Goal: Communication & Community: Share content

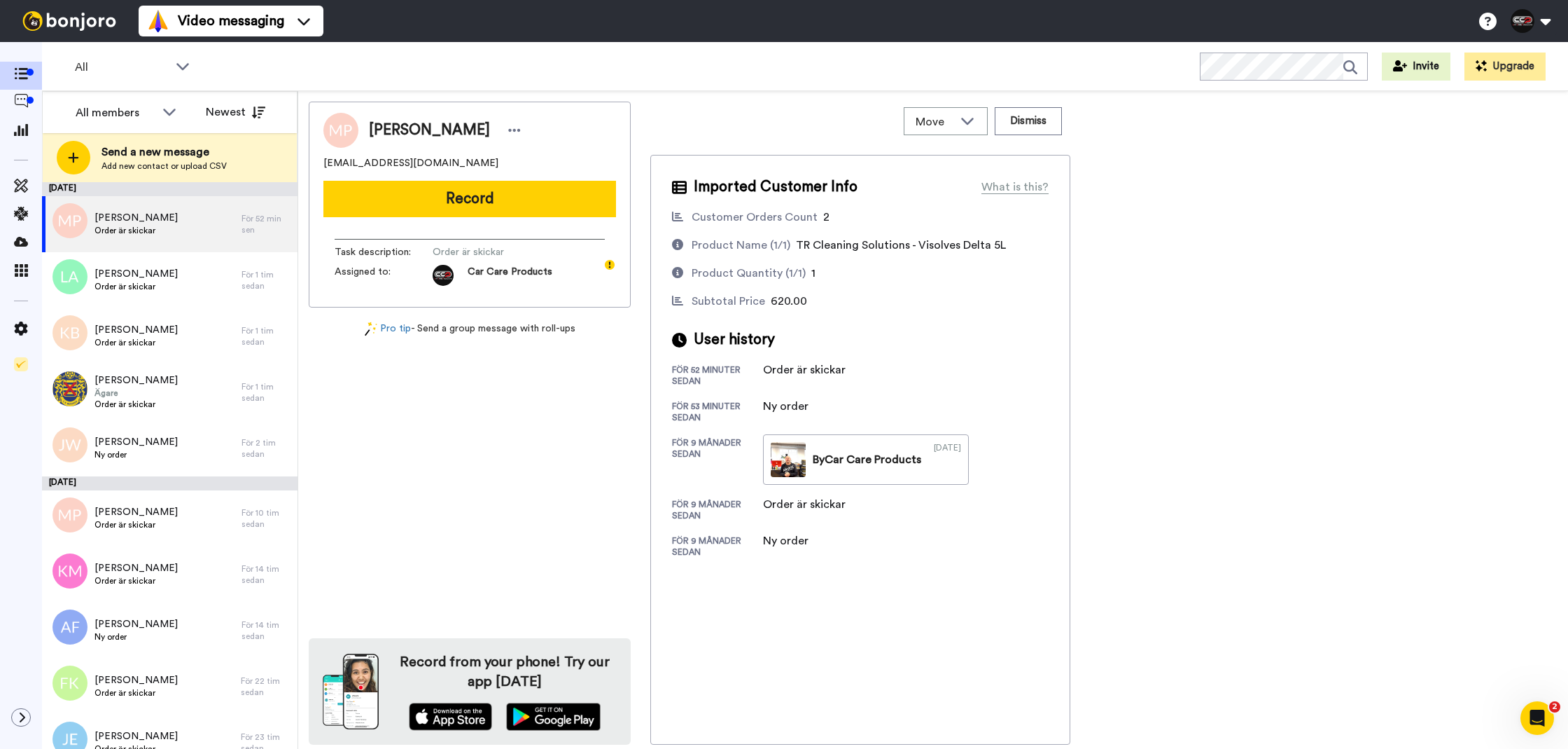
click at [538, 218] on div "Maria Persson maria.mmstad@gmail.com Record Task description : Order är skickar…" at bounding box center [469, 204] width 322 height 206
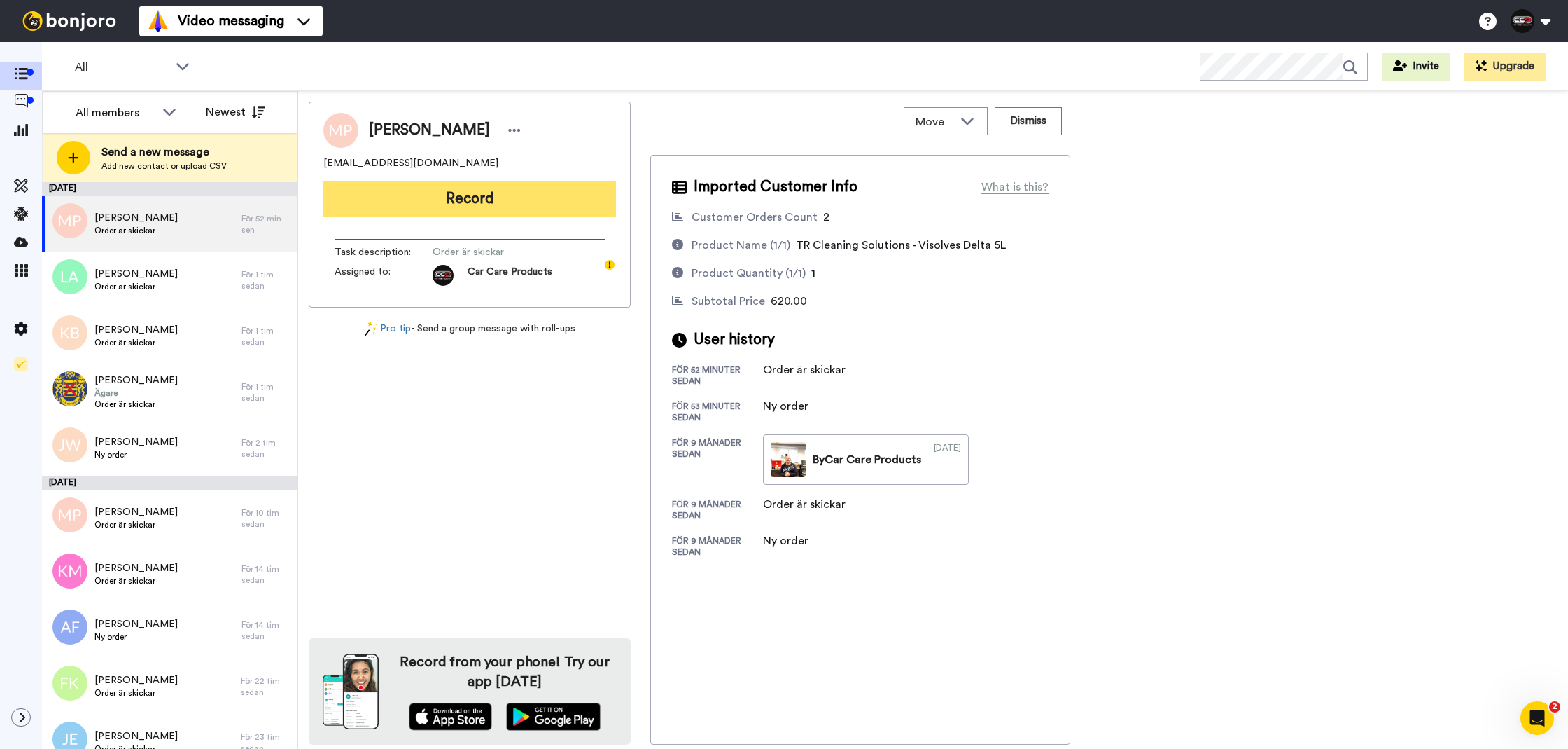
click at [556, 204] on button "Record" at bounding box center [470, 199] width 293 height 37
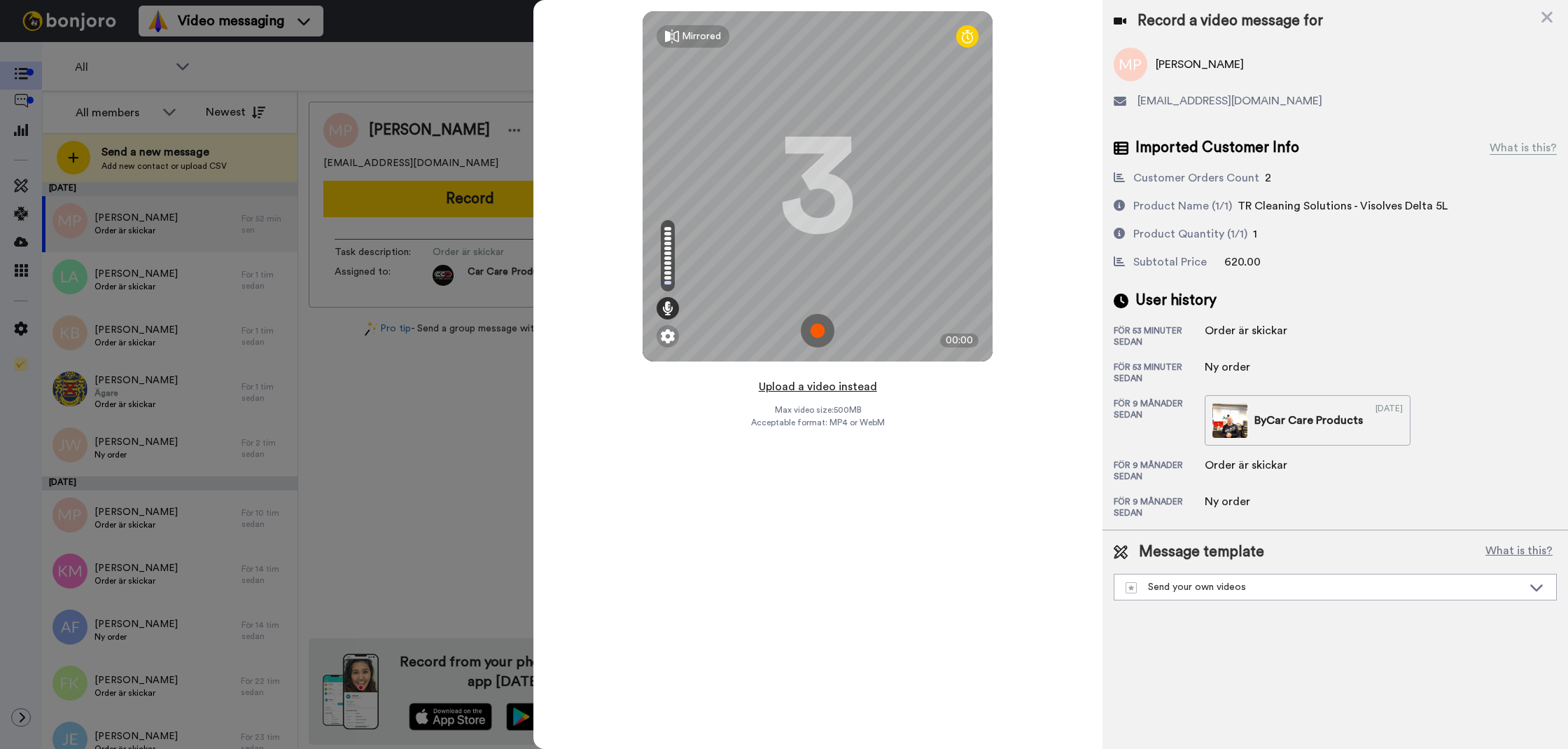
click at [815, 395] on div "Upload a video instead Max video size: 500 MB Acceptable format: MP4 or WebM" at bounding box center [818, 555] width 134 height 355
click at [822, 387] on button "Upload a video instead" at bounding box center [817, 387] width 126 height 18
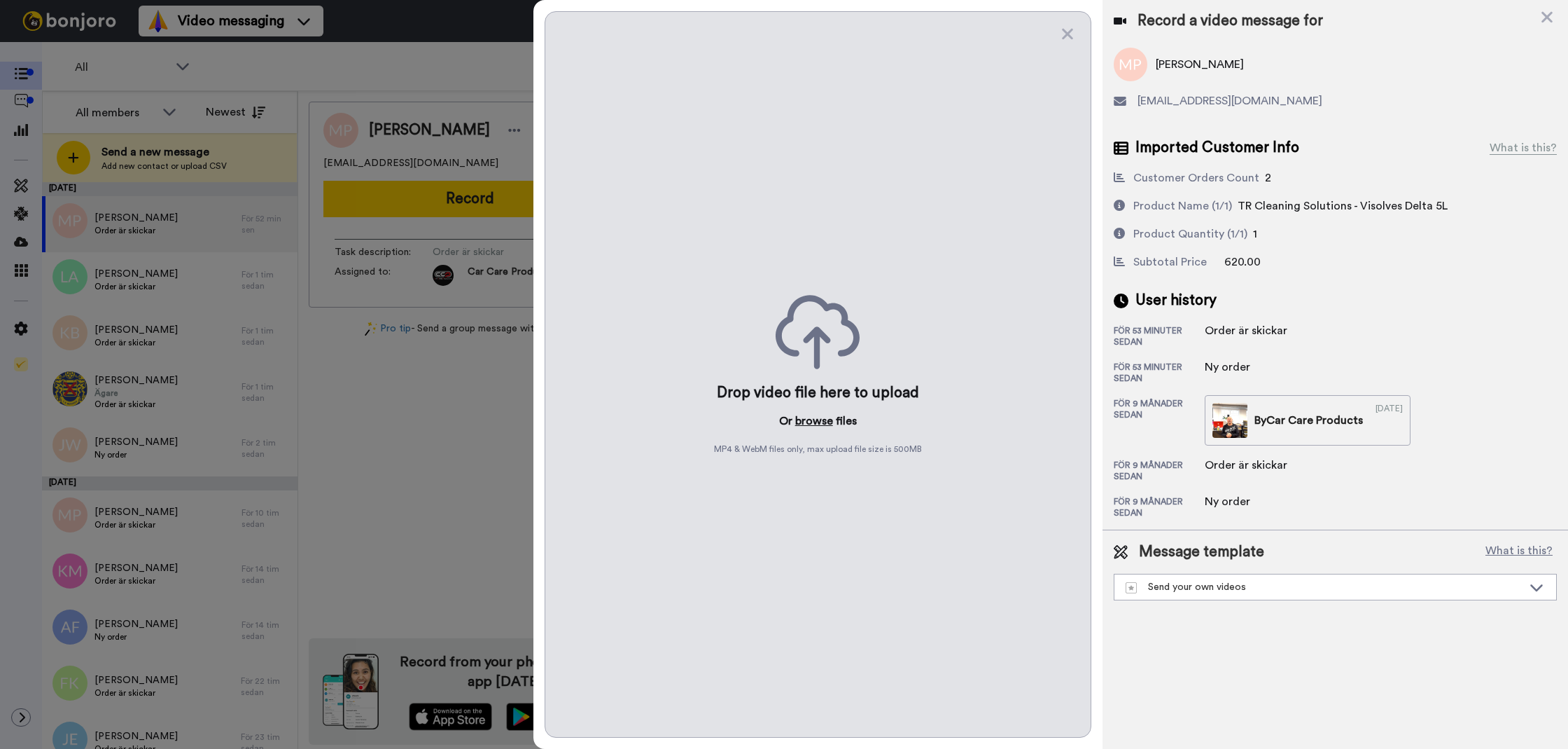
click at [826, 423] on button "browse" at bounding box center [814, 421] width 38 height 17
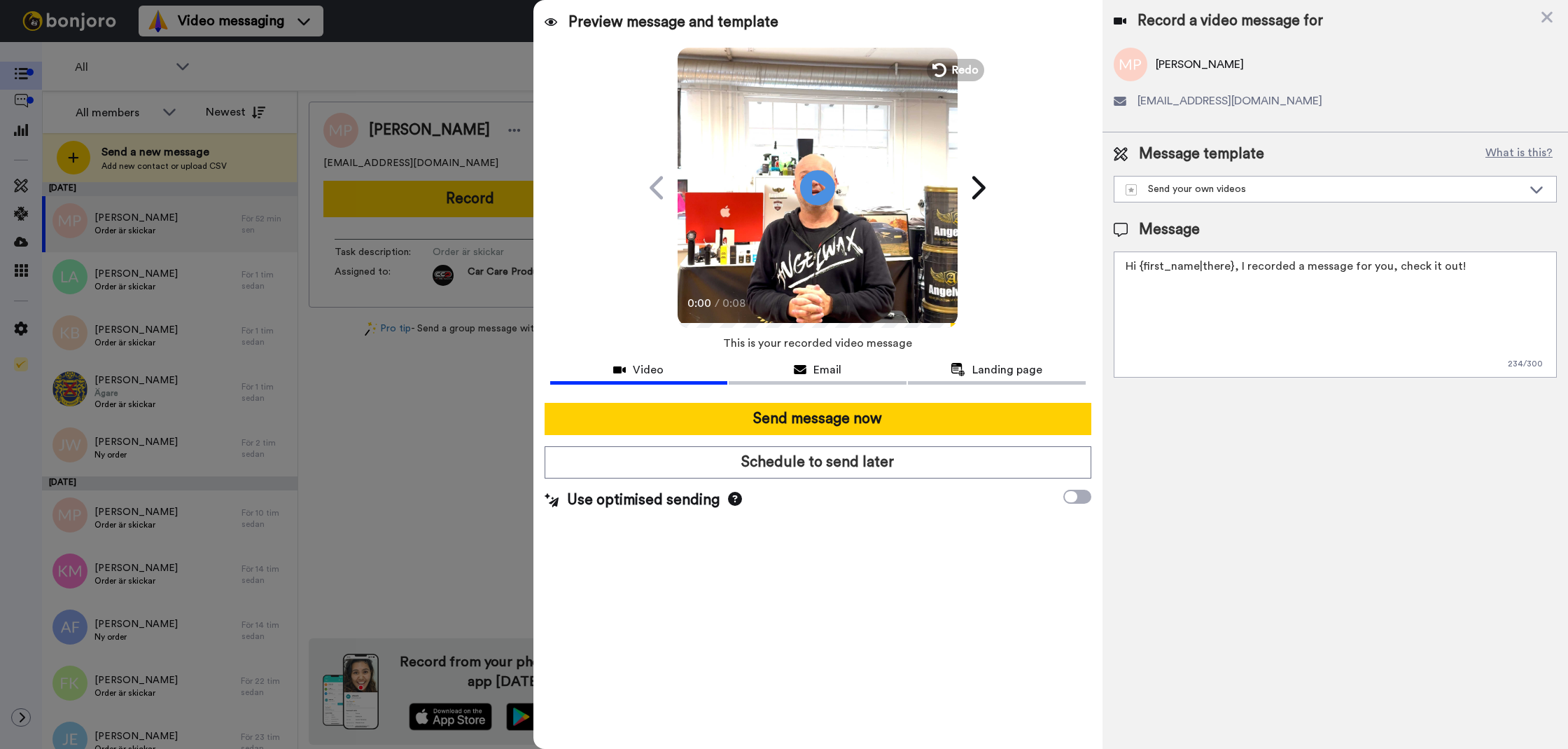
click at [1213, 321] on textarea "Hi {first_name|there}, I recorded a message for you, check it out!" at bounding box center [1335, 314] width 443 height 126
paste textarea "https://carcareproducts.se/"
type textarea "https://carcareproducts.se/"
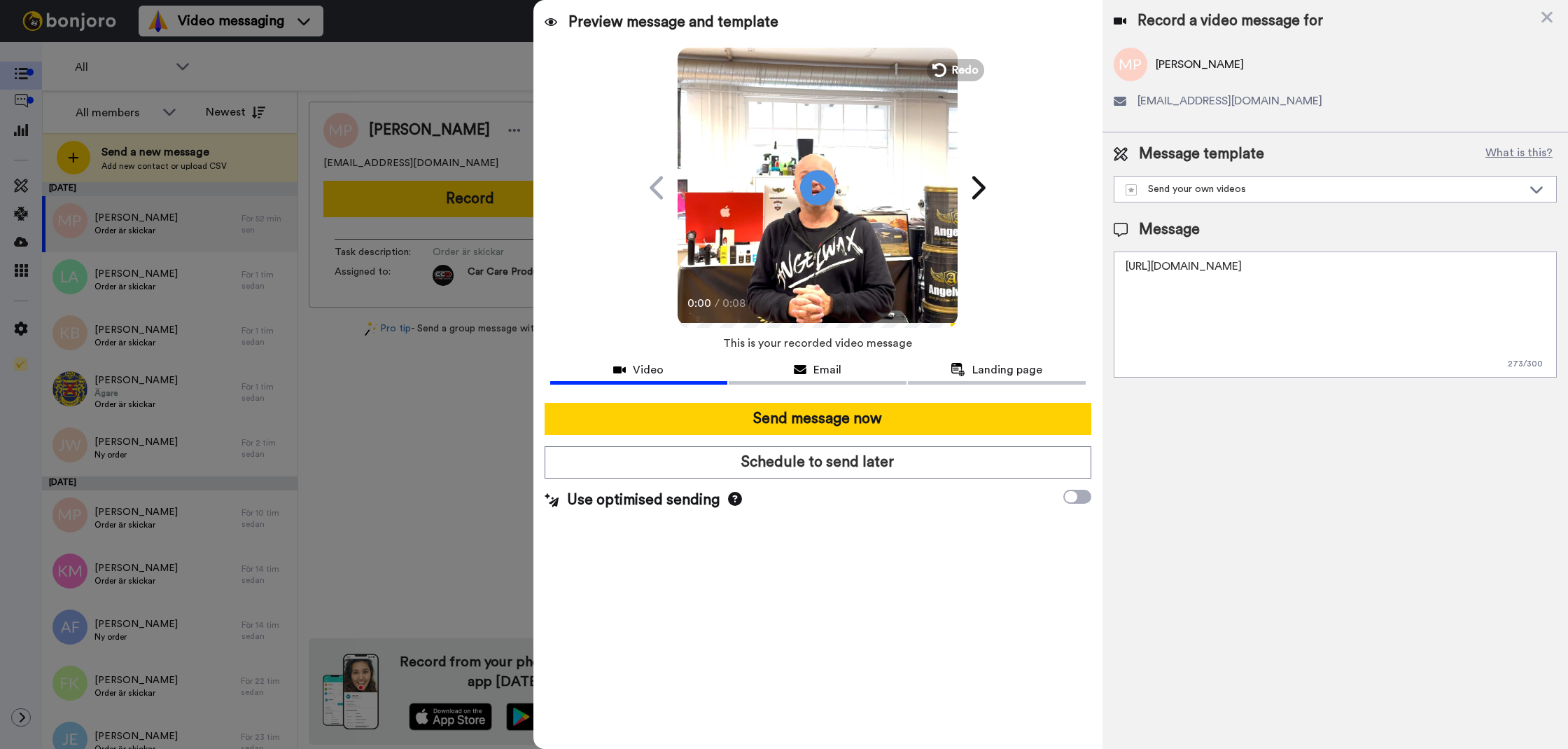
click at [1152, 304] on textarea "https://carcareproducts.se/" at bounding box center [1335, 314] width 443 height 126
click at [1151, 304] on textarea "Tack för att du handlar hos oss! Välkommen åter." at bounding box center [1335, 314] width 443 height 126
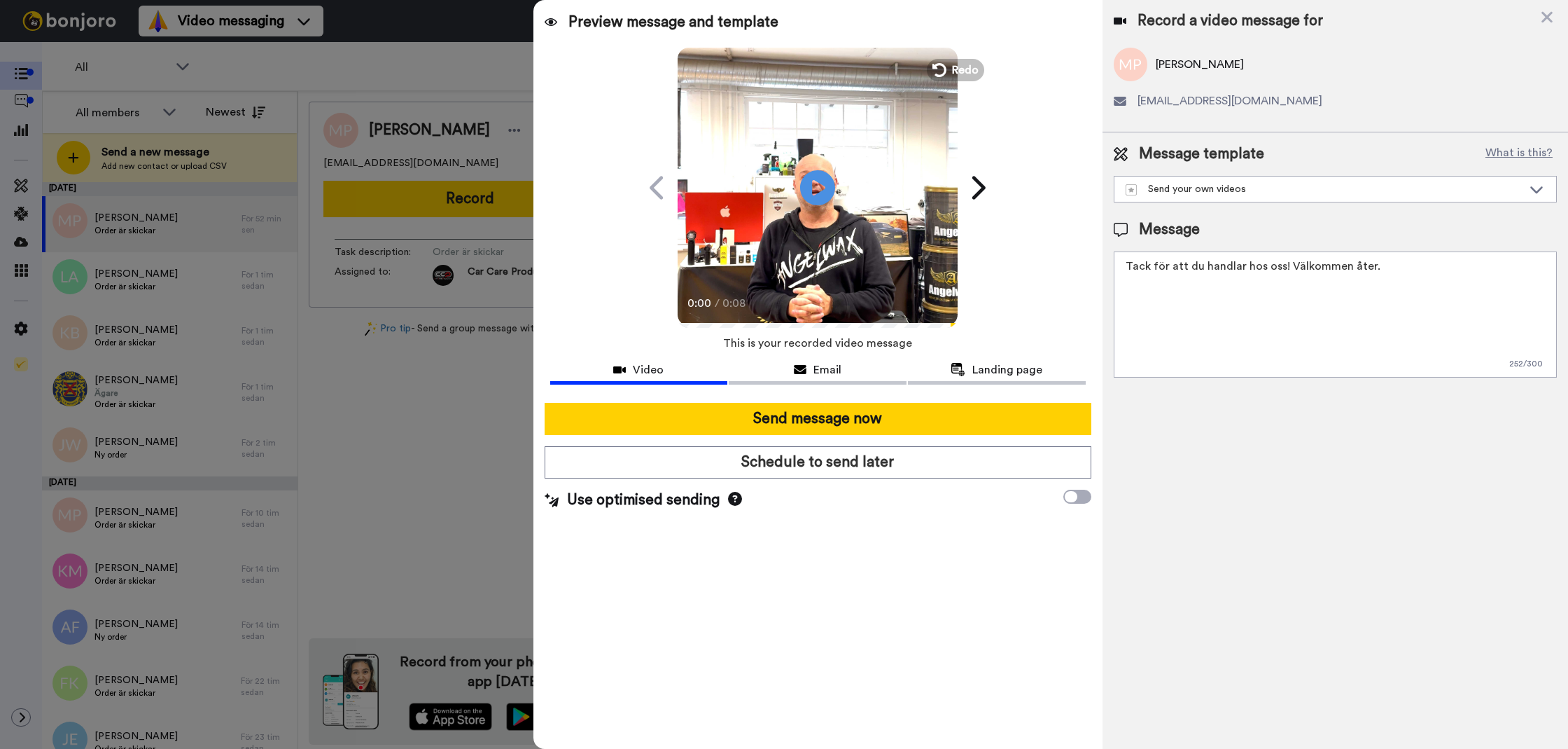
click at [1151, 304] on textarea "Tack för att du handlar hos oss! Välkommen åter." at bounding box center [1335, 314] width 443 height 126
type textarea "Tack för att du handlar hos oss! Välkommen åter."
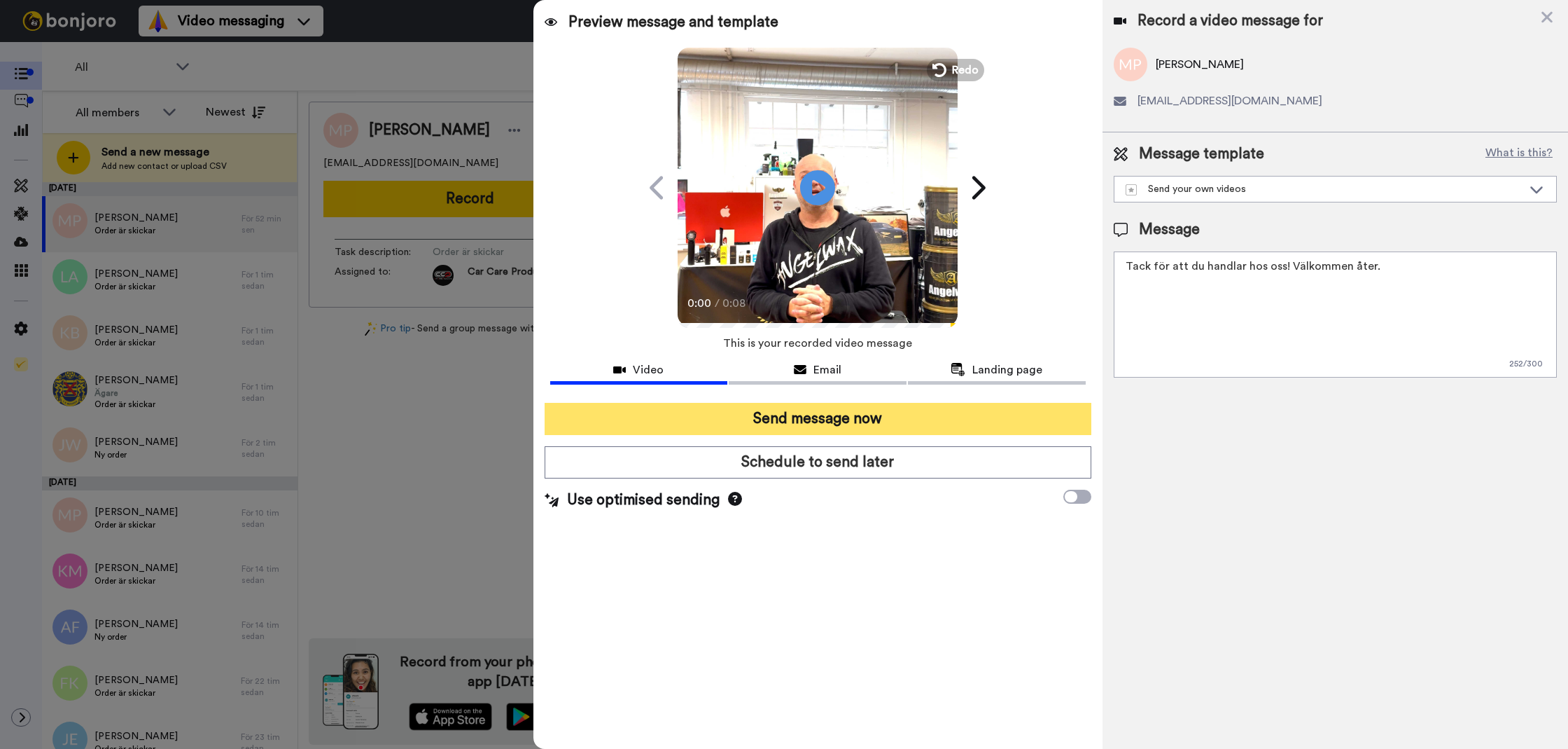
drag, startPoint x: 1169, startPoint y: 423, endPoint x: 1039, endPoint y: 423, distance: 130.0
click at [1147, 423] on div "Record a video message for Maria Persson maria.mmstad@gmail.com Message templat…" at bounding box center [1335, 374] width 465 height 749
click at [1018, 419] on button "Send message now" at bounding box center [818, 418] width 547 height 32
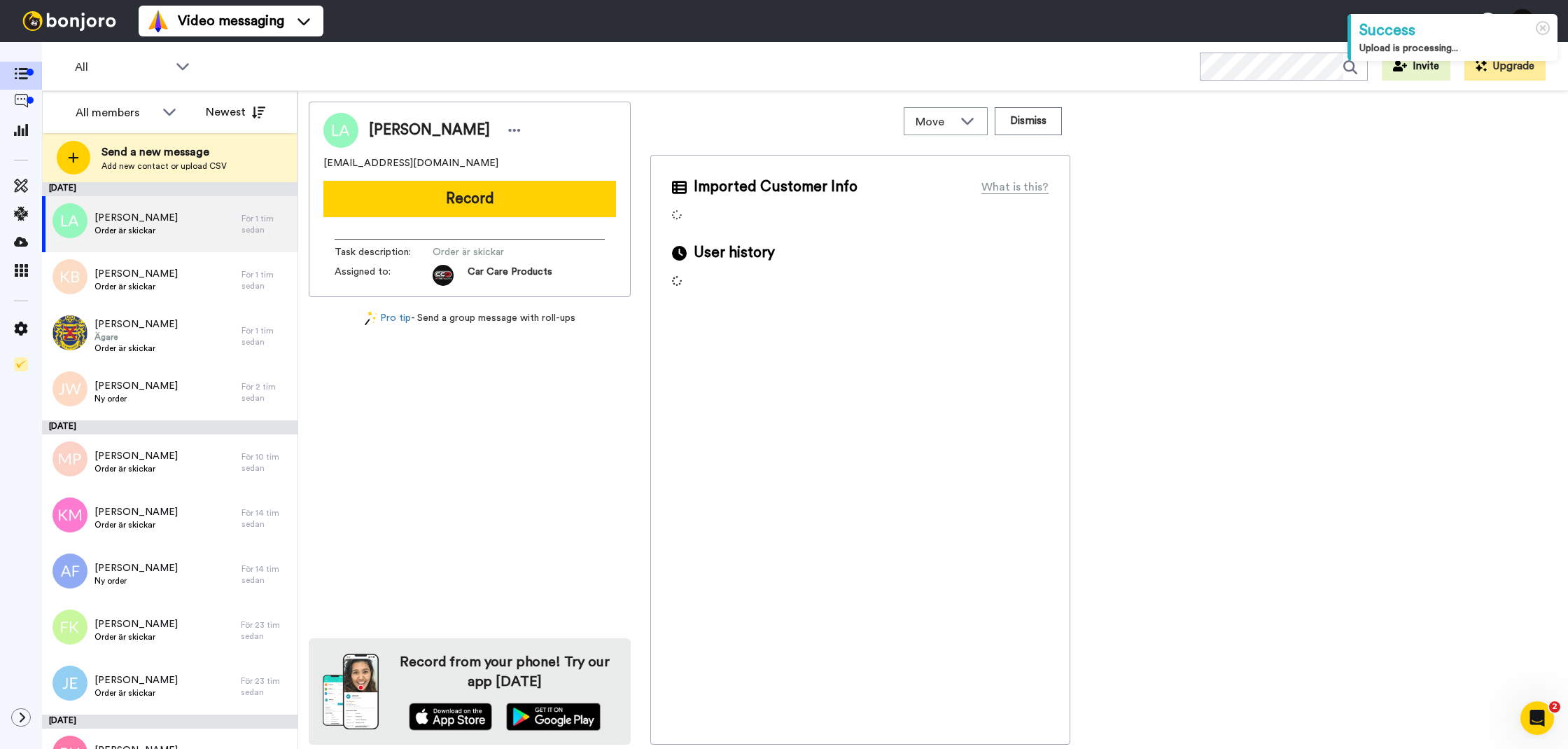
click at [401, 222] on div "Linus Alesjö lillen-1993@hotmail.com Record Task description : Order är skickar…" at bounding box center [469, 198] width 322 height 195
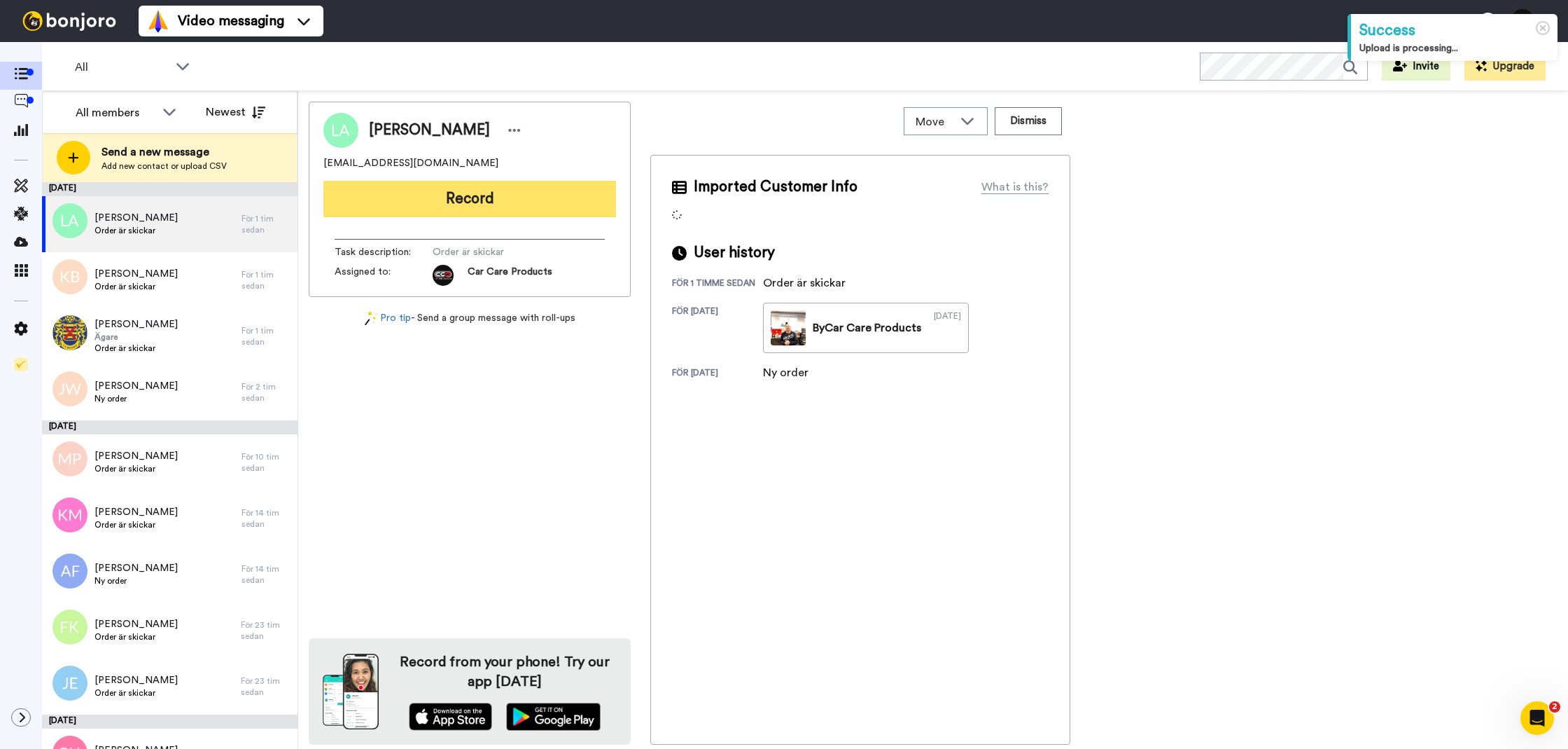
click at [413, 208] on button "Record" at bounding box center [470, 199] width 293 height 37
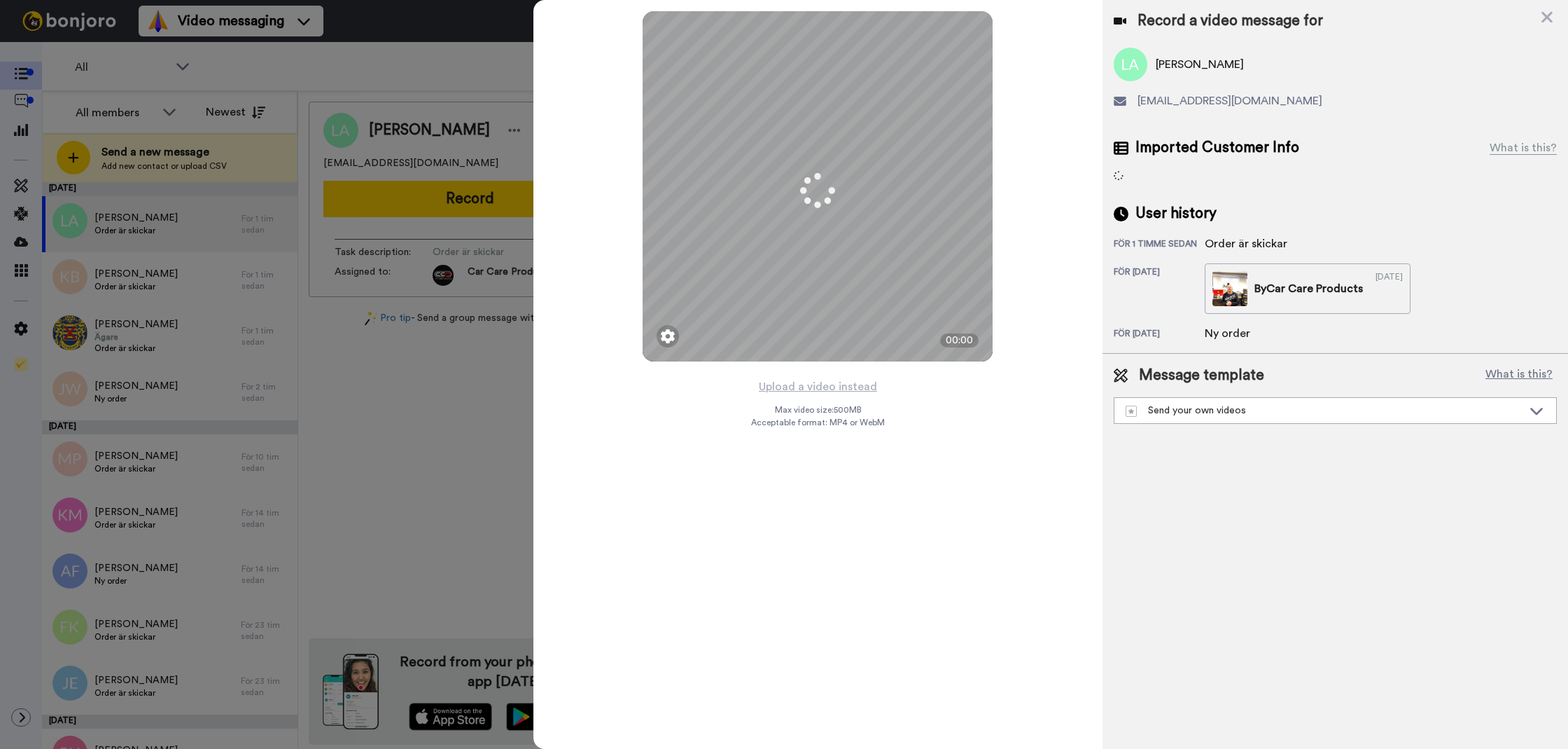
click at [822, 380] on button "Upload a video instead" at bounding box center [817, 387] width 126 height 18
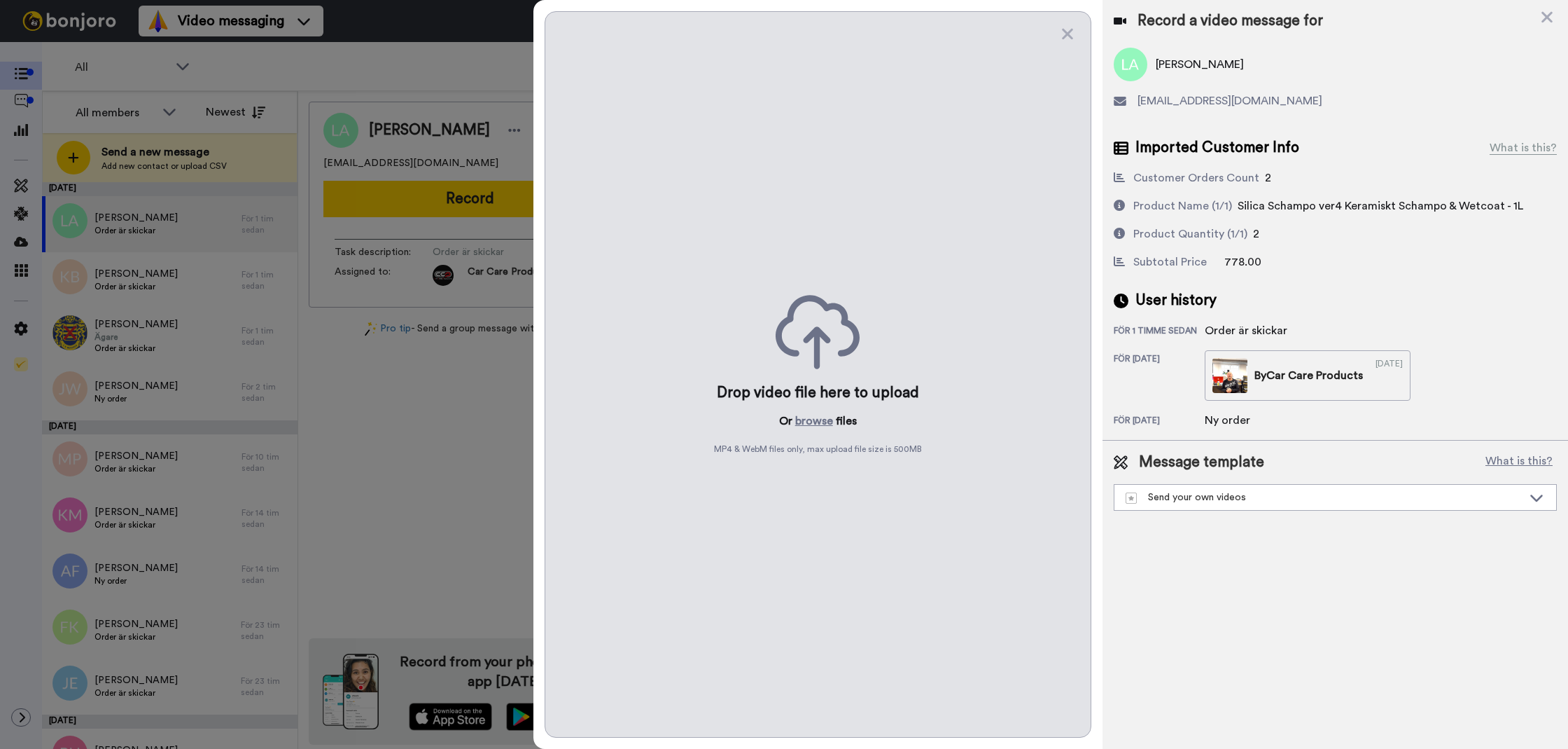
click at [832, 414] on p "Or browse files" at bounding box center [817, 421] width 78 height 17
click at [828, 413] on button "browse" at bounding box center [814, 421] width 38 height 17
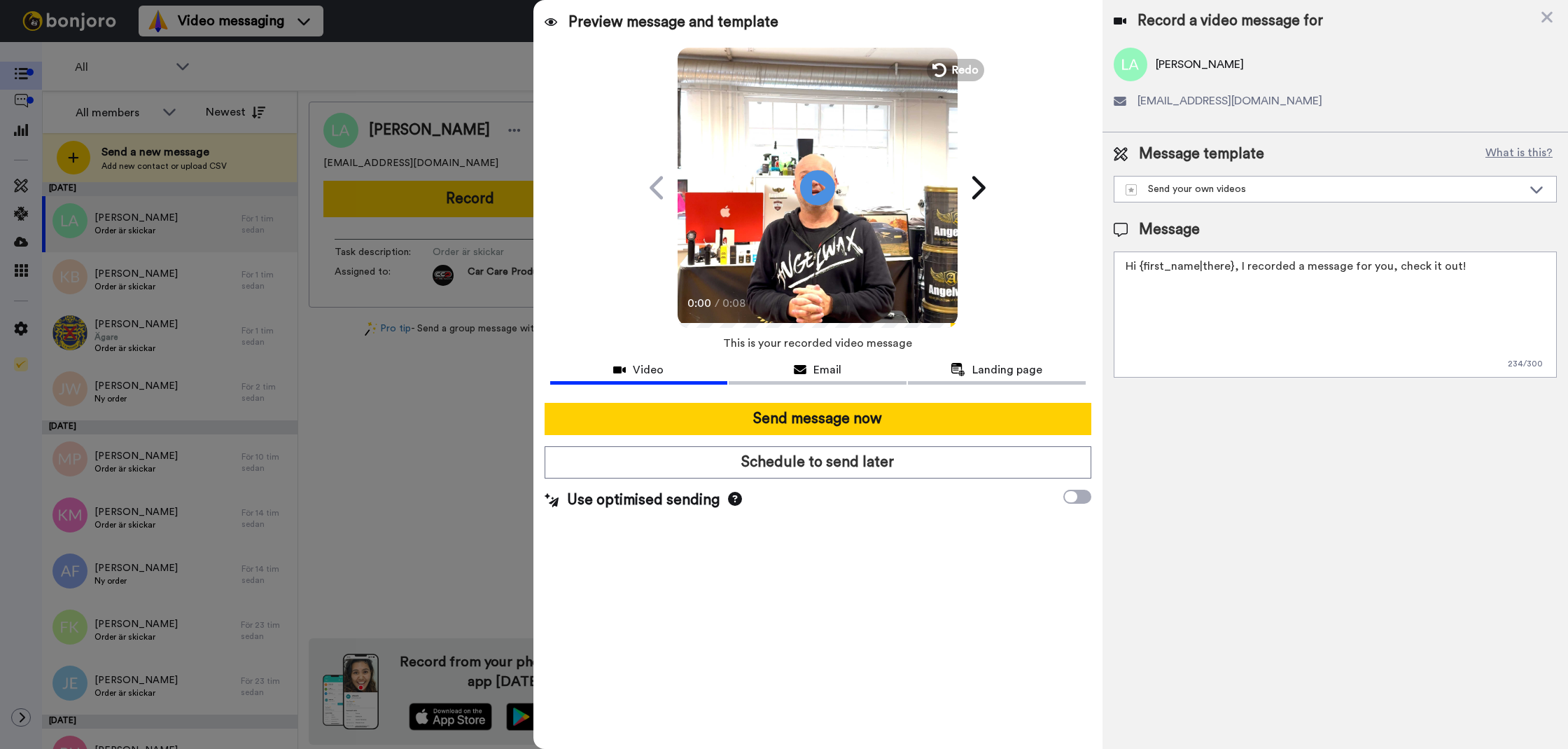
click at [1201, 272] on textarea "Hi {first_name|there}, I recorded a message for you, check it out!" at bounding box center [1335, 314] width 443 height 126
paste textarea "Tack för att du handlar hos oss! Välkommen åter."
click at [1465, 270] on textarea "Tack för att du handlar hos oss! Välkommen åter. Tycker du att det nya Silica S…" at bounding box center [1335, 314] width 443 height 126
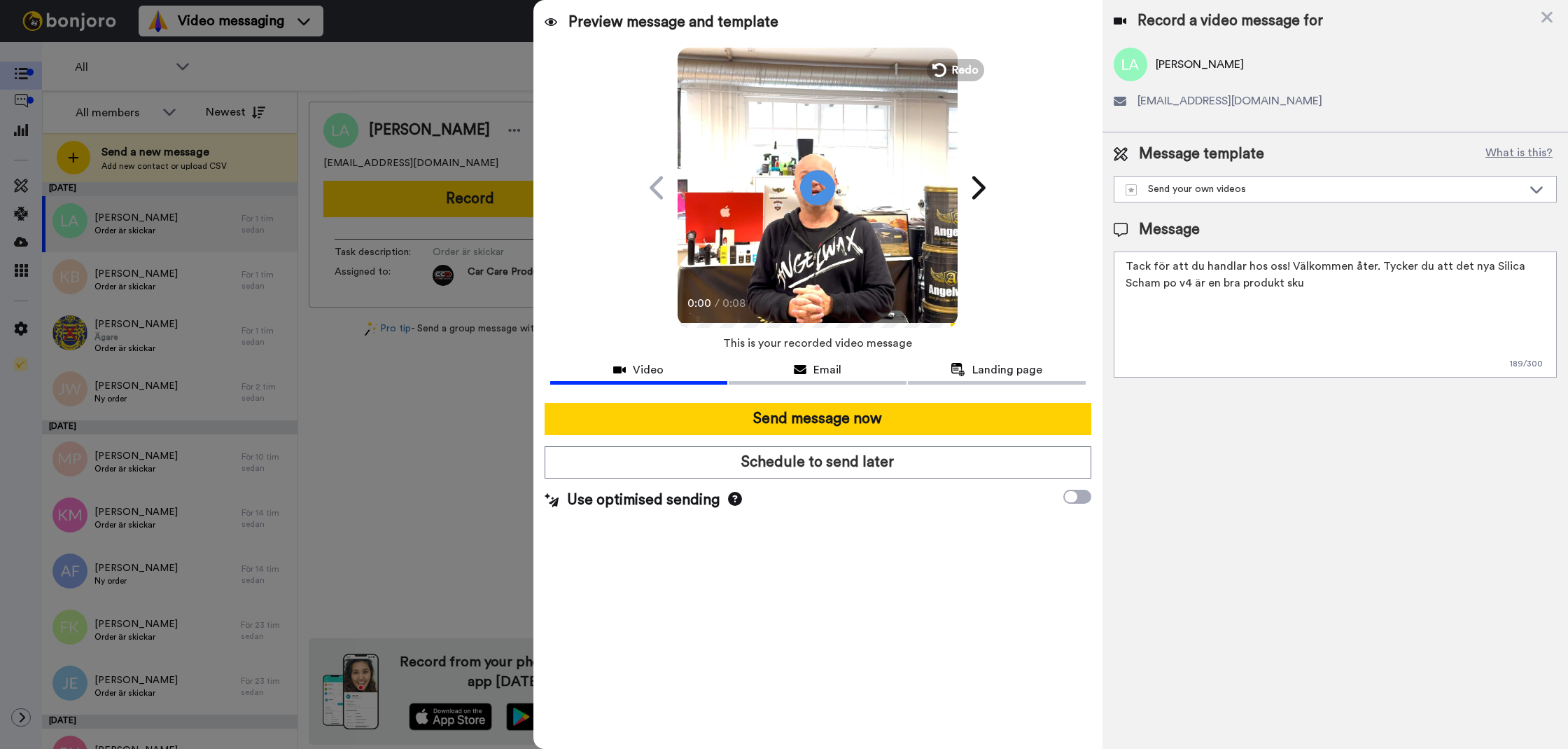
click at [1465, 270] on textarea "Tack för att du handlar hos oss! Välkommen åter. Tycker du att det nya Silica S…" at bounding box center [1335, 314] width 443 height 126
drag, startPoint x: 1529, startPoint y: 271, endPoint x: 1563, endPoint y: 352, distance: 87.8
click at [1529, 271] on textarea "Tack för att du handlar hos oss! Välkommen åter. Tycker du att det Silica Scham…" at bounding box center [1335, 314] width 443 height 126
click at [1548, 274] on textarea "Tack för att du handlar hos oss! Välkommen åter. Tycker du att det Silica Scham…" at bounding box center [1335, 314] width 443 height 126
click at [1451, 264] on textarea "Tack för att du handlar hos oss! Välkommen åter. Tycker du att det Silica Scham…" at bounding box center [1335, 314] width 443 height 126
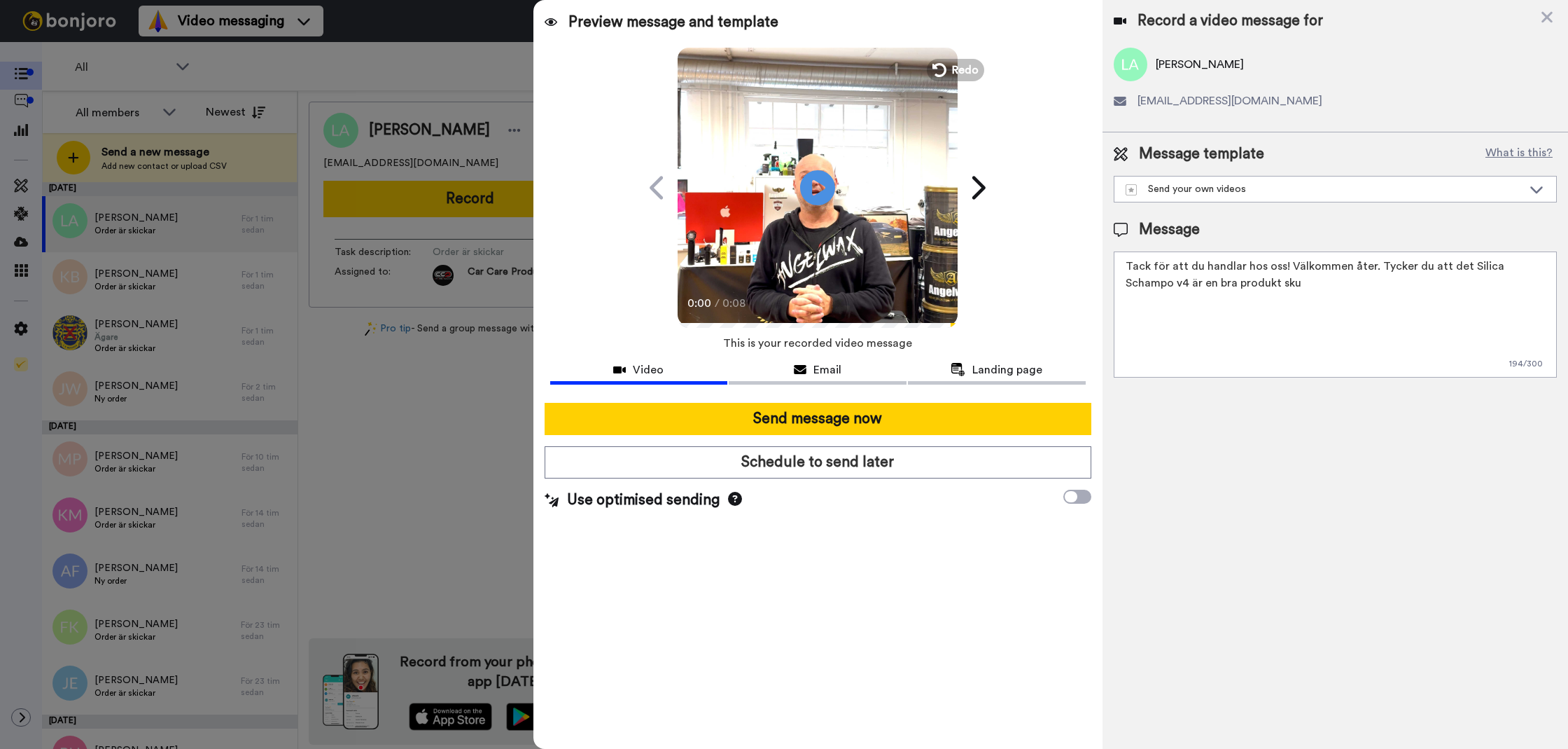
click at [1451, 264] on textarea "Tack för att du handlar hos oss! Välkommen åter. Tycker du att det Silica Scham…" at bounding box center [1335, 314] width 443 height 126
click at [1526, 264] on textarea "Tack för att du handlar hos oss! Välkommen åter. Tycker du att Silica Schampo v…" at bounding box center [1335, 314] width 443 height 126
click at [1474, 290] on textarea "Tack för att du handlar hos oss! Välkommen åter. Tycker du att Silica Schampo V…" at bounding box center [1335, 314] width 443 height 126
click at [1427, 259] on textarea "Tack för att du handlar hos oss! Välkommen åter. Tycker du att Silica Schampo V…" at bounding box center [1335, 314] width 443 height 126
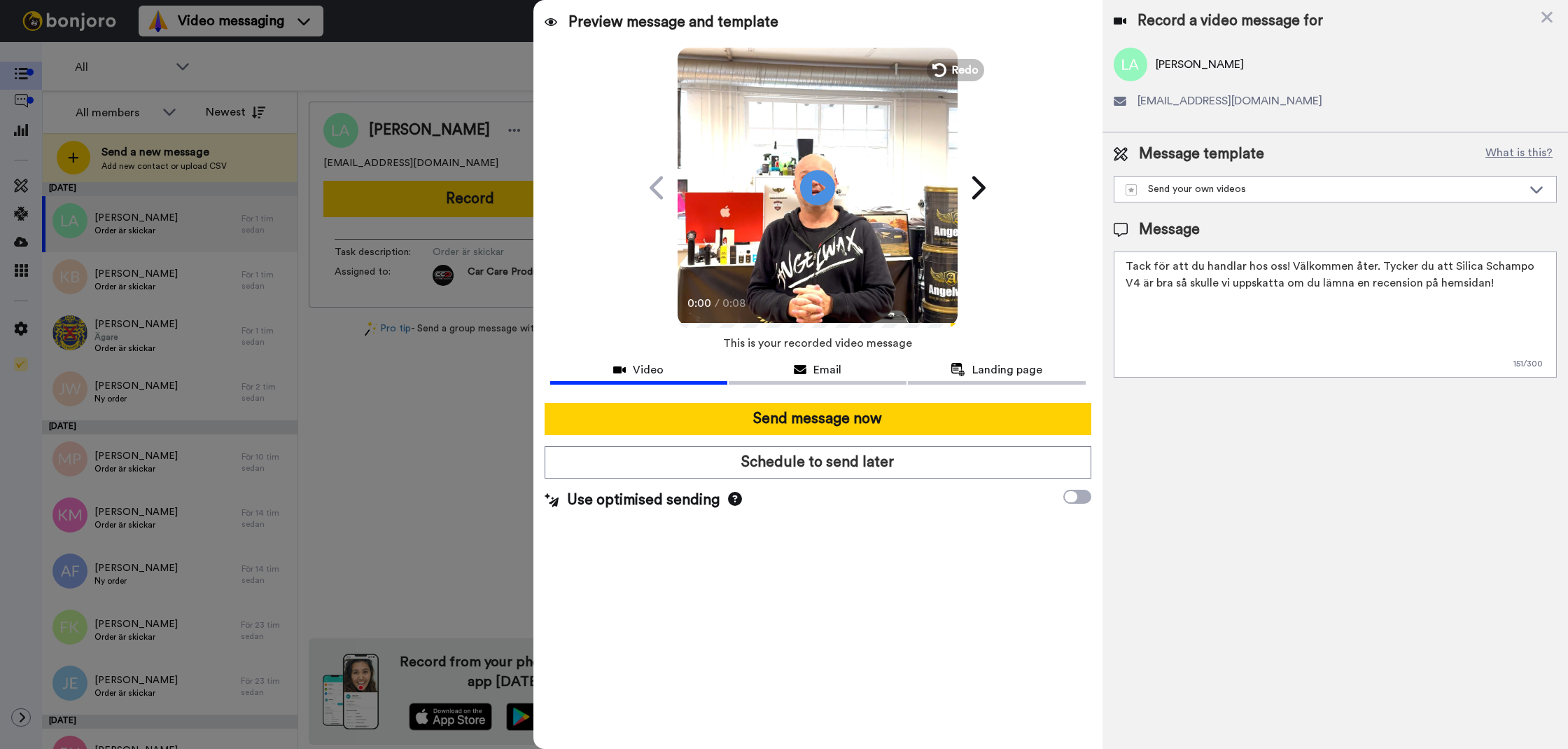
click at [1427, 259] on textarea "Tack för att du handlar hos oss! Välkommen åter. Tycker du att Silica Schampo V…" at bounding box center [1335, 314] width 443 height 126
click at [1404, 401] on div "Record a video message for Linus Alesjö lillen-1993@hotmail.com Message templat…" at bounding box center [1335, 374] width 465 height 749
click at [1213, 335] on textarea "Tack för att du handlar hos oss! Välkommen åter. Tycker du att Silica Schampo V…" at bounding box center [1335, 314] width 443 height 126
paste textarea "Tack för att du handlar hos oss! Välkommen åter. Tycker du att Silica Schampo V…"
type textarea "Tack för att du handlar hos oss! Välkommen åter. Tycker du att Silica Schampo V…"
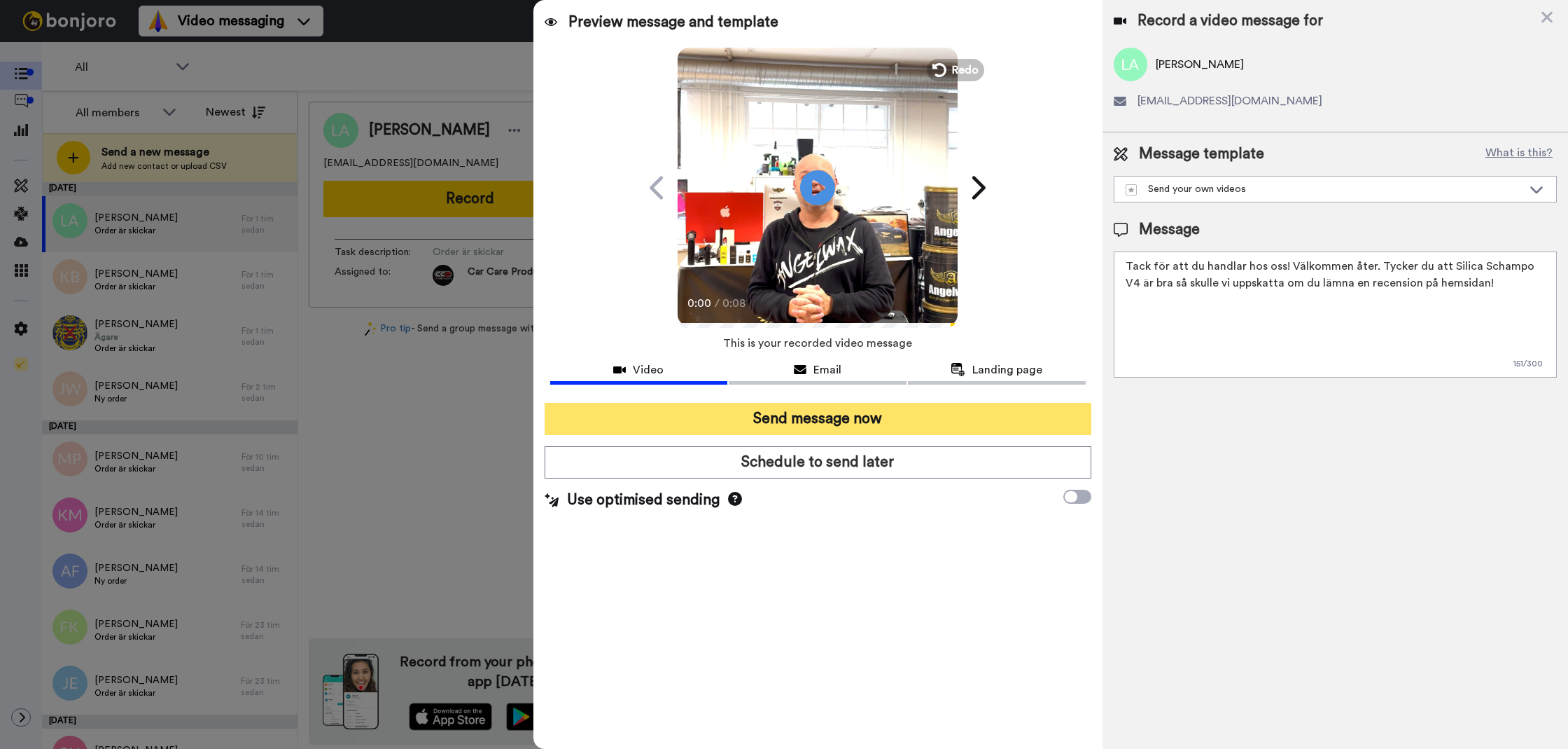
click at [1006, 406] on button "Send message now" at bounding box center [818, 418] width 547 height 32
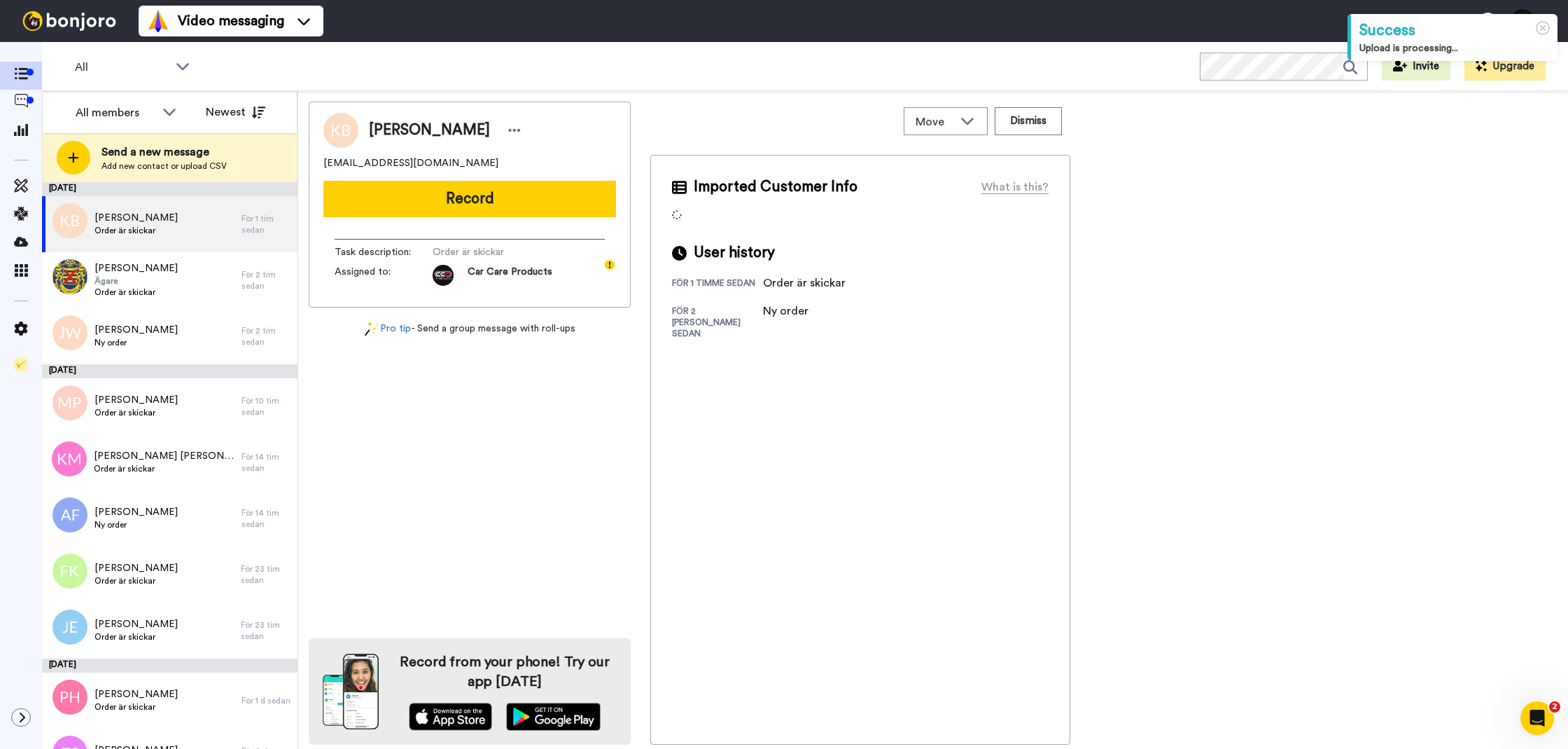
click at [582, 204] on button "Record" at bounding box center [470, 199] width 293 height 37
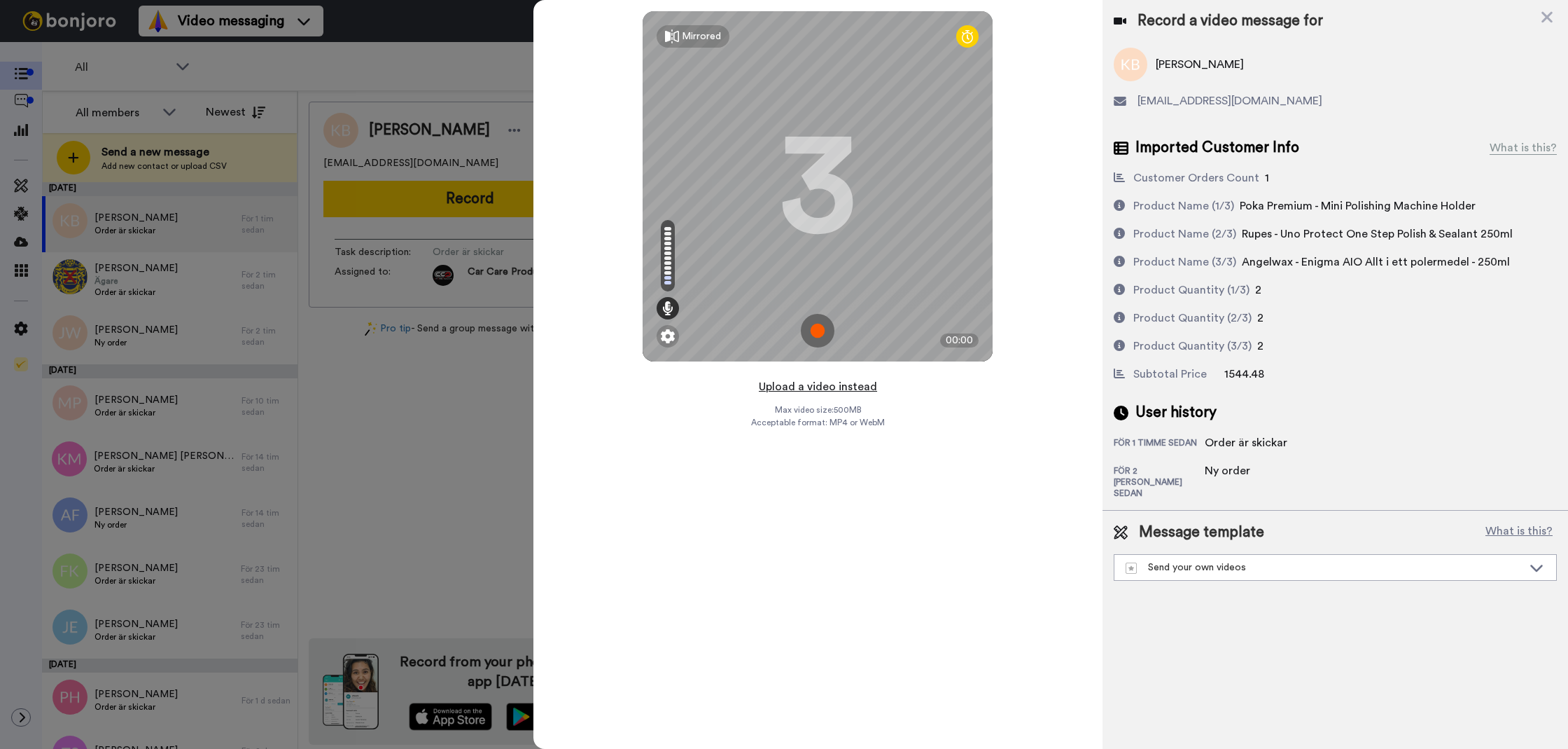
click at [804, 382] on button "Upload a video instead" at bounding box center [817, 387] width 126 height 18
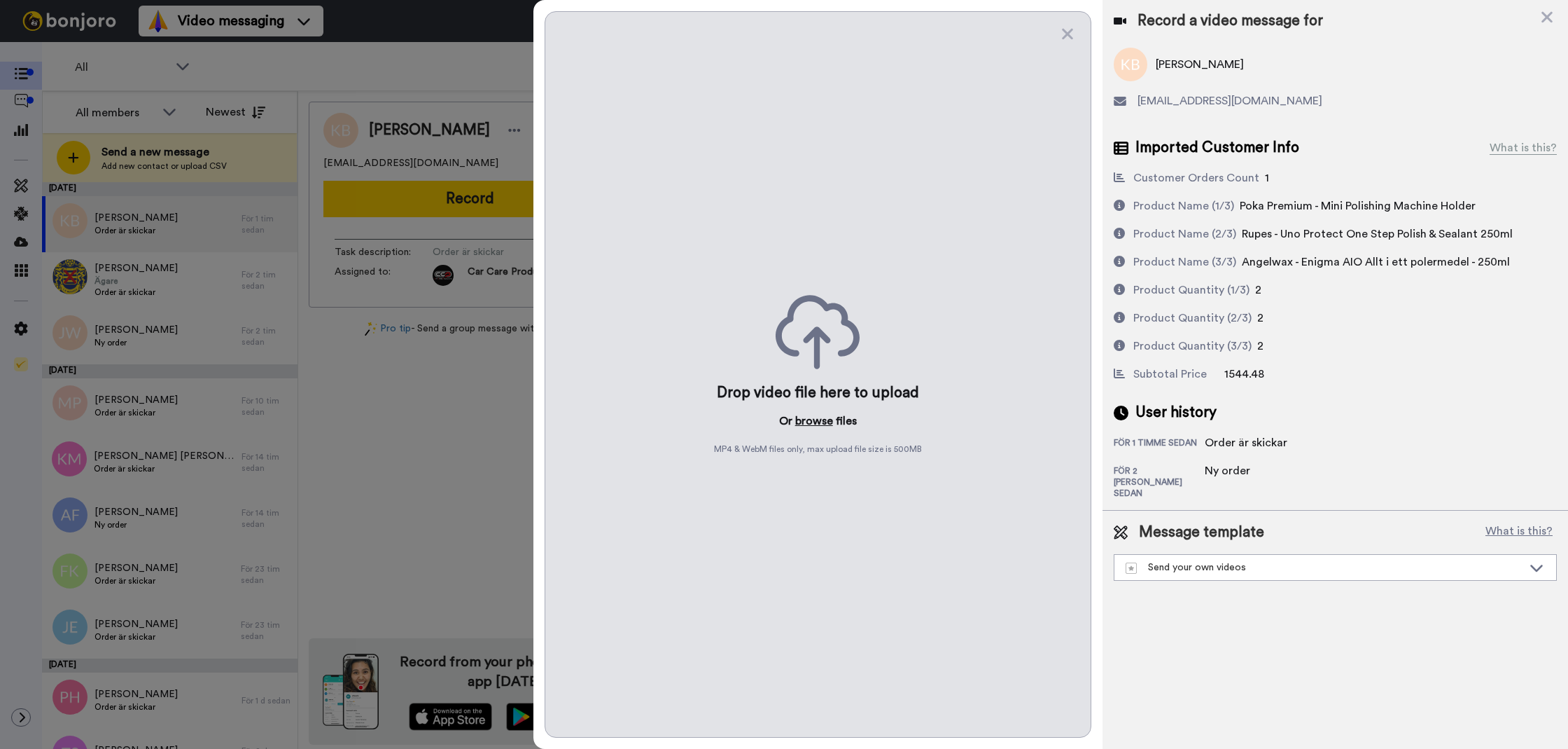
click at [821, 422] on button "browse" at bounding box center [814, 421] width 38 height 17
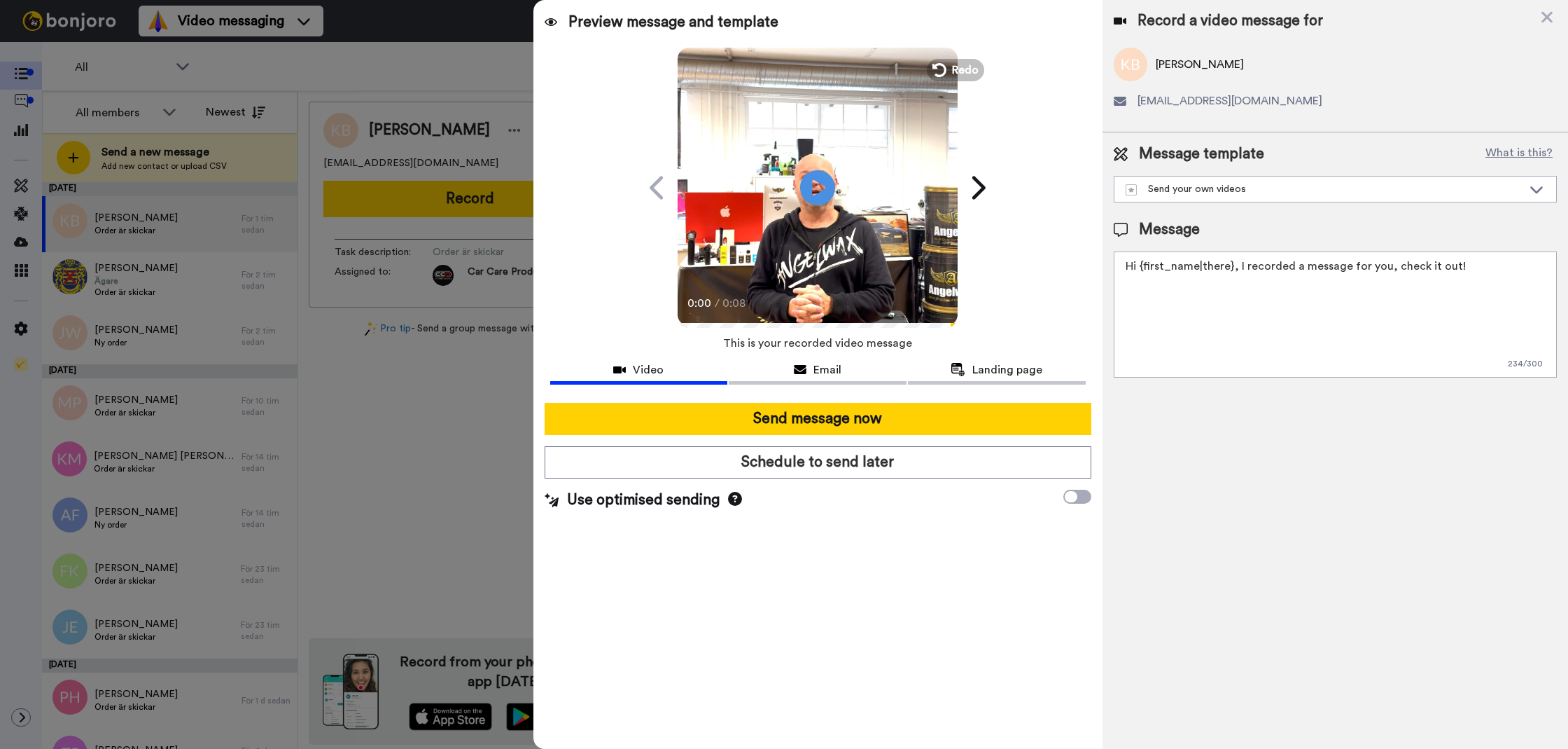
click at [1285, 323] on textarea "Hi {first_name|there}, I recorded a message for you, check it out!" at bounding box center [1335, 314] width 443 height 126
paste textarea "Tack för att du handlar hos oss! Välkommen åter. Tycker du att Silica Schampo V…"
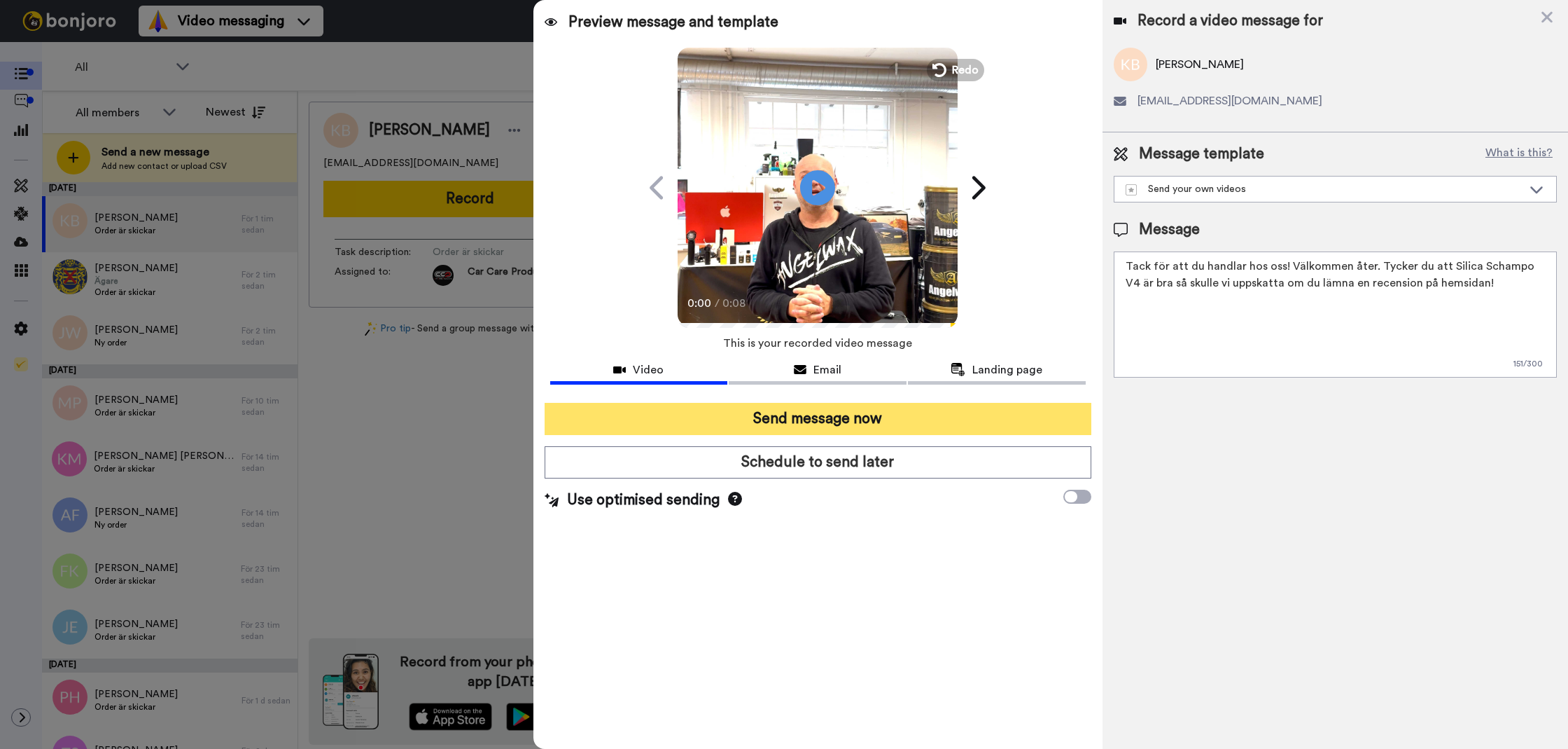
type textarea "Tack för att du handlar hos oss! Välkommen åter. Tycker du att Silica Schampo V…"
click at [978, 408] on button "Send message now" at bounding box center [818, 418] width 547 height 32
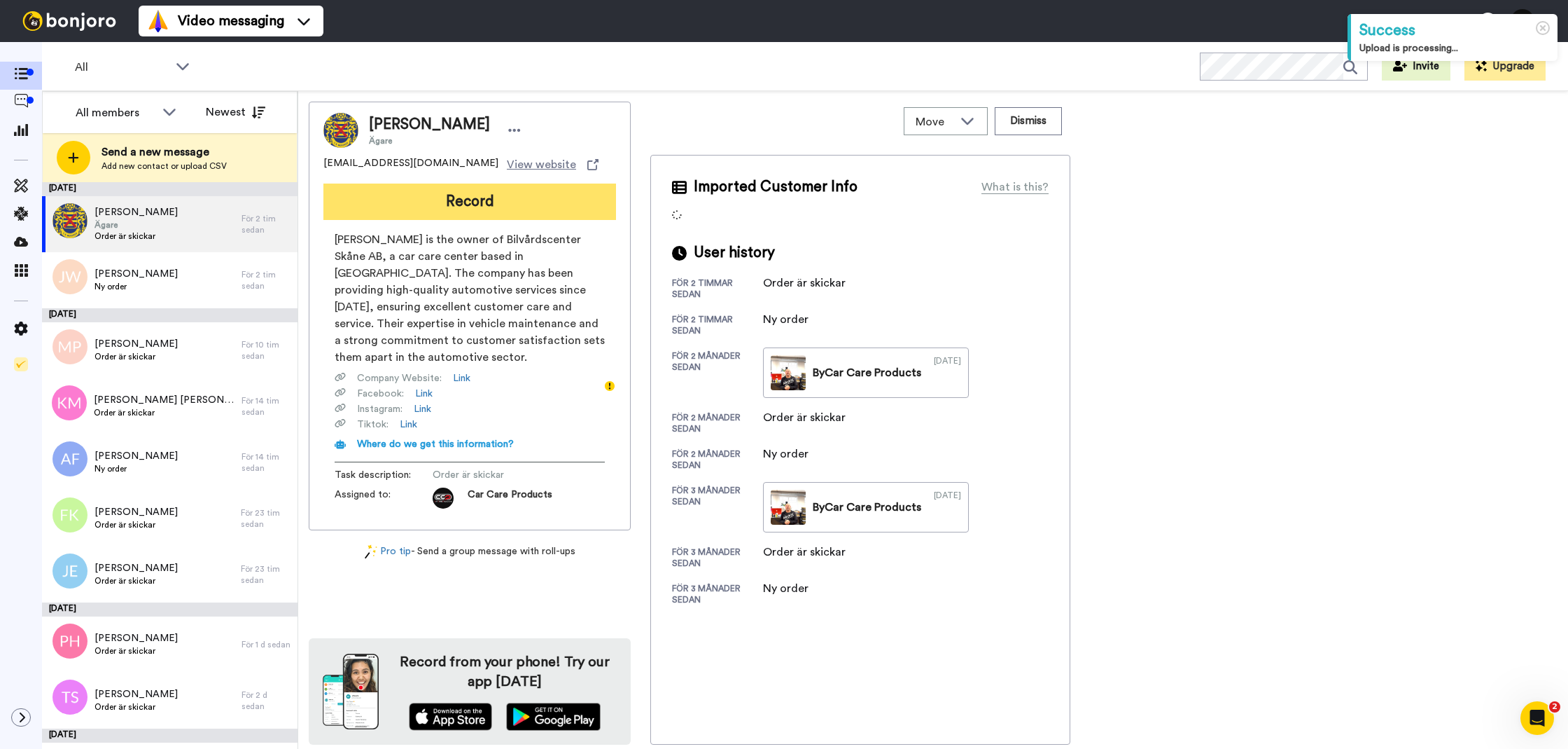
click at [558, 199] on button "Record" at bounding box center [470, 202] width 293 height 37
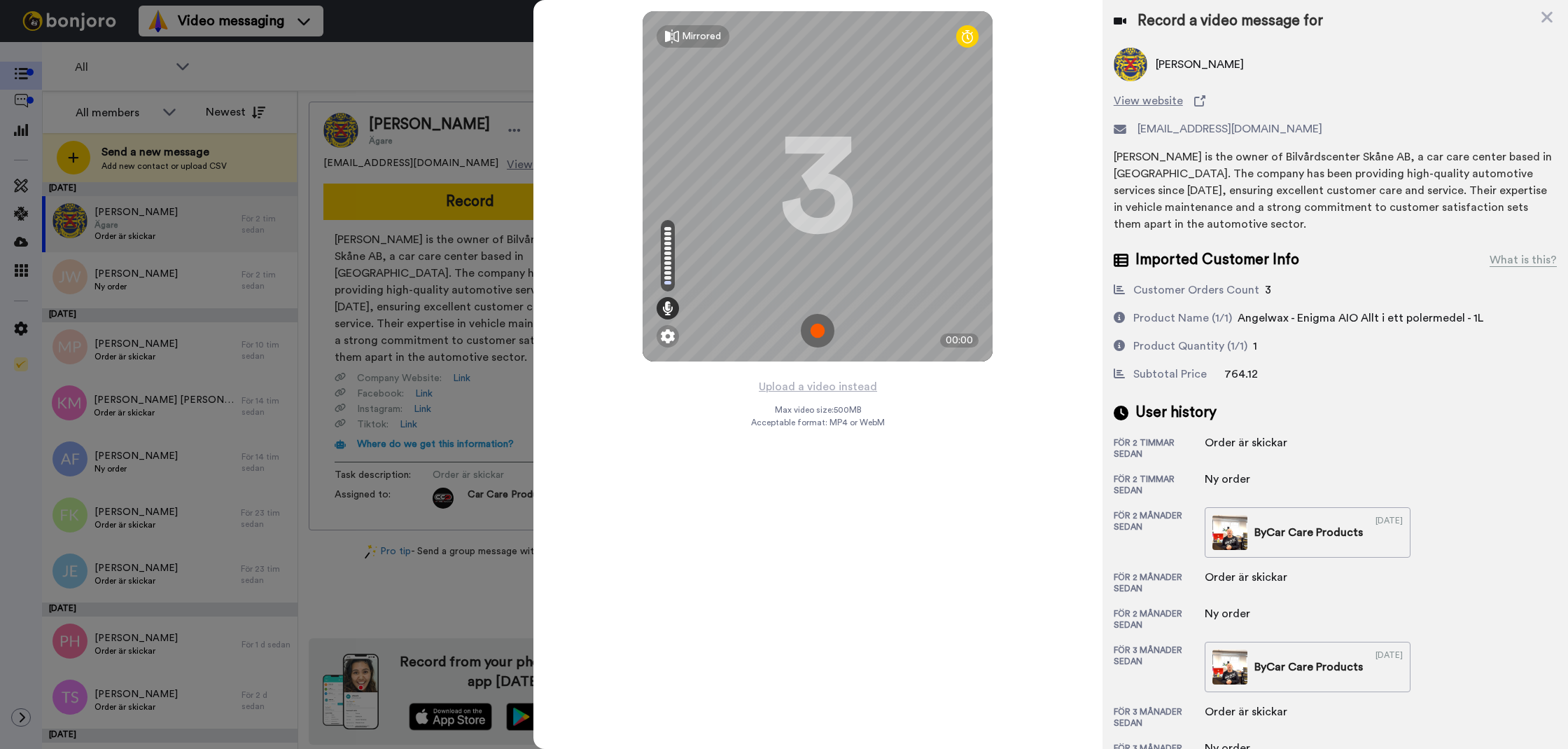
scroll to position [92, 0]
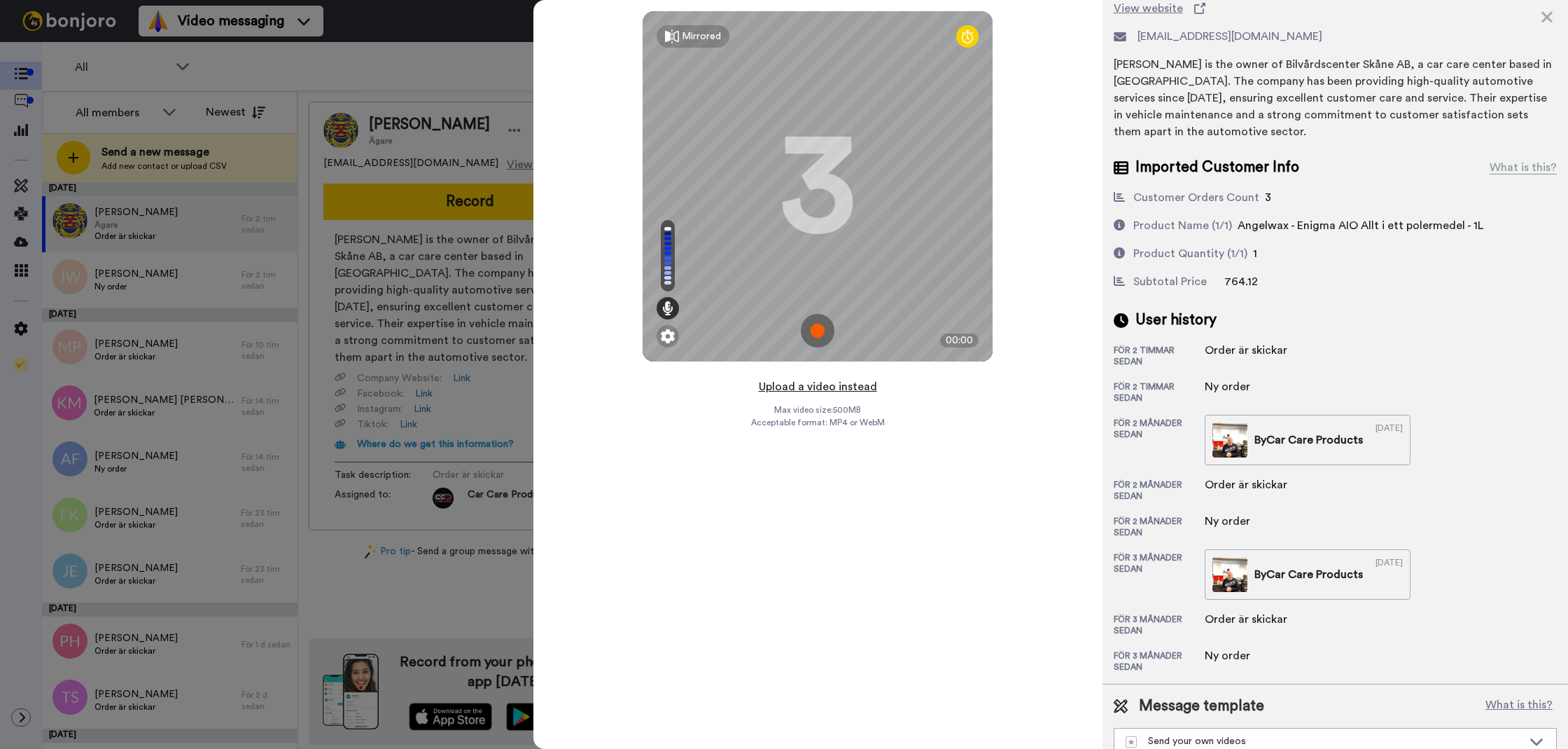
click at [808, 390] on button "Upload a video instead" at bounding box center [817, 387] width 126 height 18
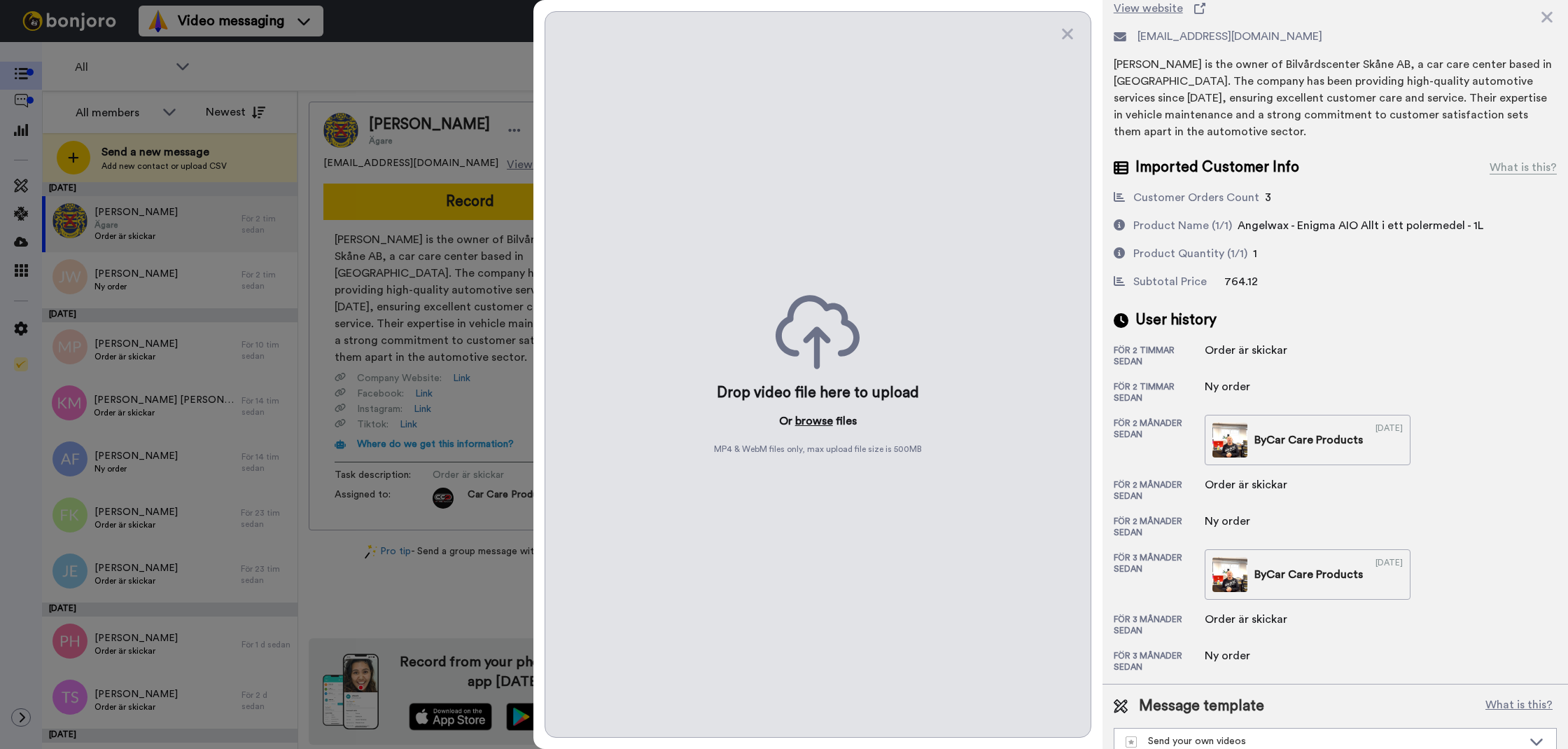
click at [802, 417] on button "browse" at bounding box center [814, 421] width 38 height 17
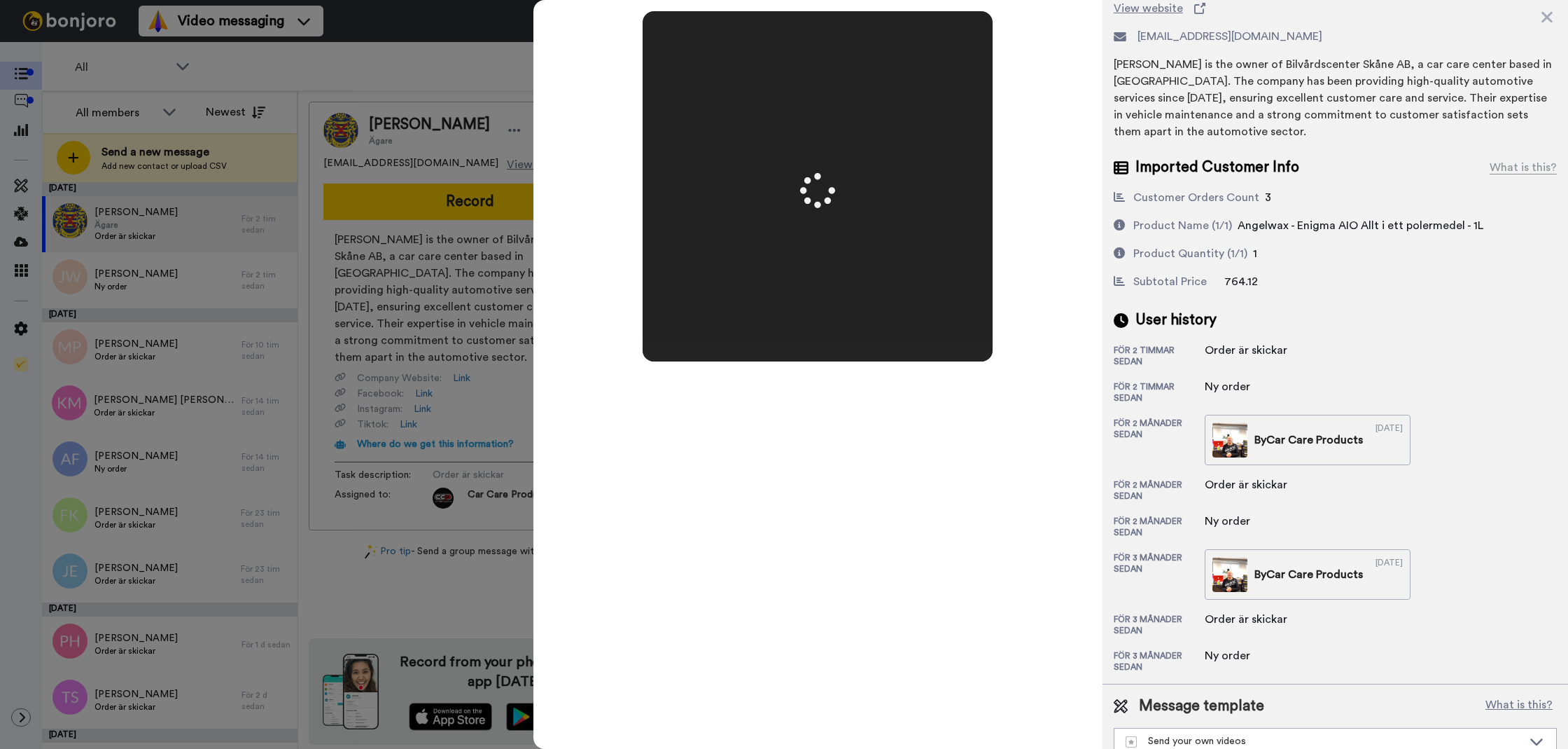
scroll to position [0, 0]
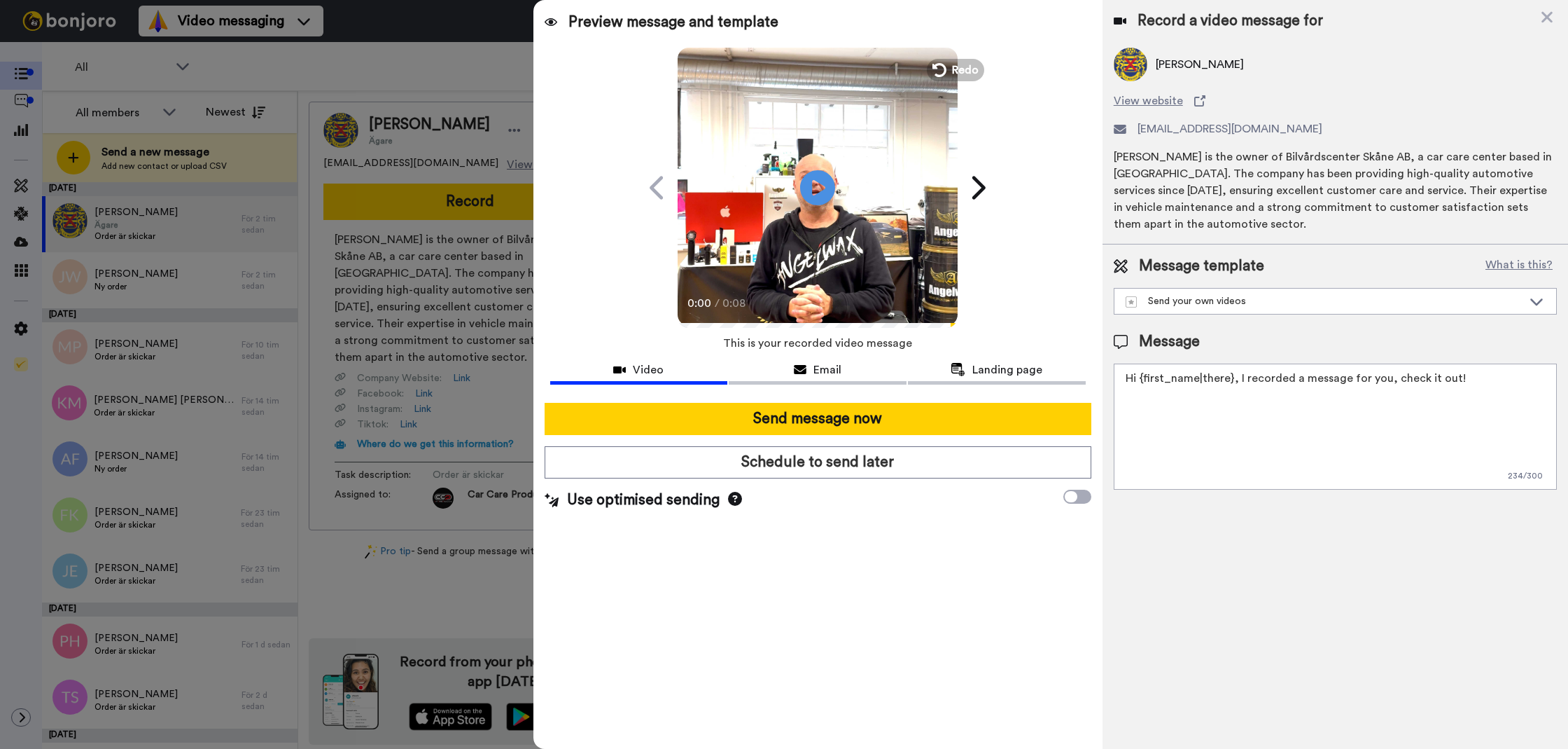
click at [1196, 406] on textarea "Hi {first_name|there}, I recorded a message for you, check it out!" at bounding box center [1335, 426] width 443 height 126
paste textarea "Tack för att du handlar hos oss! Välkommen åter. Tycker du att Silica Schampo V…"
type textarea "Tack för att du handlar hos oss! Välkommen åter. Tycker du att Silica Schampo V…"
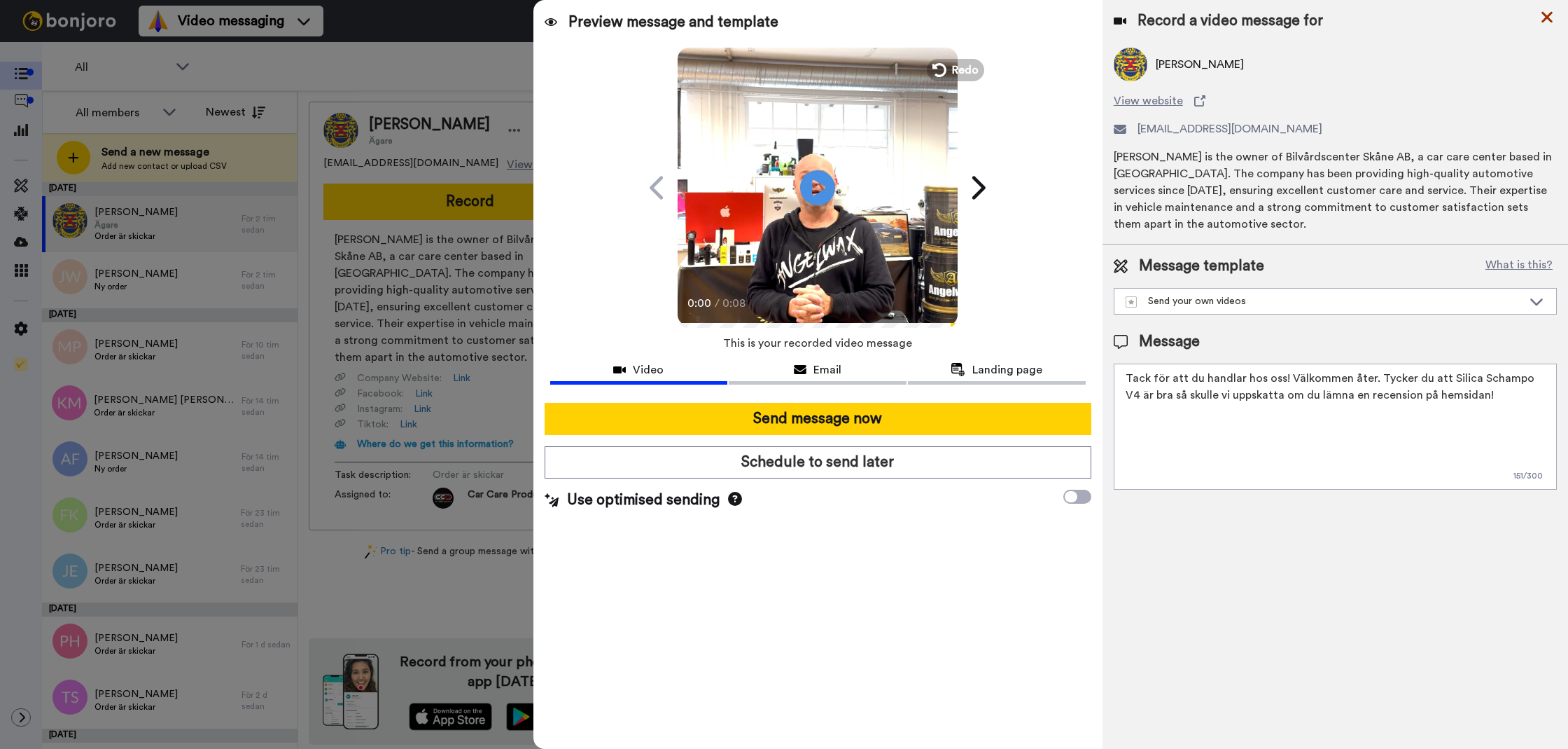
click at [1546, 28] on div "Record a video message for" at bounding box center [1335, 20] width 443 height 19
click at [1546, 23] on icon at bounding box center [1547, 17] width 14 height 18
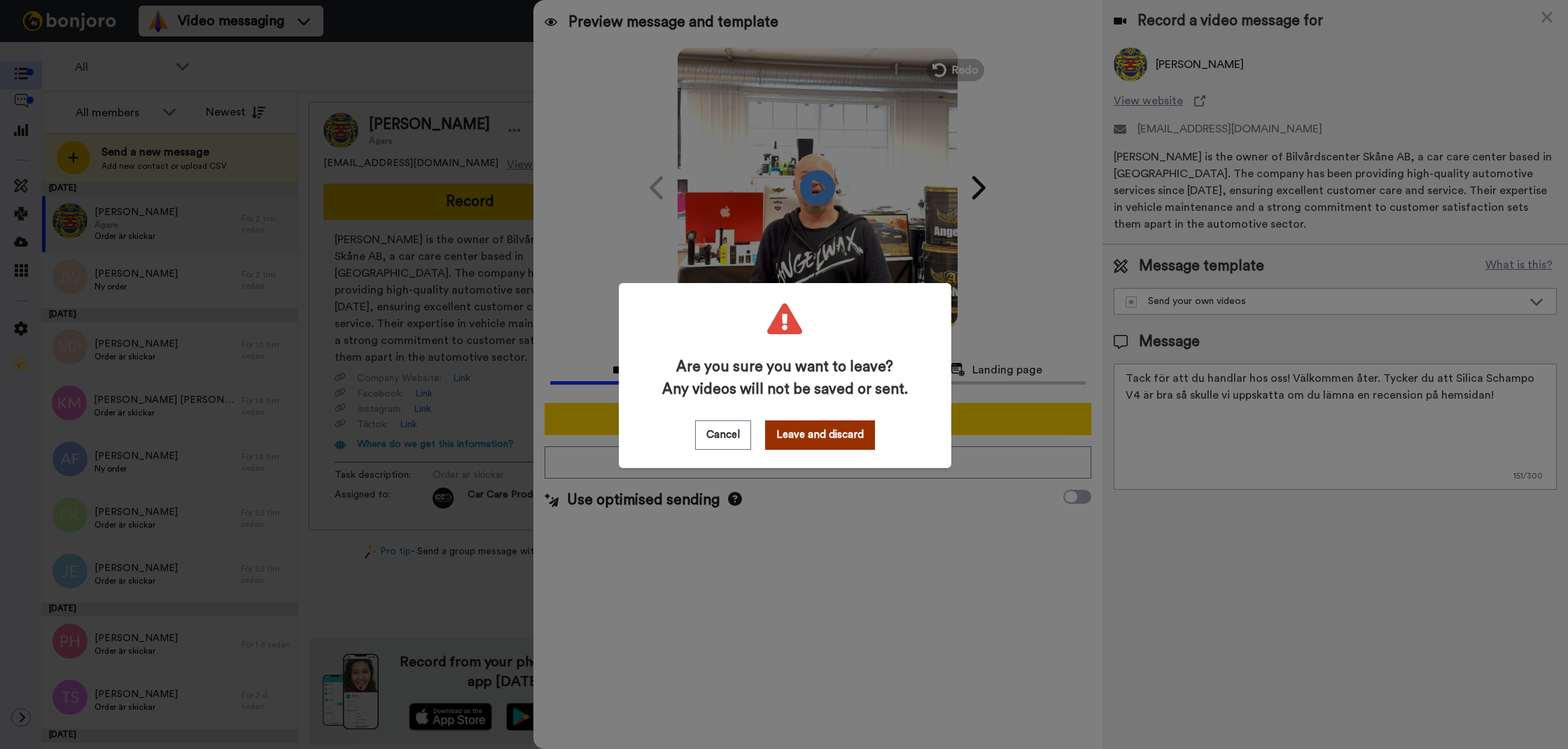
click at [809, 436] on button "Leave and discard" at bounding box center [820, 434] width 110 height 29
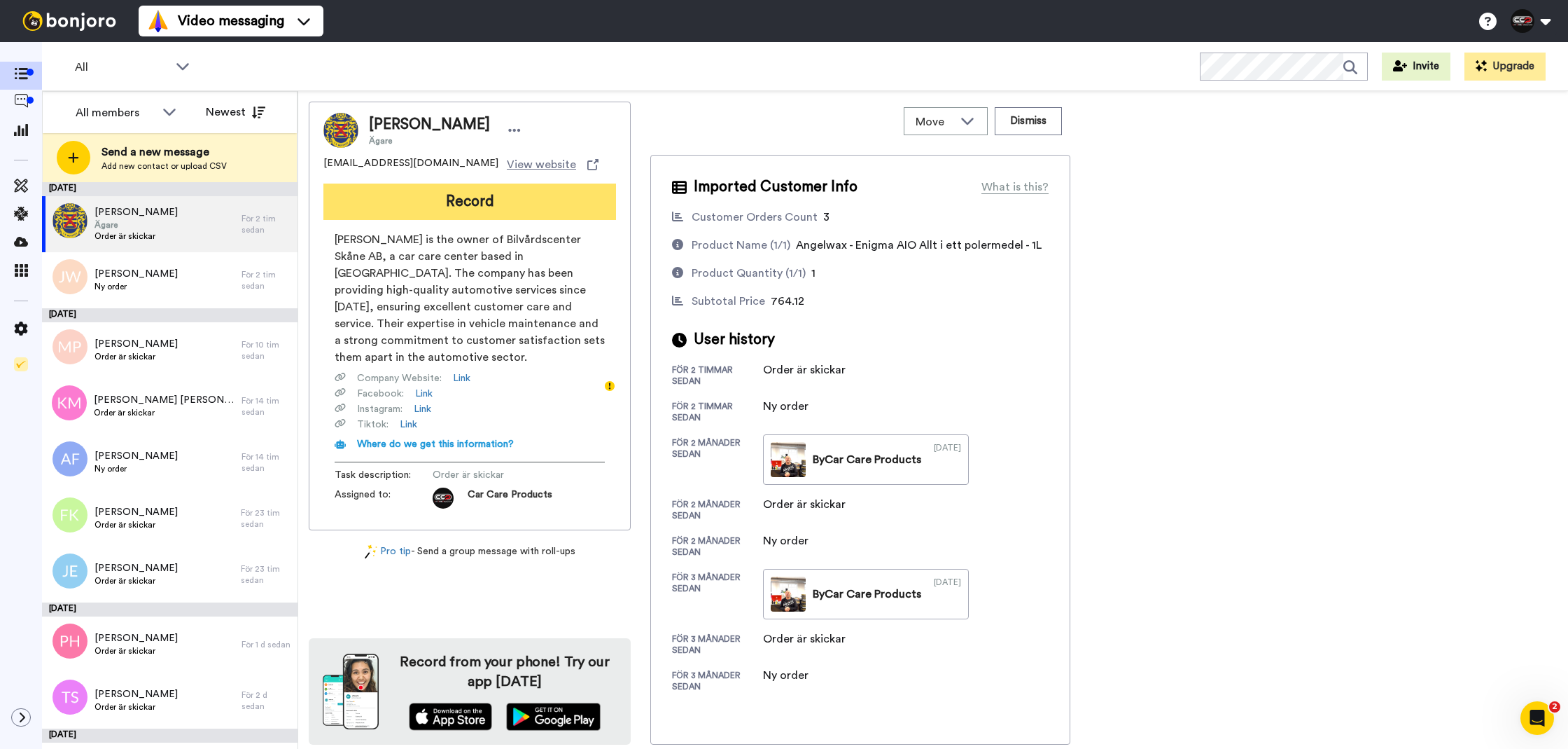
click at [597, 219] on div "Patrik Hagström Ägare helsingborg@bvcskane.se View website Record Patrik Hagstr…" at bounding box center [469, 316] width 322 height 428
click at [590, 213] on button "Record" at bounding box center [470, 202] width 293 height 37
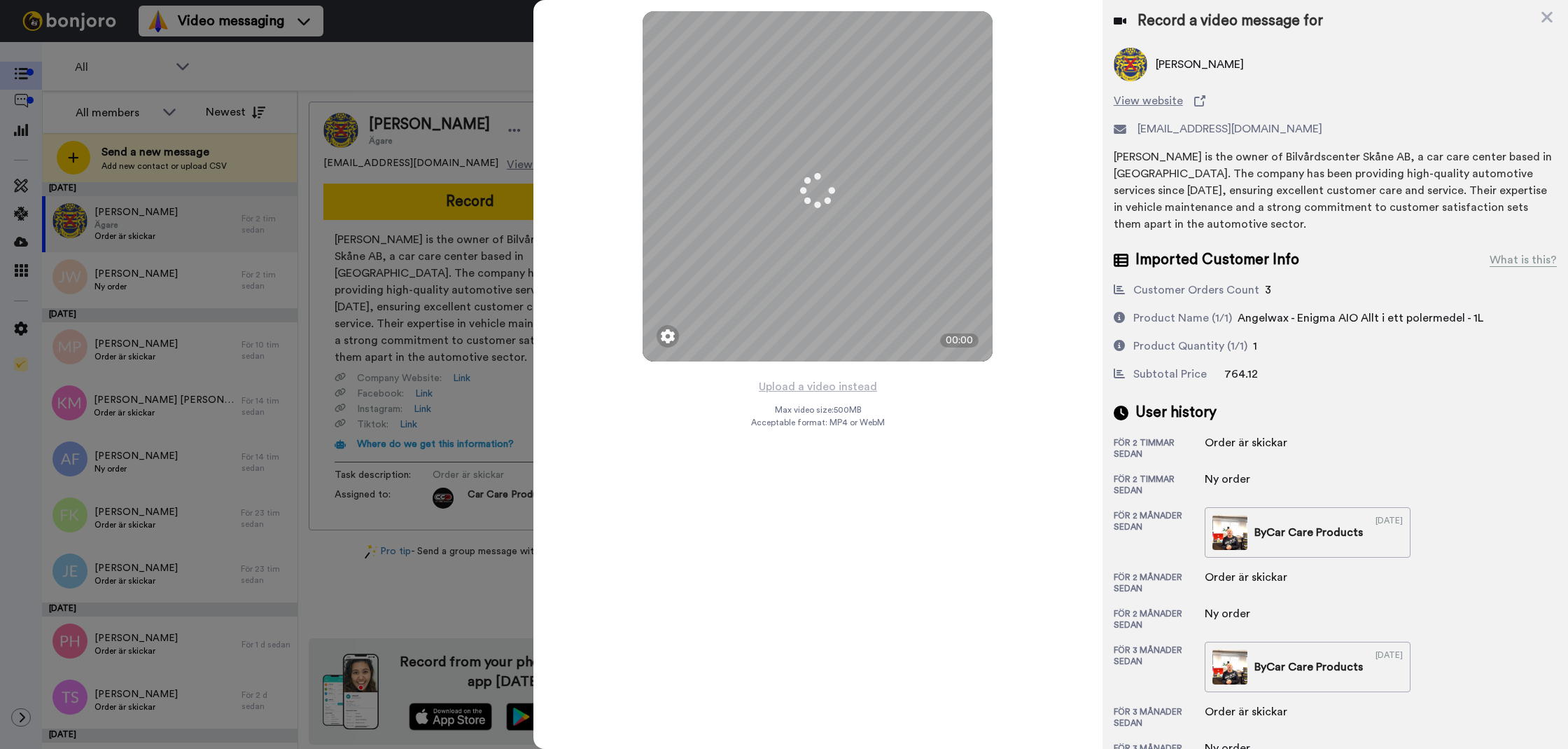
click at [830, 383] on button "Upload a video instead" at bounding box center [817, 387] width 126 height 18
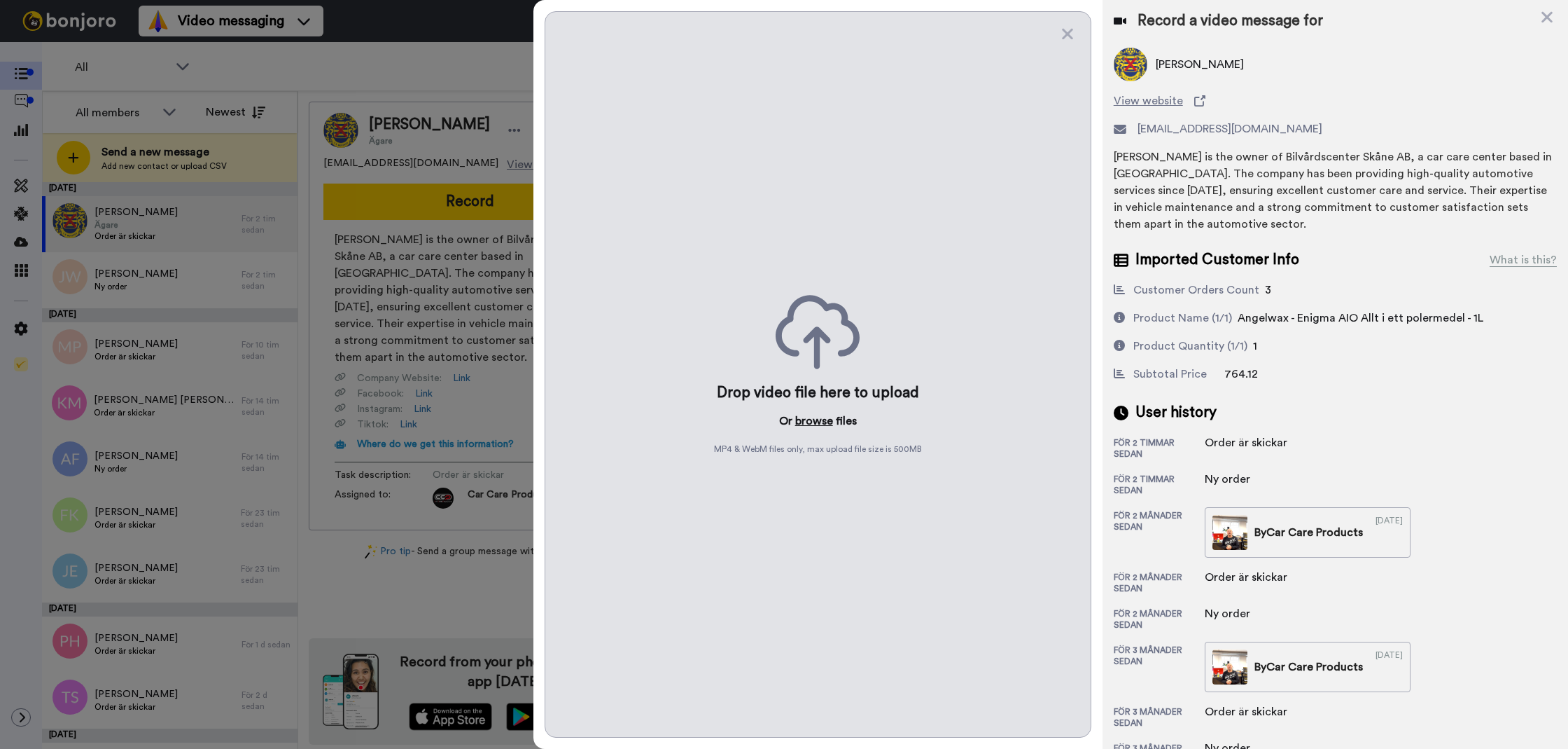
click at [802, 424] on button "browse" at bounding box center [814, 421] width 38 height 17
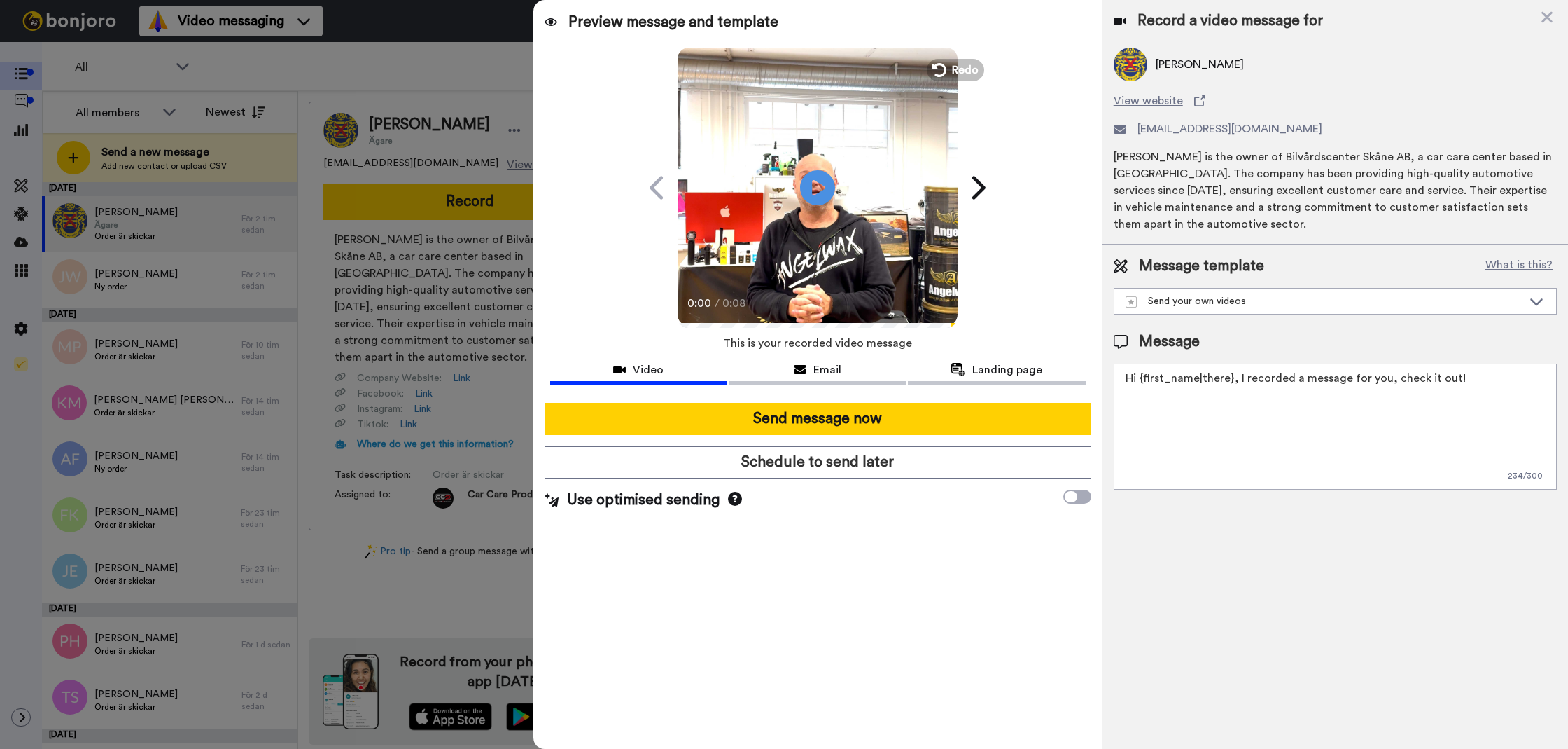
click at [1233, 401] on textarea "Hi {first_name|there}, I recorded a message for you, check it out!" at bounding box center [1335, 426] width 443 height 126
paste textarea "Tack för att du handlar hos oss! Välkommen åter. Tycker du att Silica Schampo V…"
drag, startPoint x: 1464, startPoint y: 401, endPoint x: 1520, endPoint y: 403, distance: 56.0
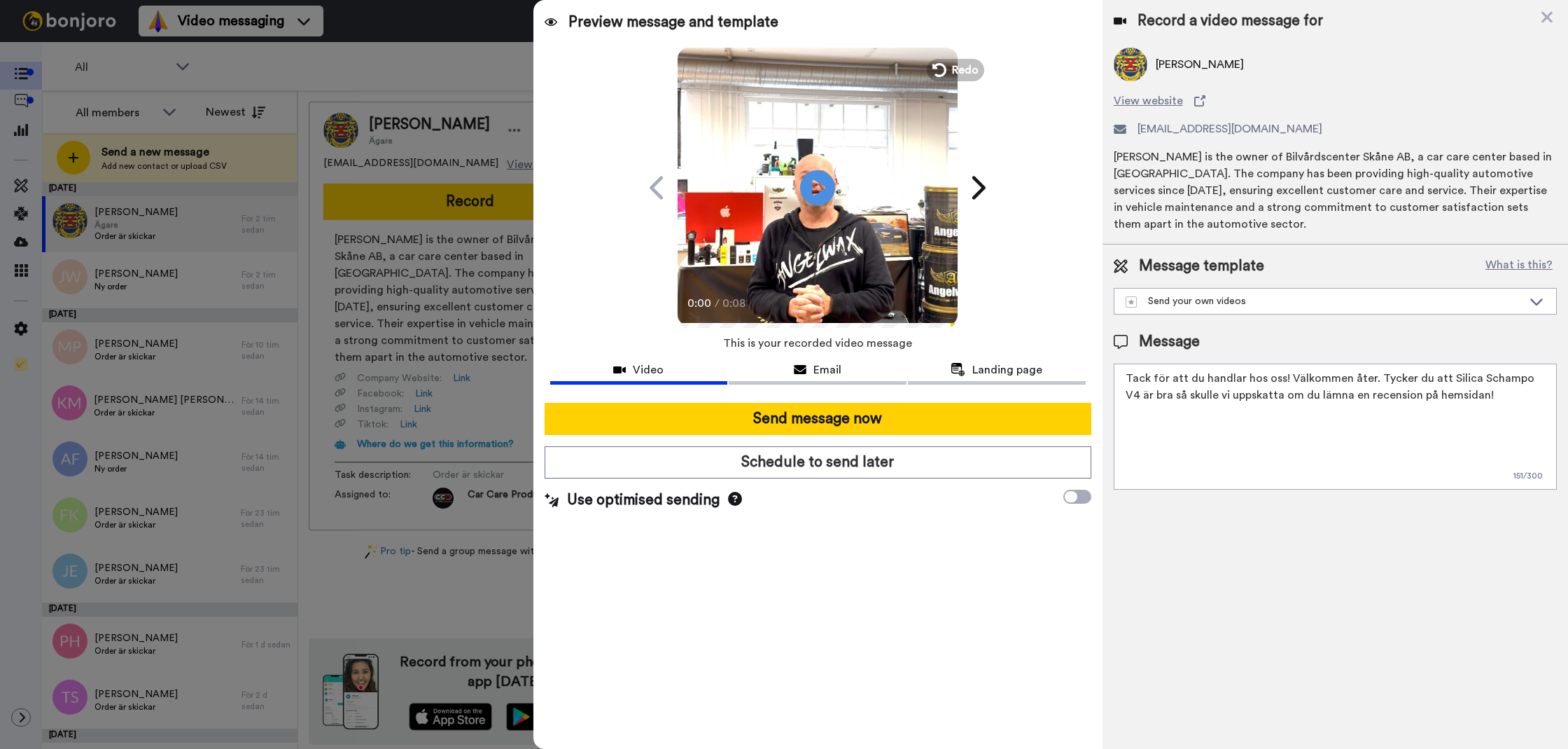
click at [1373, 380] on textarea "Tack för att du handlar hos oss! Välkommen åter. Tycker du att Silica Schampo V…" at bounding box center [1335, 426] width 443 height 126
click at [1386, 382] on textarea "Tack för att du handlar hos oss! Välkommen åter. !" at bounding box center [1335, 426] width 443 height 126
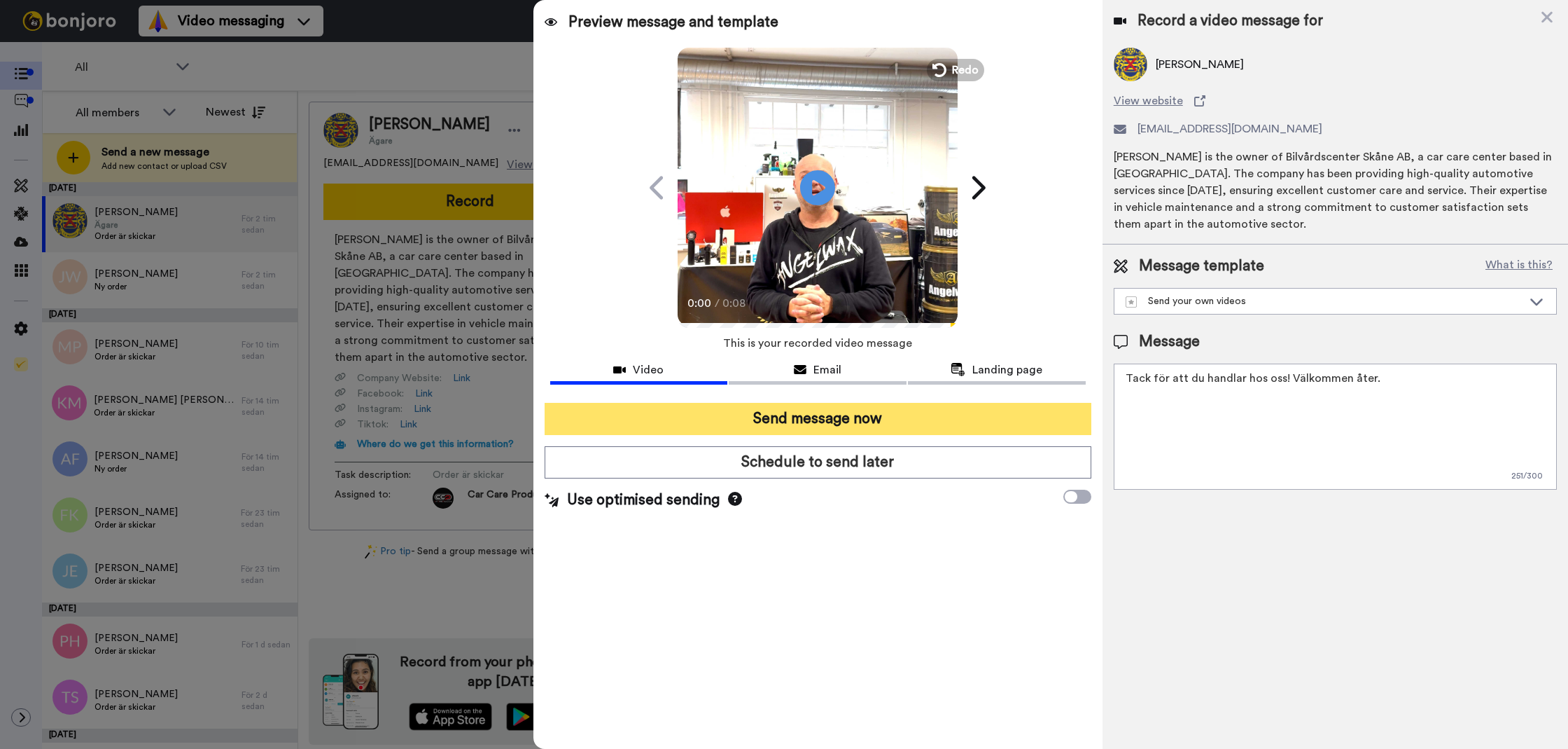
type textarea "Tack för att du handlar hos oss! Välkommen åter."
click at [850, 433] on button "Send message now" at bounding box center [818, 418] width 547 height 32
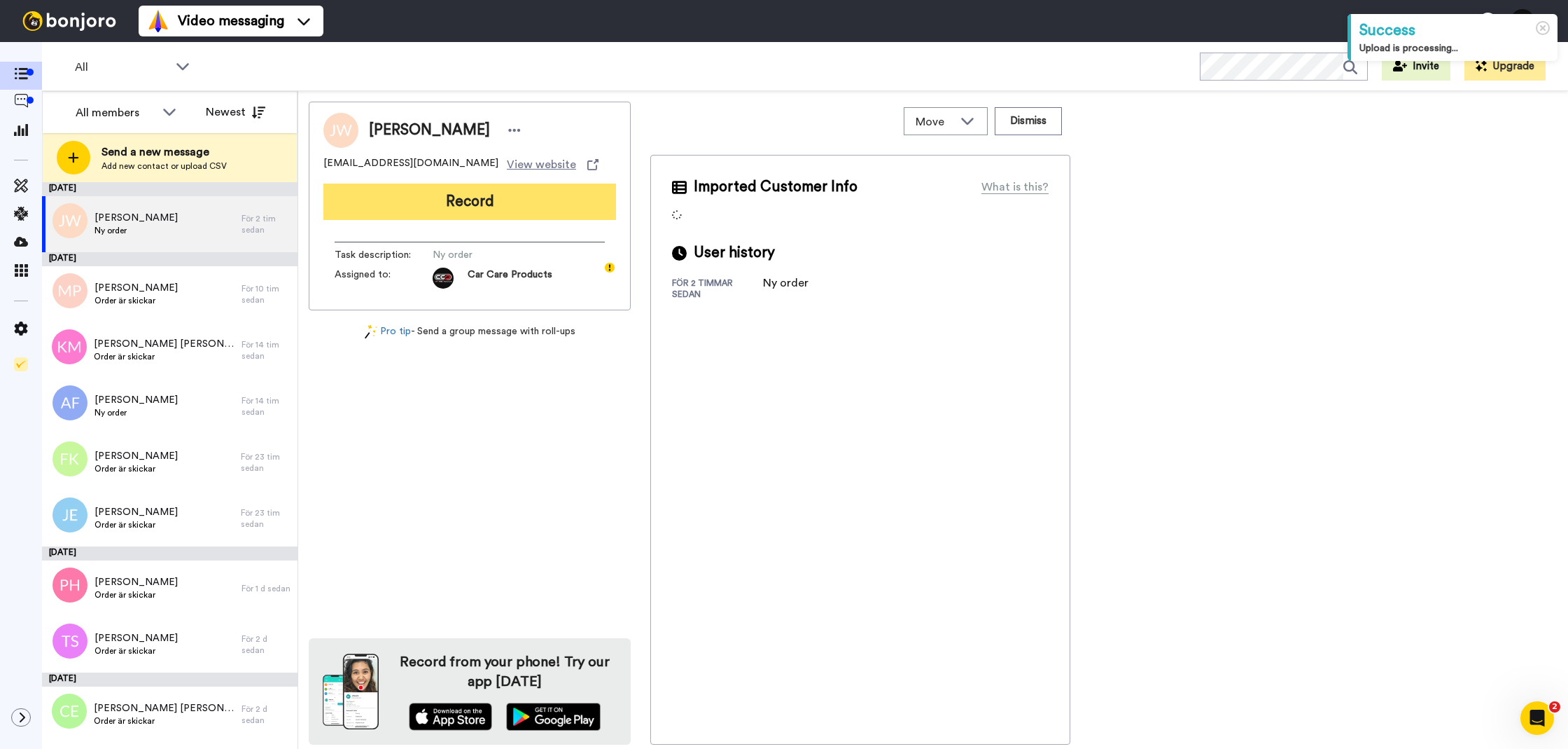
click at [505, 201] on button "Record" at bounding box center [470, 202] width 293 height 37
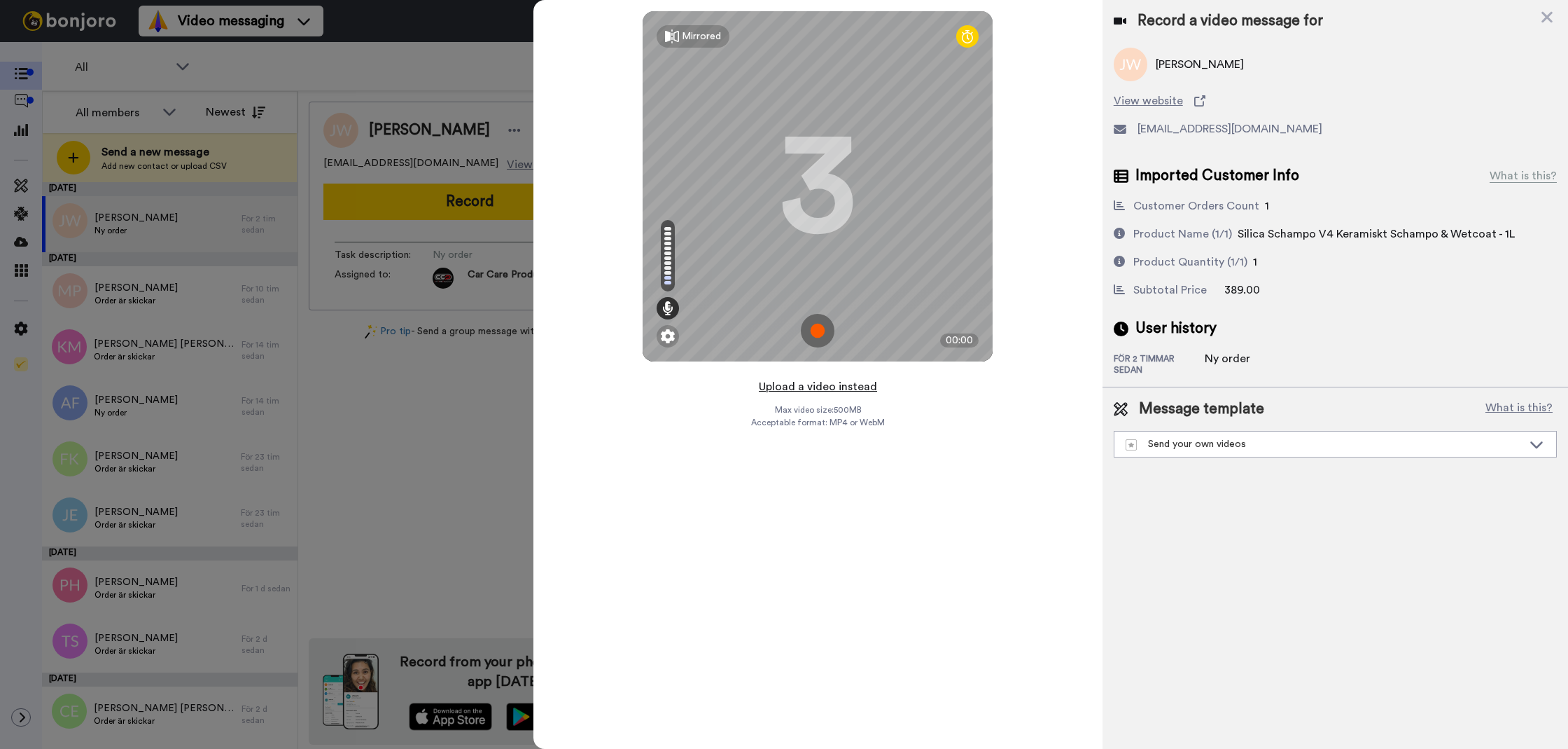
click at [855, 385] on button "Upload a video instead" at bounding box center [817, 387] width 126 height 18
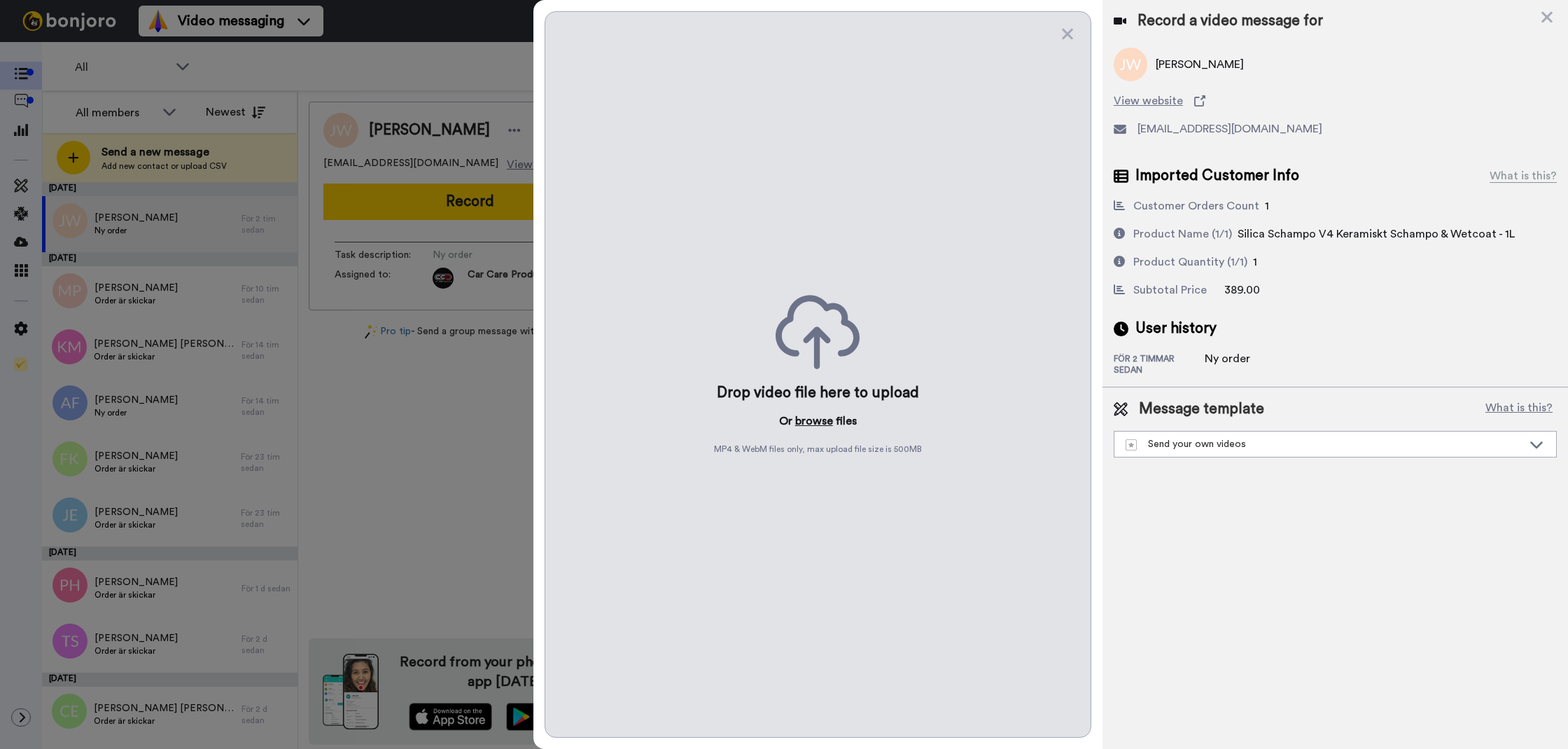
click at [810, 418] on button "browse" at bounding box center [814, 421] width 38 height 17
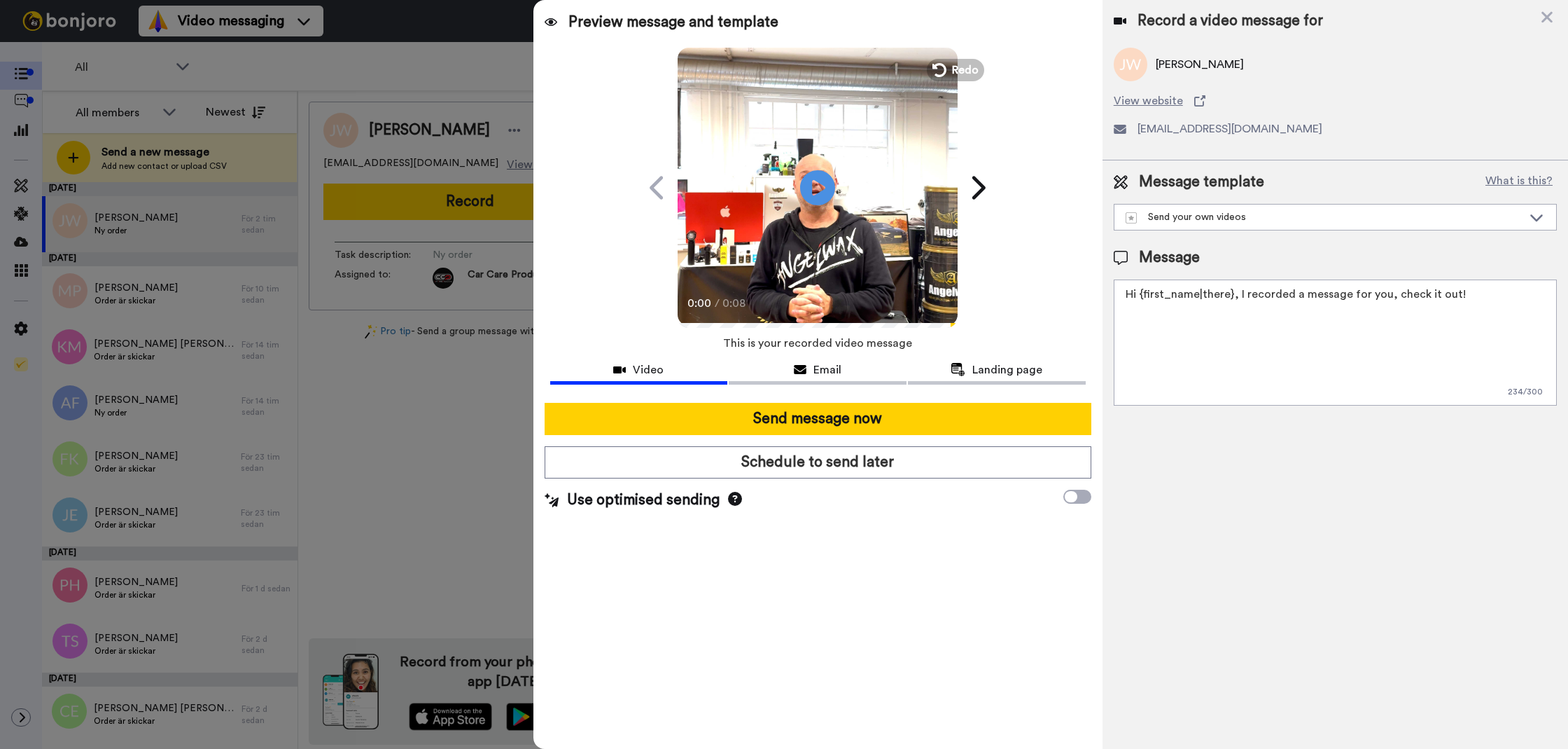
click at [1239, 381] on textarea "Hi {first_name|there}, I recorded a message for you, check it out!" at bounding box center [1335, 342] width 443 height 126
click at [1238, 382] on textarea "Hi {first_name|there}, I recorded a message for you, check it out!" at bounding box center [1335, 342] width 443 height 126
drag, startPoint x: 1238, startPoint y: 382, endPoint x: 1231, endPoint y: 391, distance: 11.4
click at [1235, 384] on textarea "Hi {first_name|there}, I recorded a message for you, check it out!" at bounding box center [1335, 342] width 443 height 126
paste textarea "Tack för att du handlar hos oss! Välkommen åter. Tycker du att Silica Schampo V…"
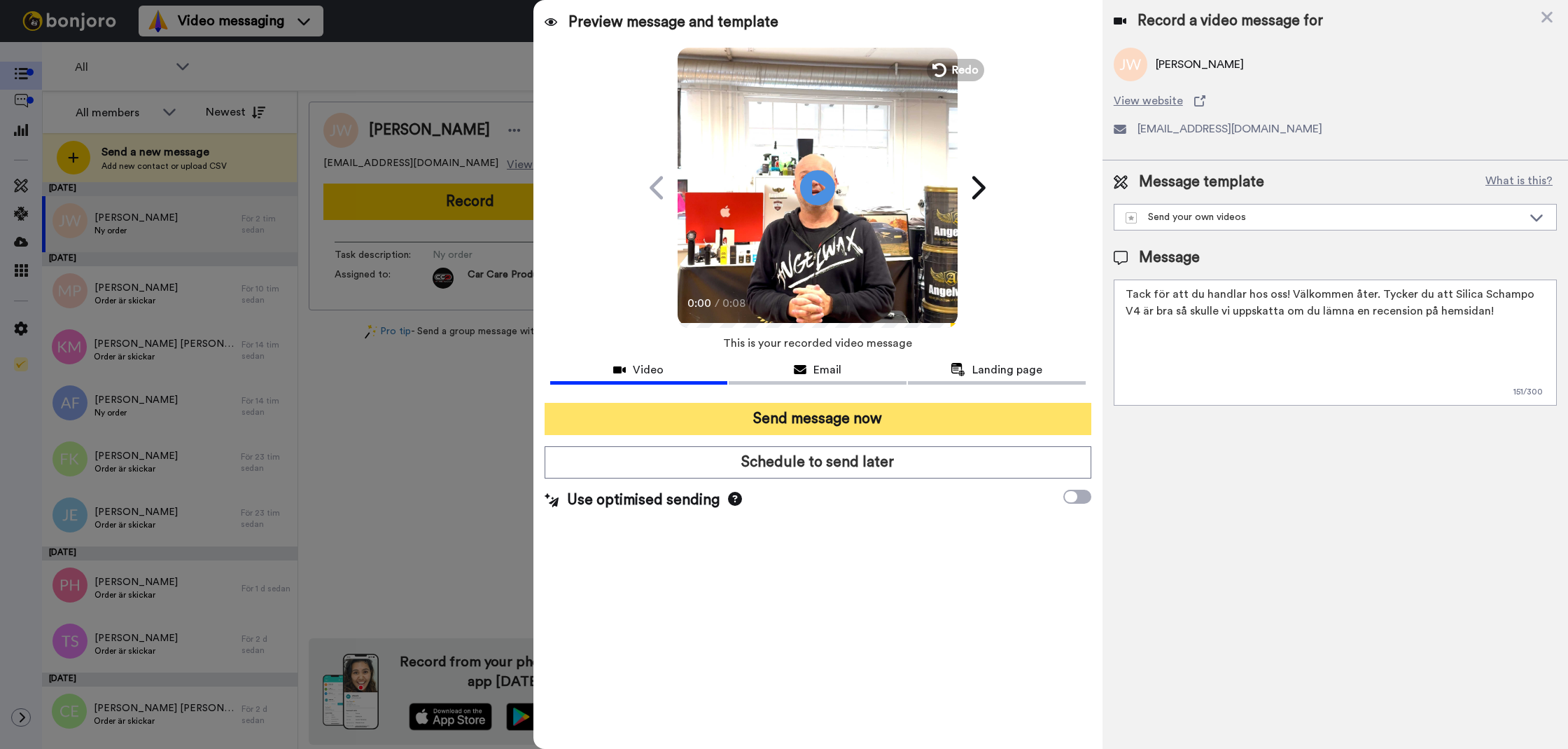
type textarea "Tack för att du handlar hos oss! Välkommen åter. Tycker du att Silica Schampo V…"
click at [947, 414] on button "Send message now" at bounding box center [818, 418] width 547 height 32
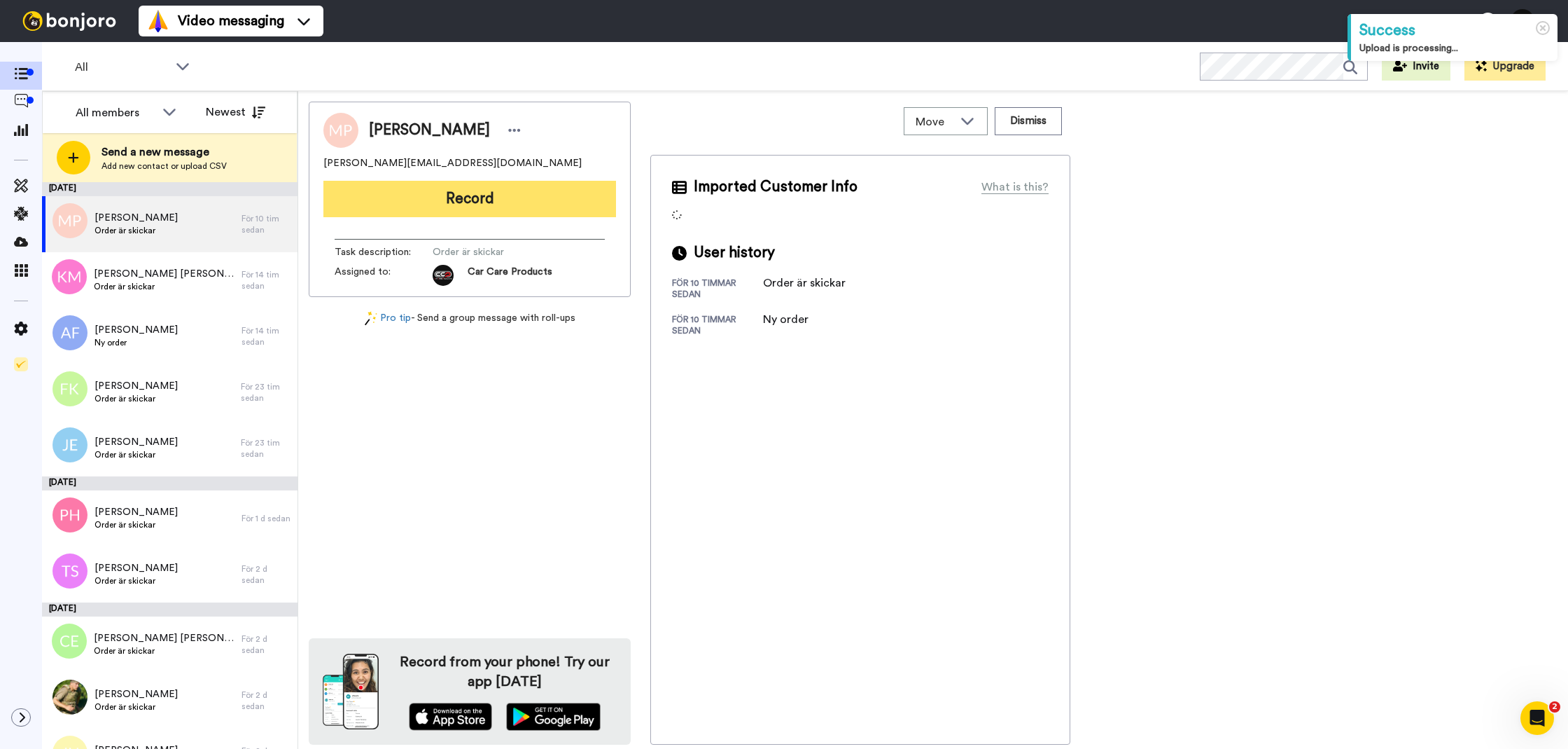
click at [569, 191] on button "Record" at bounding box center [470, 199] width 293 height 37
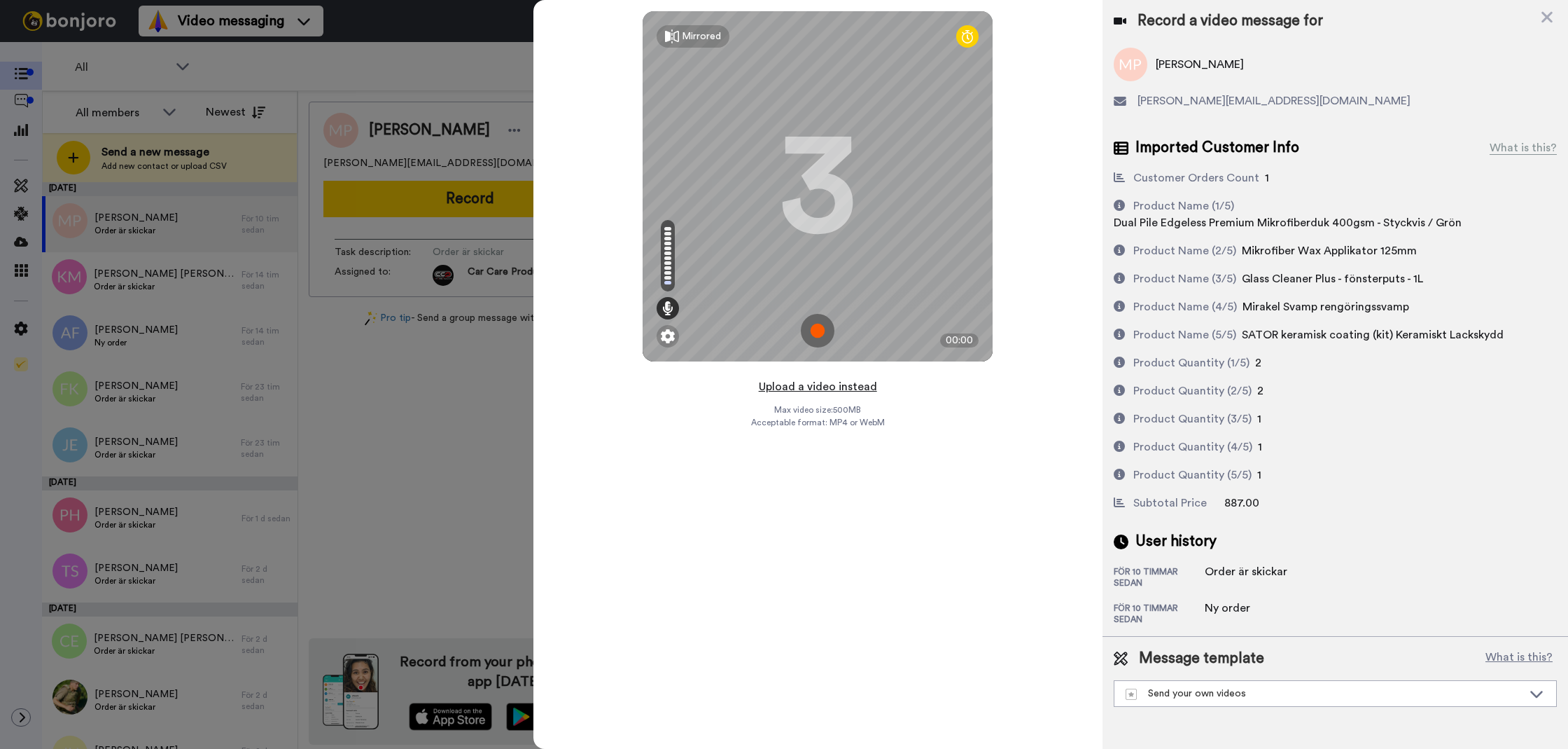
click at [783, 393] on button "Upload a video instead" at bounding box center [817, 387] width 126 height 18
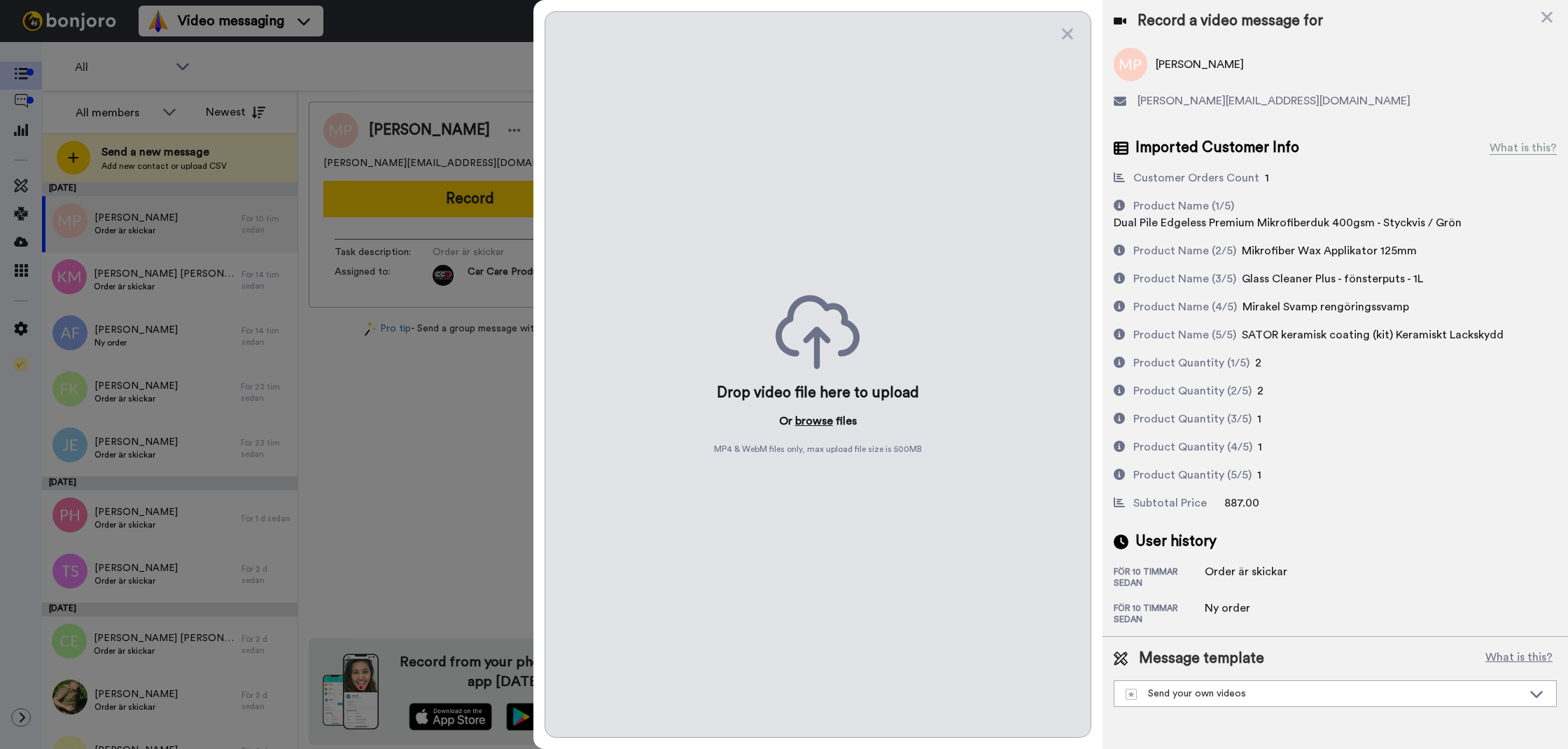
click at [802, 423] on button "browse" at bounding box center [814, 421] width 38 height 17
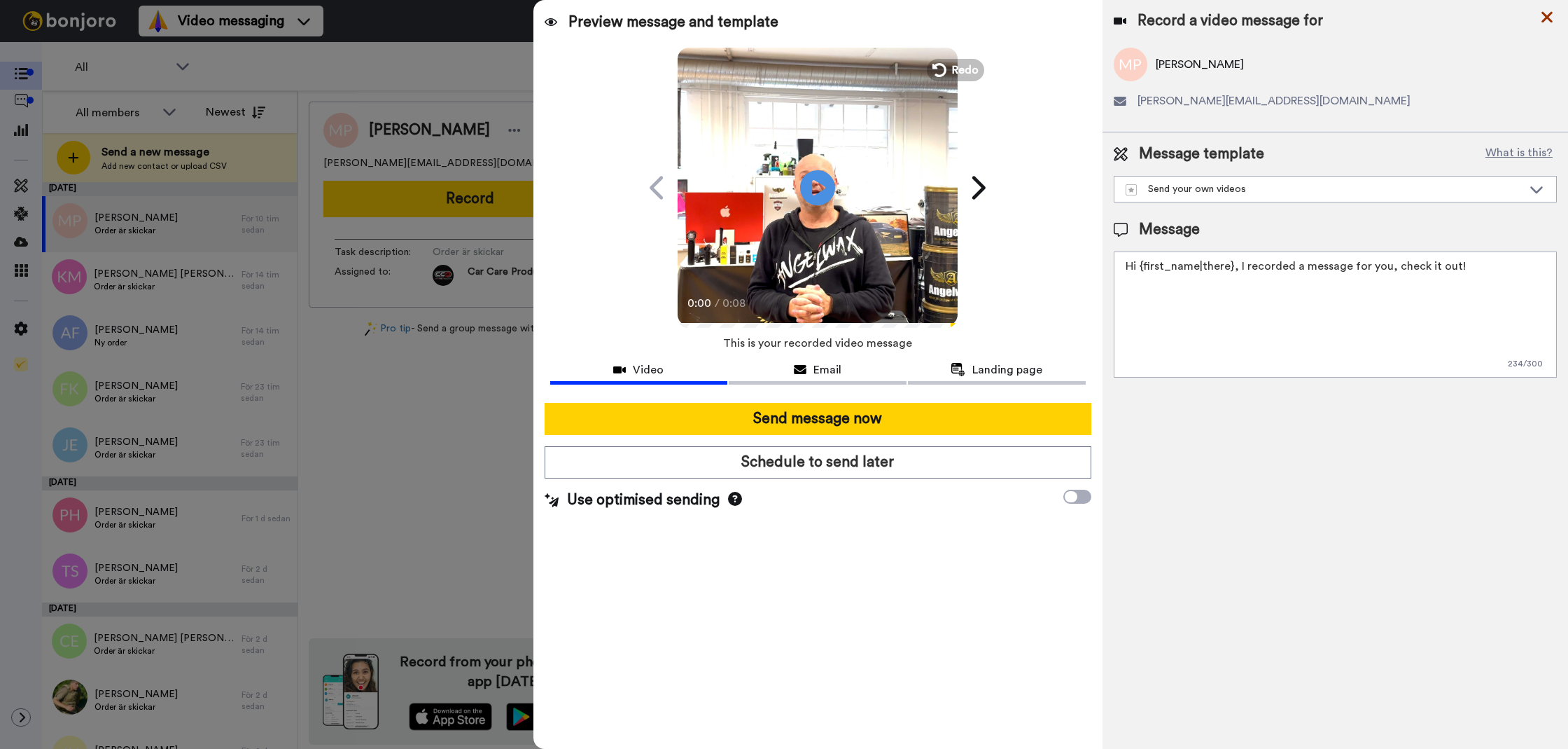
drag, startPoint x: 1552, startPoint y: 15, endPoint x: 1540, endPoint y: 19, distance: 12.6
click at [1551, 15] on icon at bounding box center [1547, 17] width 14 height 18
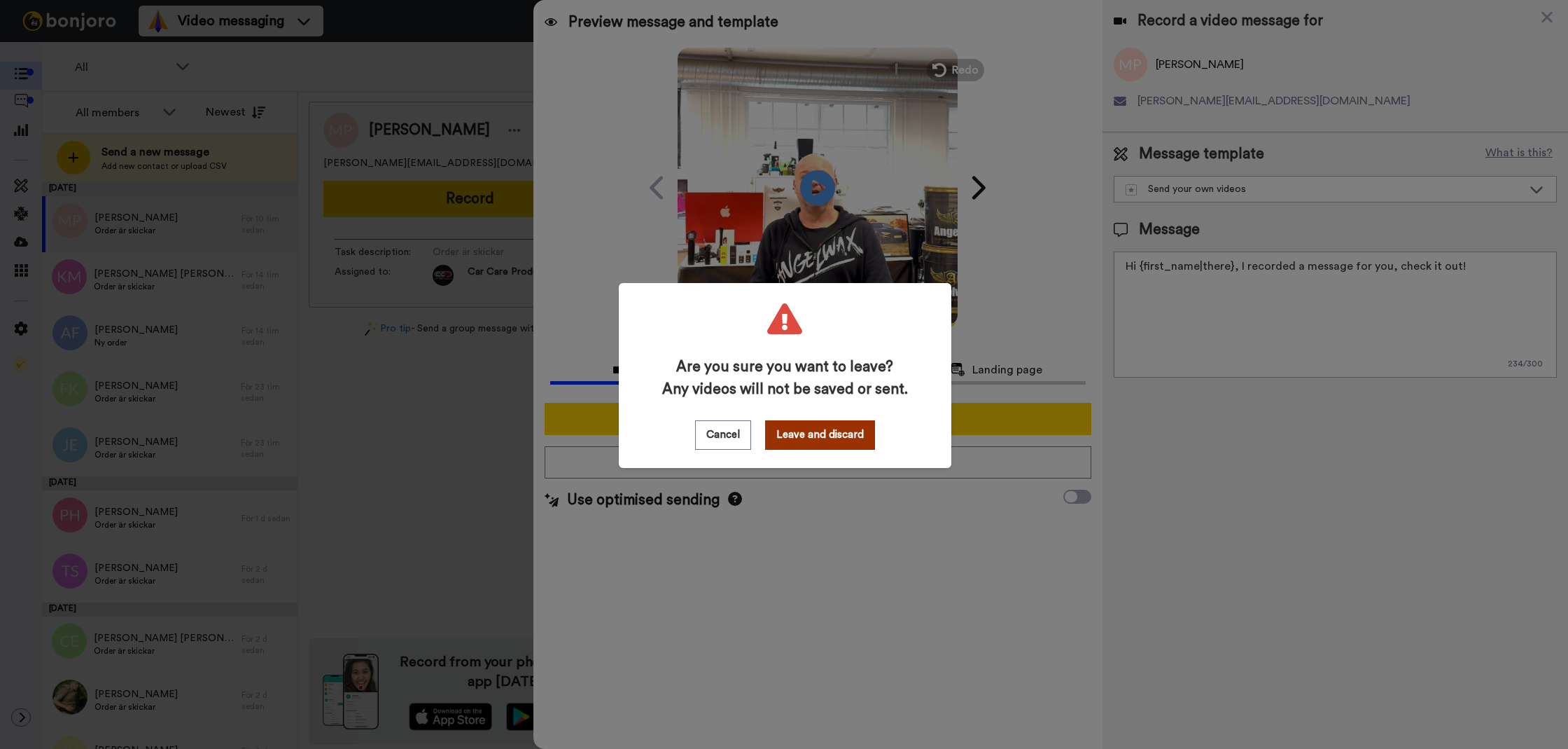
click at [834, 432] on button "Leave and discard" at bounding box center [820, 434] width 110 height 29
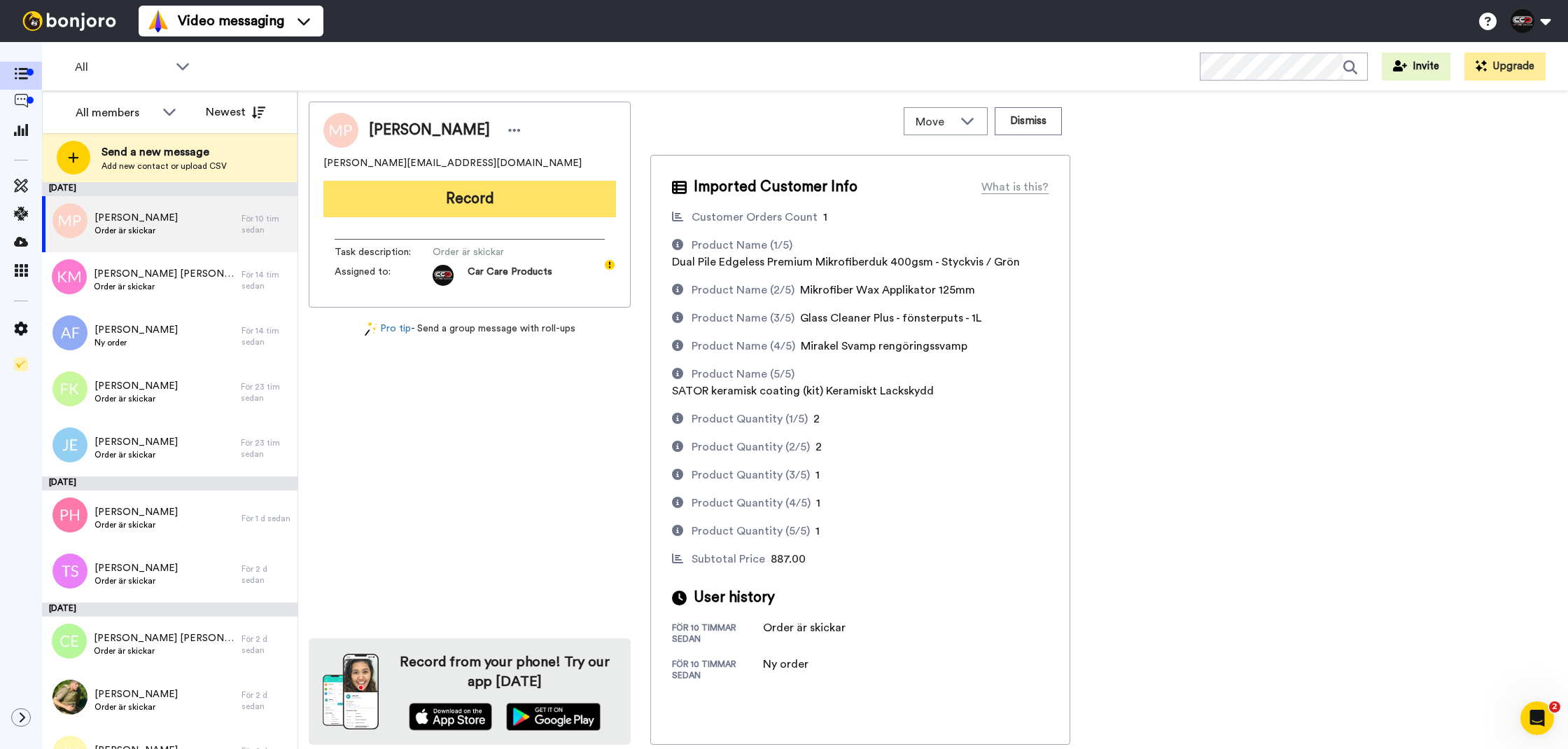
click at [600, 204] on button "Record" at bounding box center [470, 199] width 293 height 37
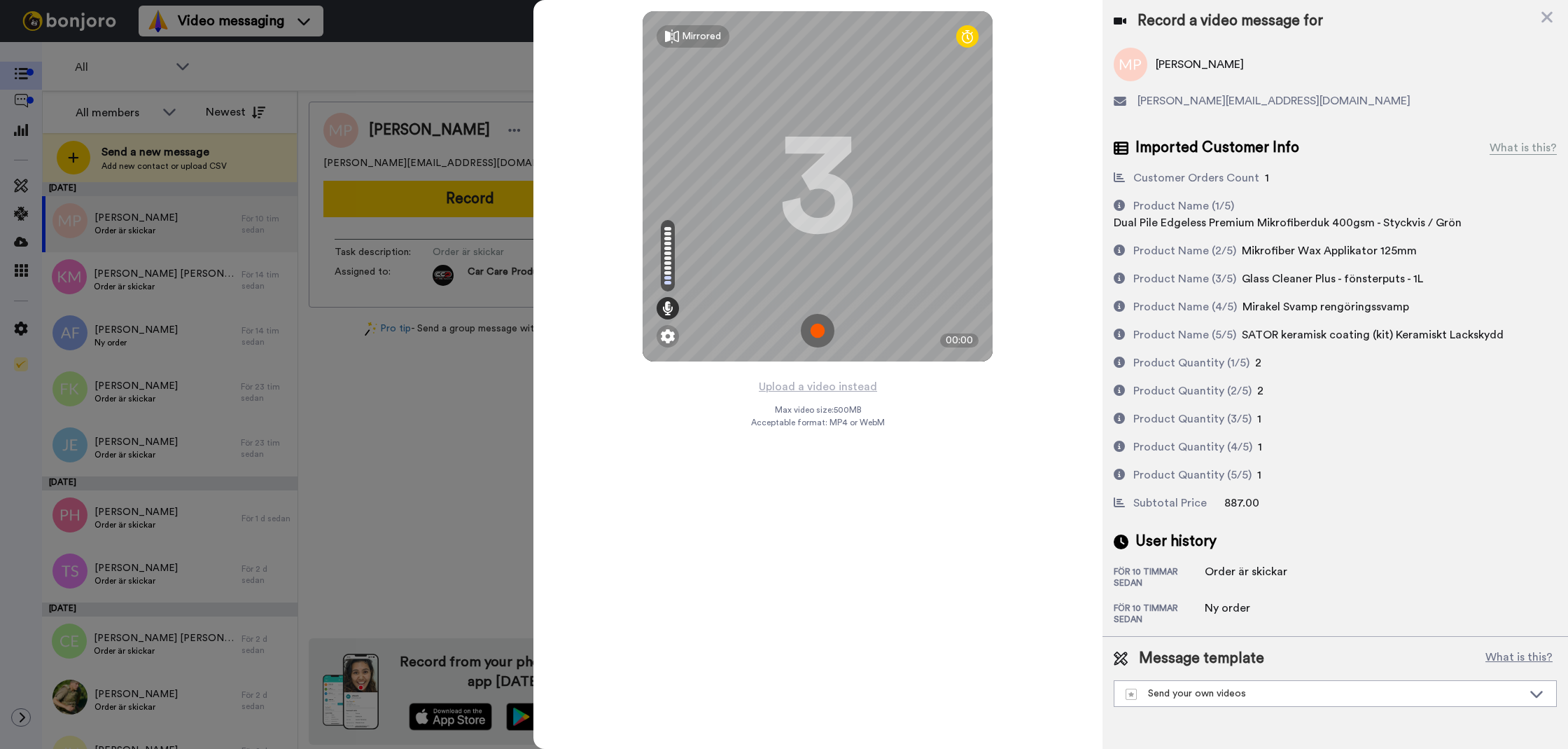
click at [847, 398] on div "Upload a video instead Max video size: 500 MB Acceptable format: MP4 or WebM" at bounding box center [818, 555] width 134 height 355
click at [861, 381] on button "Upload a video instead" at bounding box center [817, 387] width 126 height 18
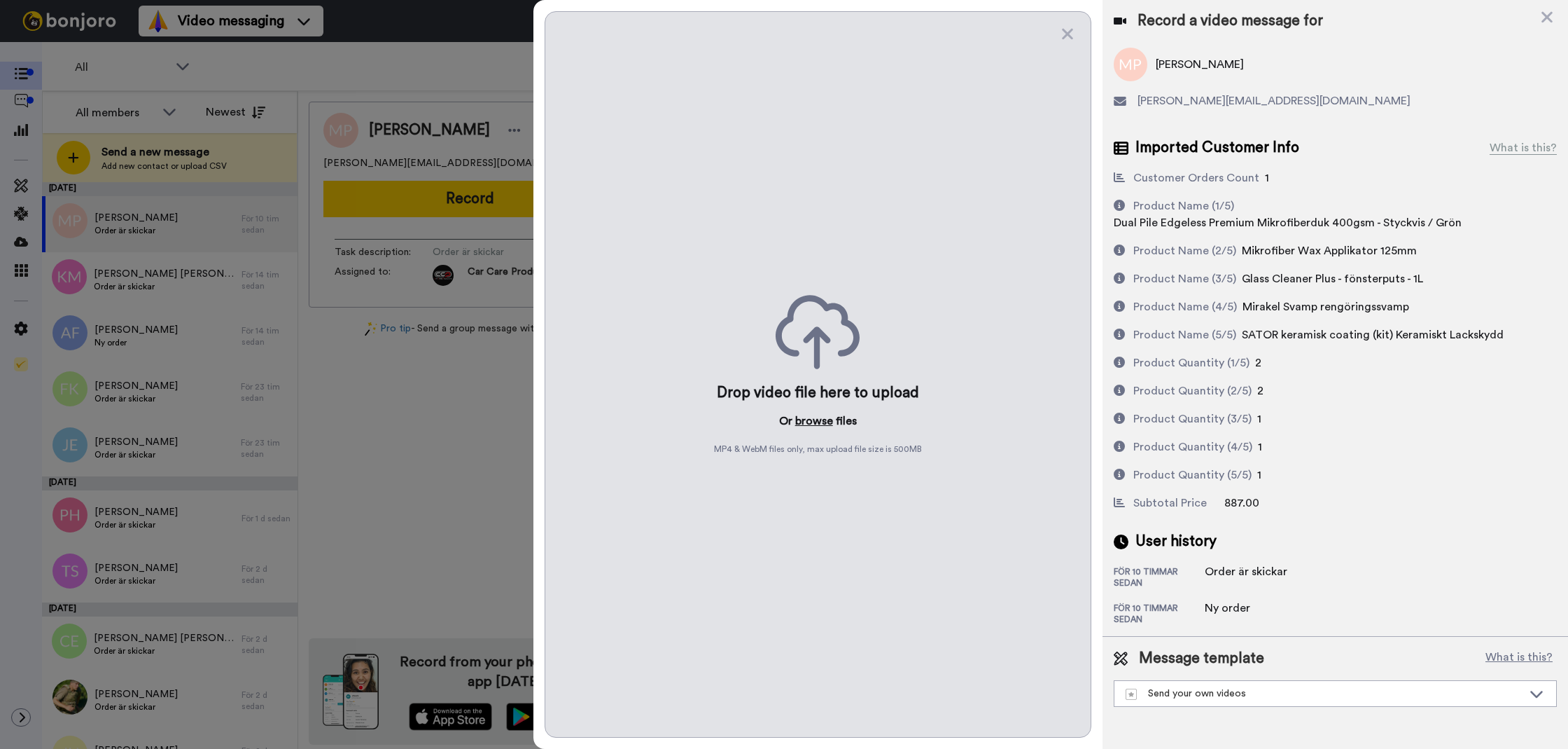
click at [822, 413] on button "browse" at bounding box center [814, 421] width 38 height 17
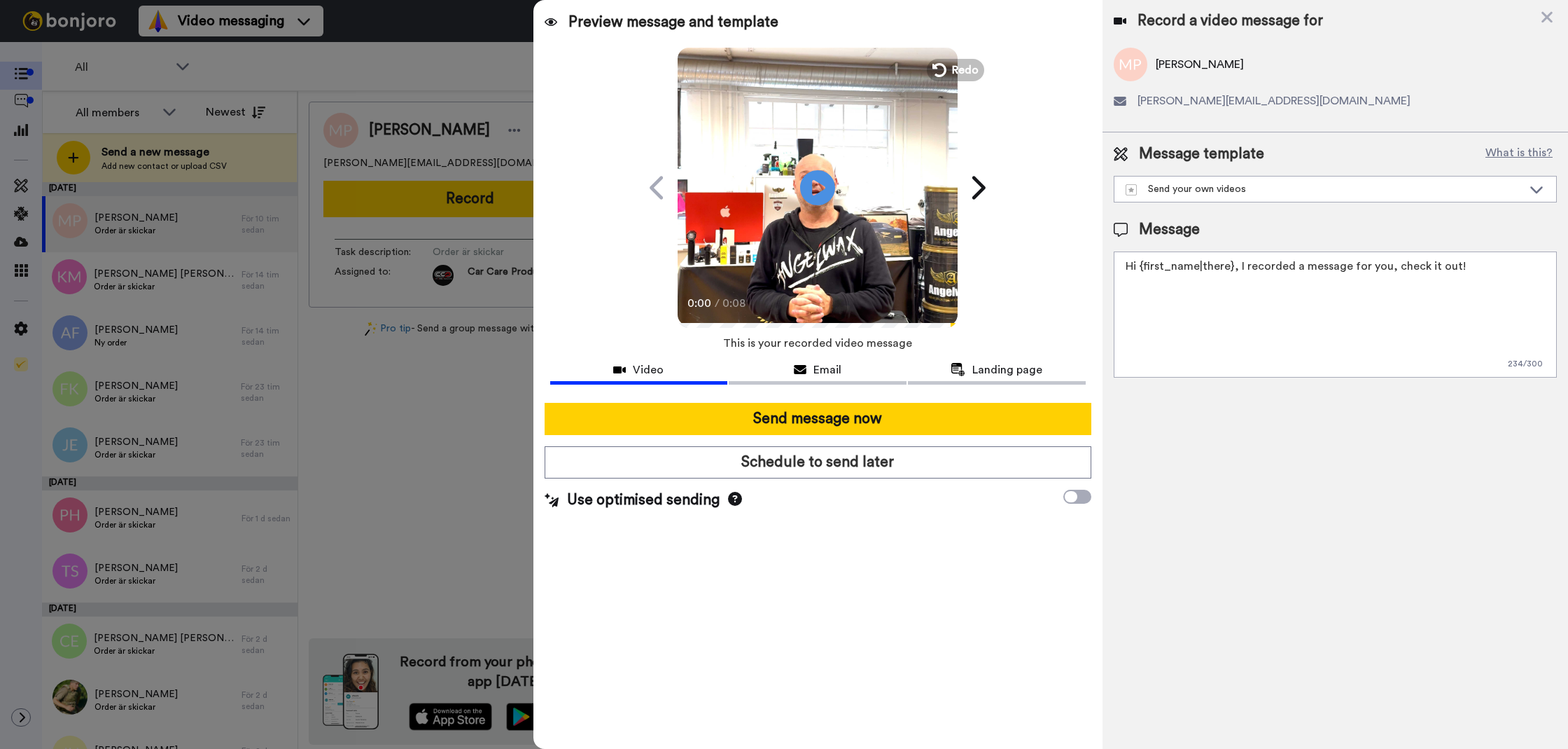
click at [1218, 331] on textarea "Hi {first_name|there}, I recorded a message for you, check it out!" at bounding box center [1335, 314] width 443 height 126
paste textarea "Tack för att du handlar hos oss! Välkommen åter. Tycker du att Silica Schampo V…"
drag, startPoint x: 1481, startPoint y: 285, endPoint x: 1374, endPoint y: 267, distance: 108.5
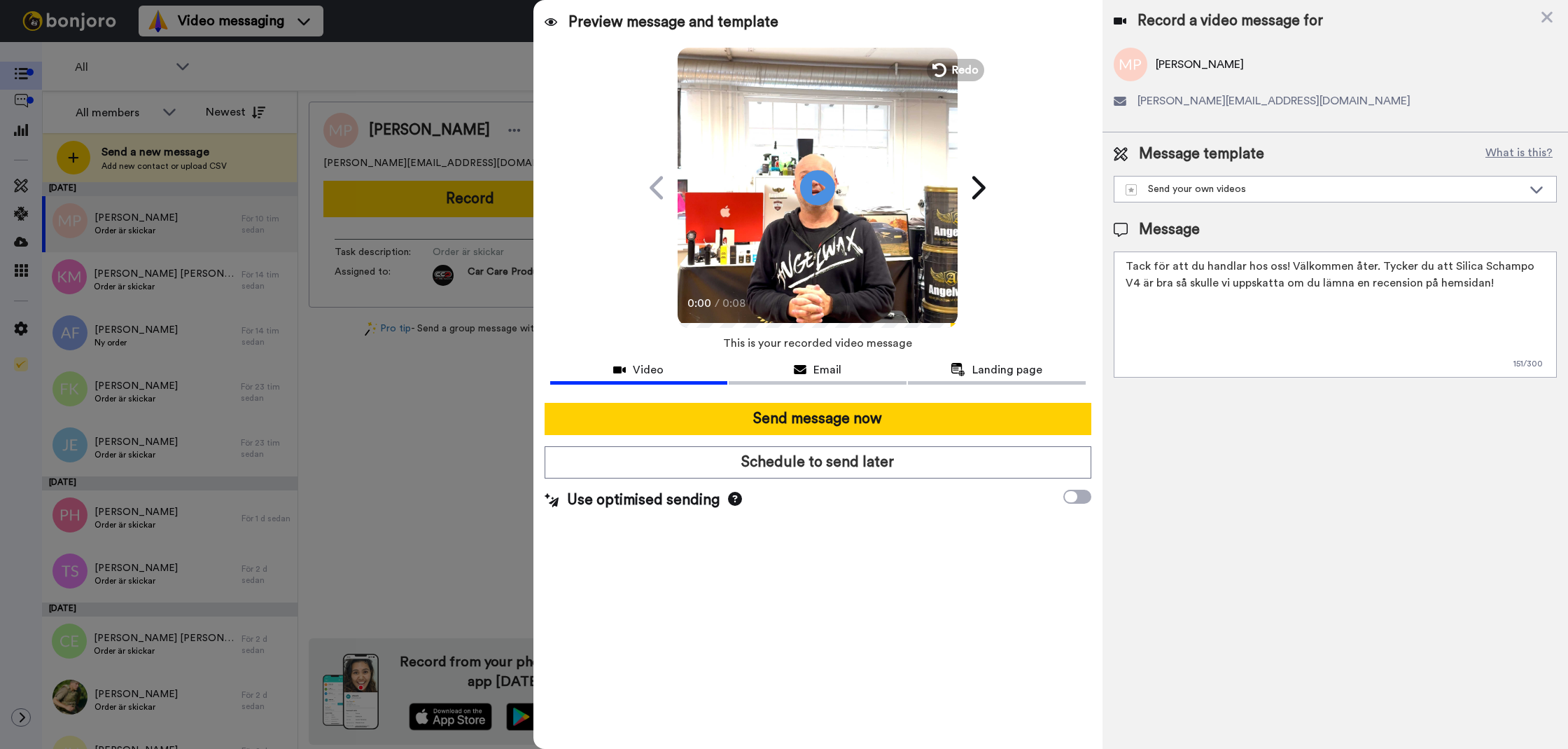
click at [1374, 267] on textarea "Tack för att du handlar hos oss! Välkommen åter. Tycker du att Silica Schampo V…" at bounding box center [1335, 314] width 443 height 126
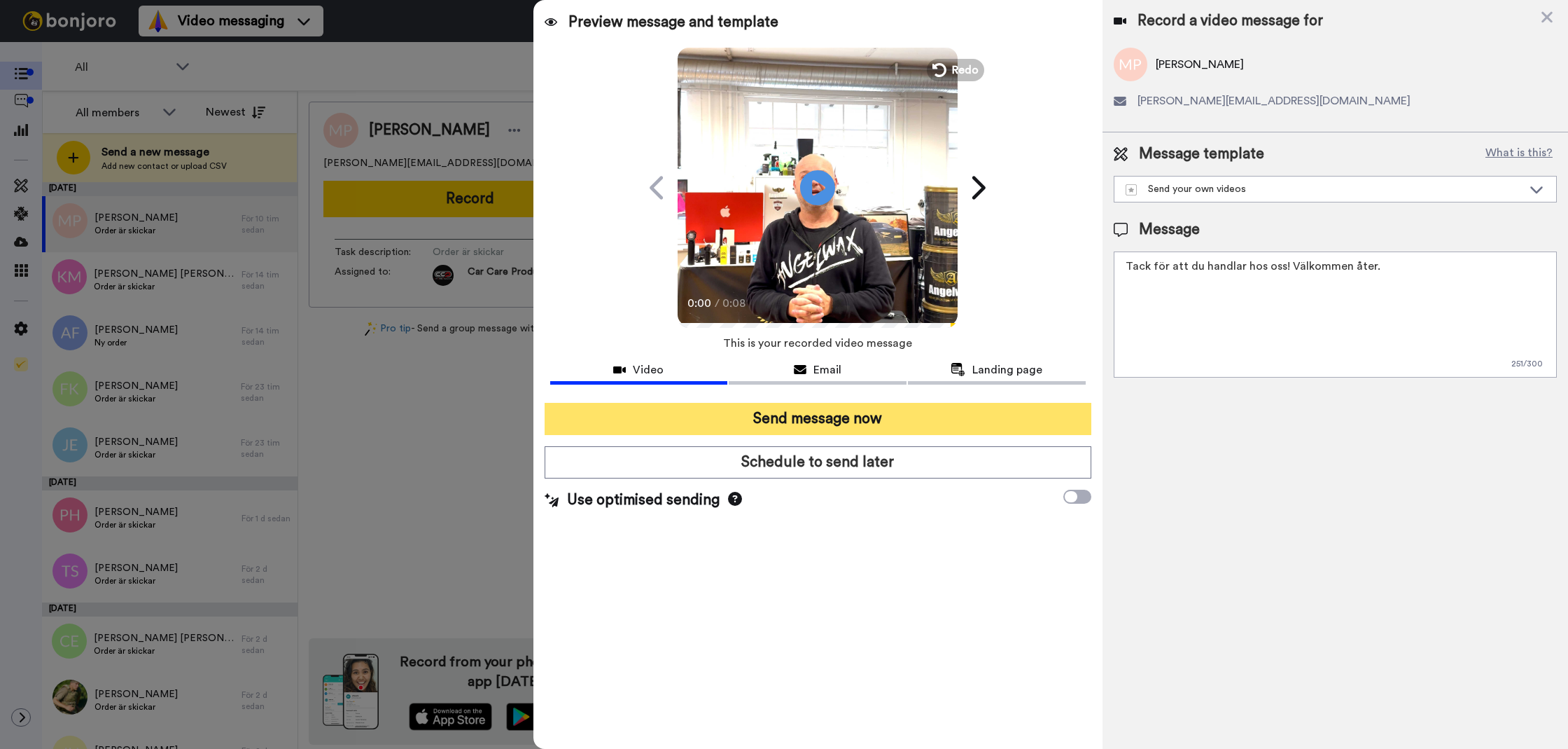
type textarea "Tack för att du handlar hos oss! Välkommen åter."
click at [886, 411] on button "Send message now" at bounding box center [818, 418] width 547 height 32
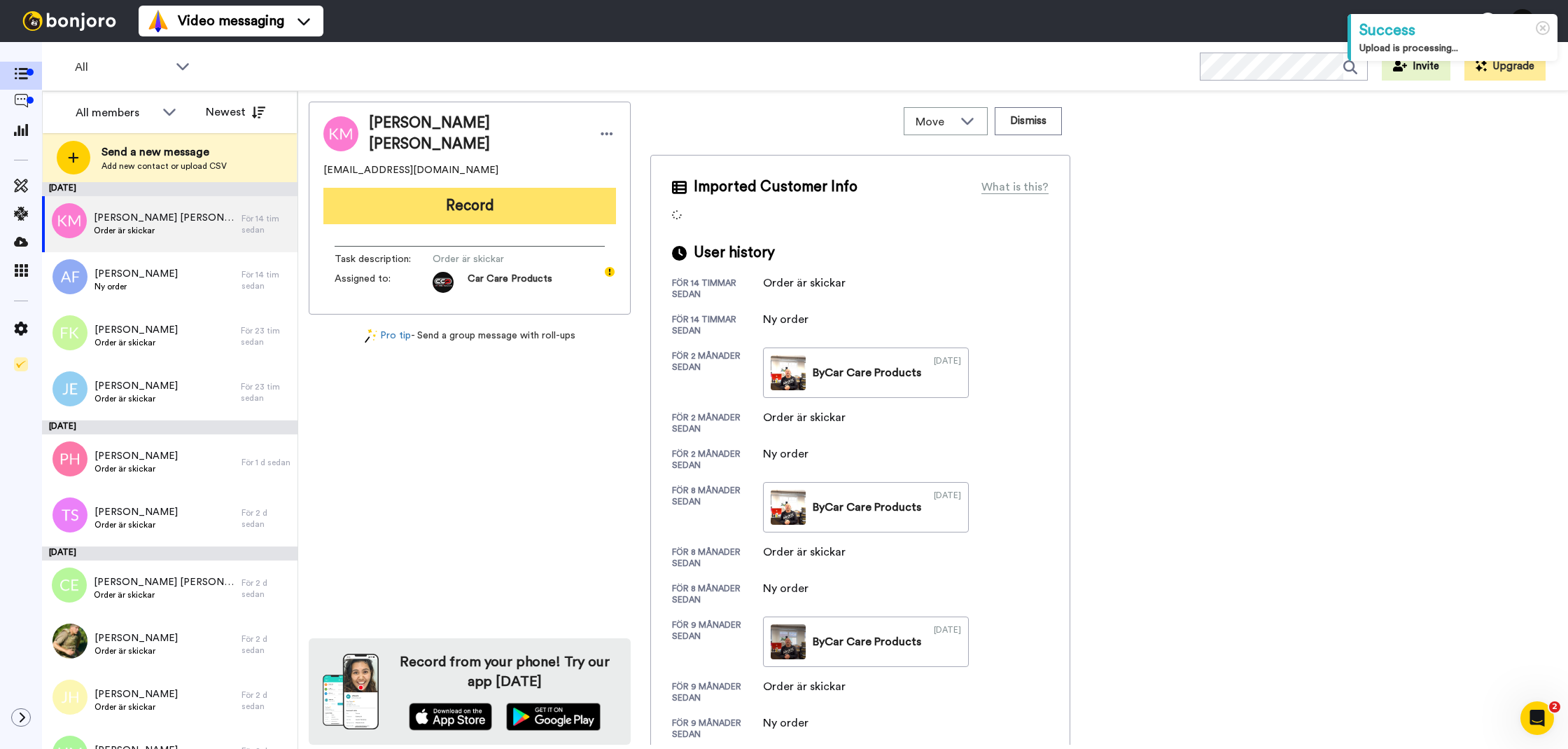
click at [466, 210] on button "Record" at bounding box center [470, 206] width 293 height 37
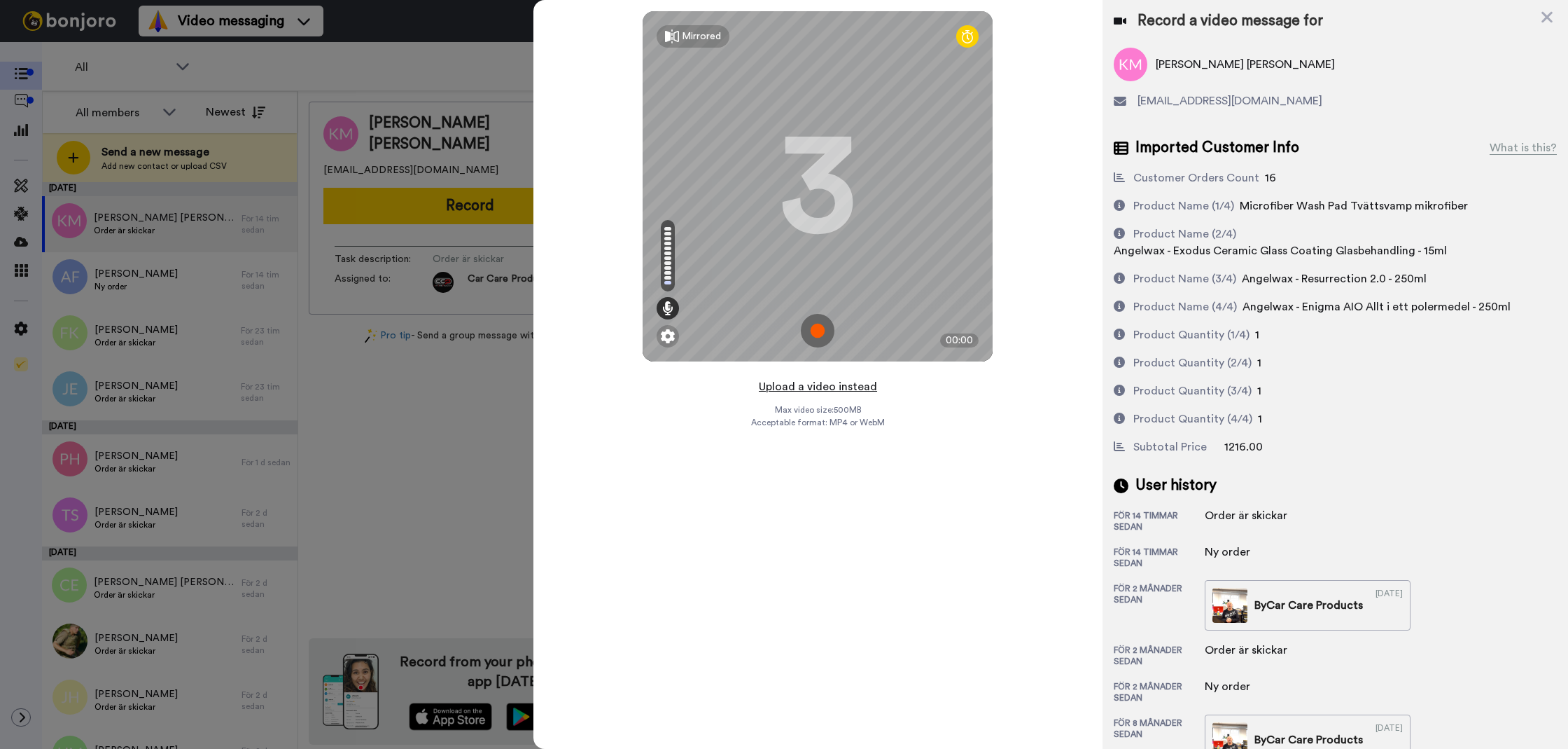
click at [793, 384] on button "Upload a video instead" at bounding box center [817, 387] width 126 height 18
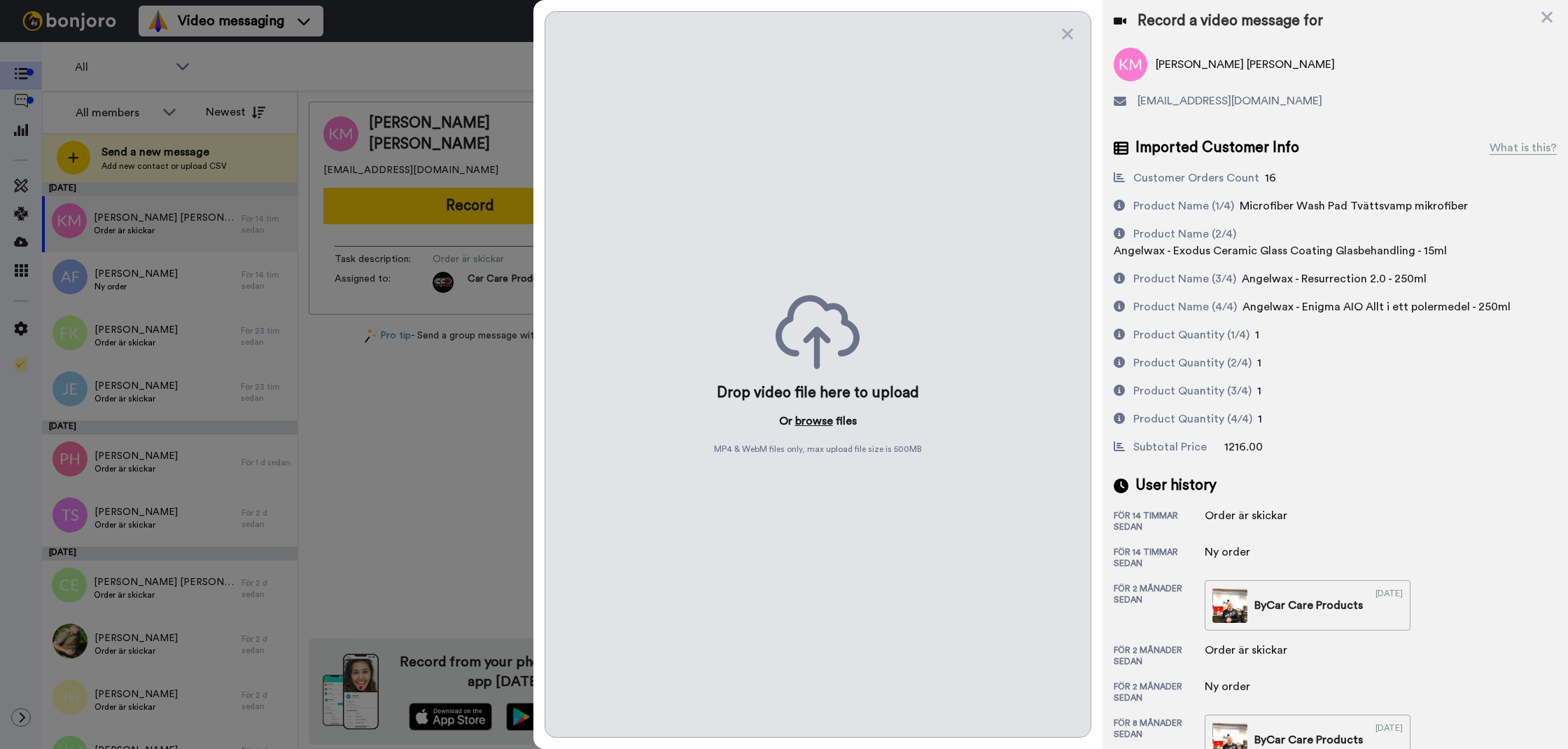
click at [804, 414] on button "browse" at bounding box center [814, 421] width 38 height 17
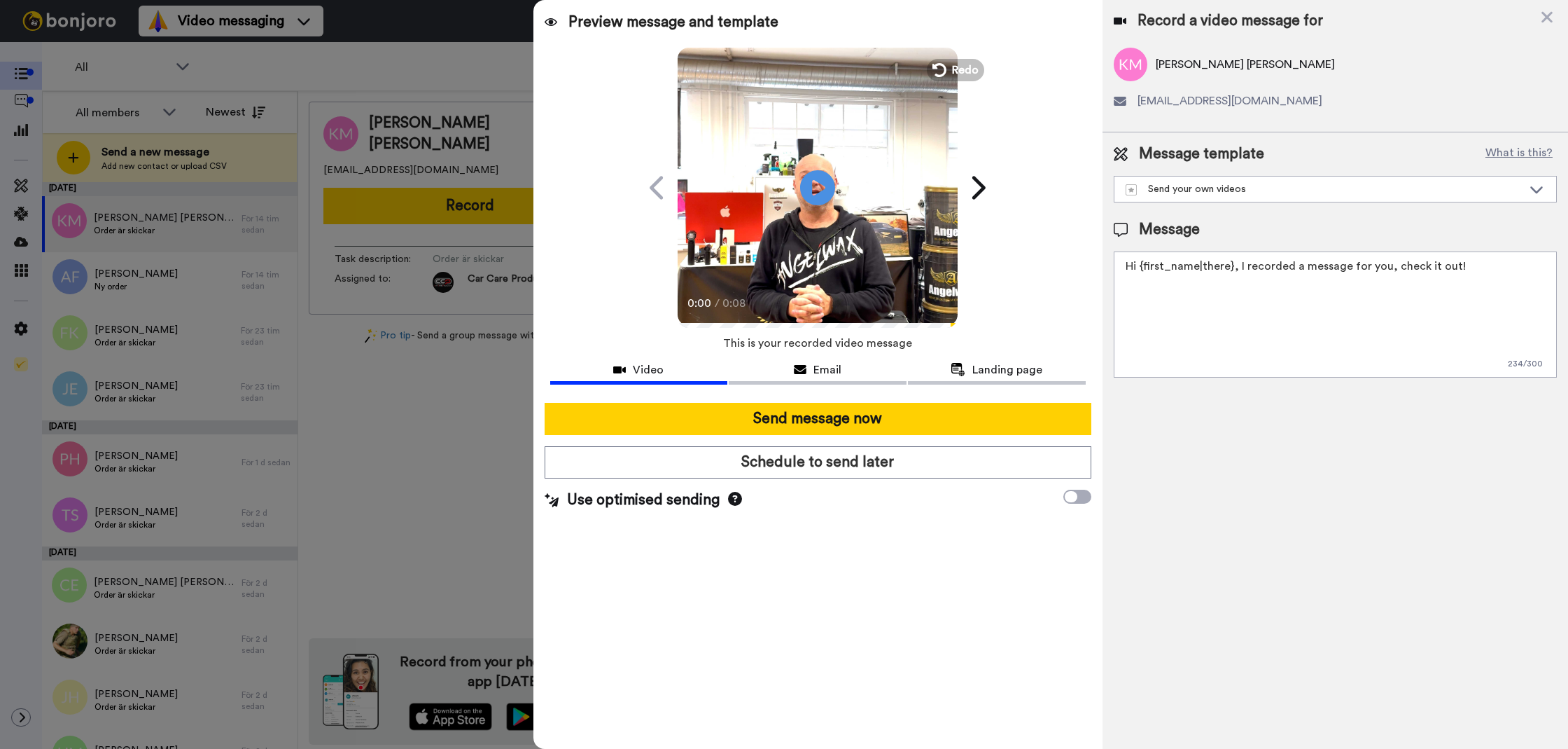
click at [1184, 338] on textarea "Hi {first_name|there}, I recorded a message for you, check it out!" at bounding box center [1335, 314] width 443 height 126
paste textarea "Tack för att du handlar hos oss! Välkommen åter. Tycker du att Silica Schampo V…"
drag, startPoint x: 1498, startPoint y: 270, endPoint x: 1388, endPoint y: 269, distance: 110.0
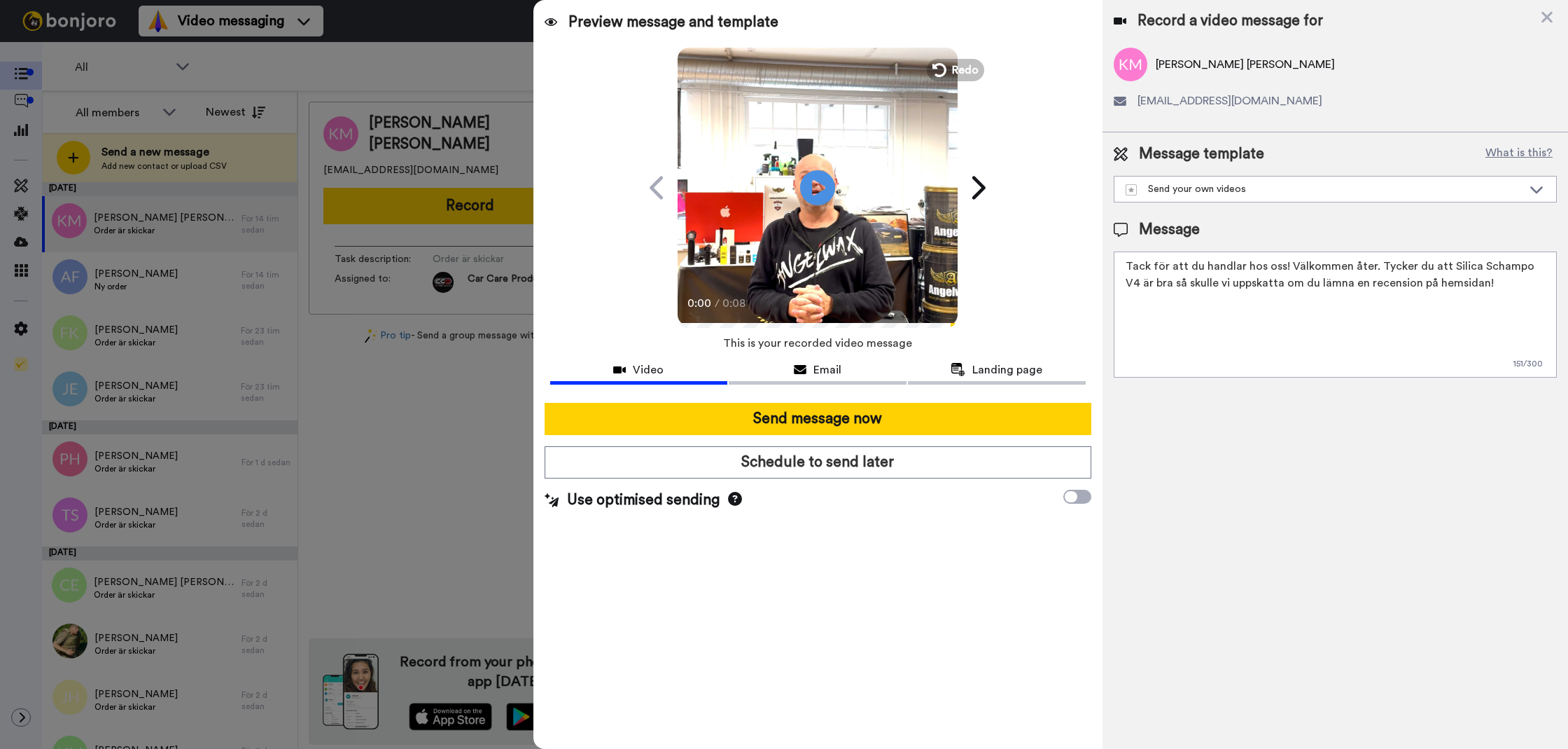
click at [1388, 269] on textarea "Tack för att du handlar hos oss! Välkommen åter. Tycker du att Silica Schampo V…" at bounding box center [1335, 314] width 443 height 126
drag, startPoint x: 1473, startPoint y: 285, endPoint x: 1372, endPoint y: 264, distance: 103.2
click at [1372, 264] on textarea "Tack för att du handlar hos oss! Välkommen åter. Tycker du att Silica Schampo V…" at bounding box center [1335, 314] width 443 height 126
type textarea "Tack för att du handlar hos oss! Välkommen åter."
click at [1037, 400] on div at bounding box center [818, 397] width 535 height 11
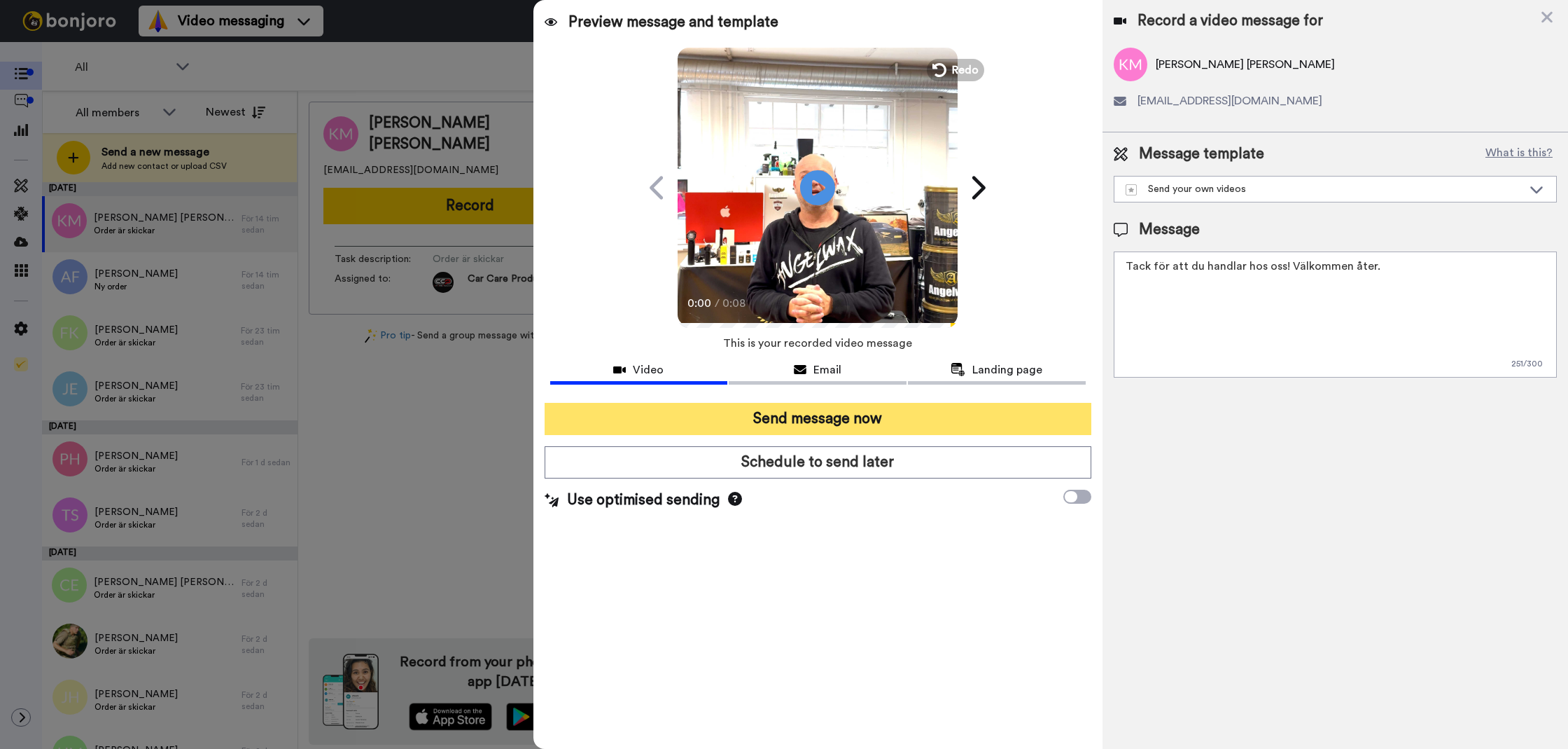
click at [1031, 408] on button "Send message now" at bounding box center [818, 418] width 547 height 32
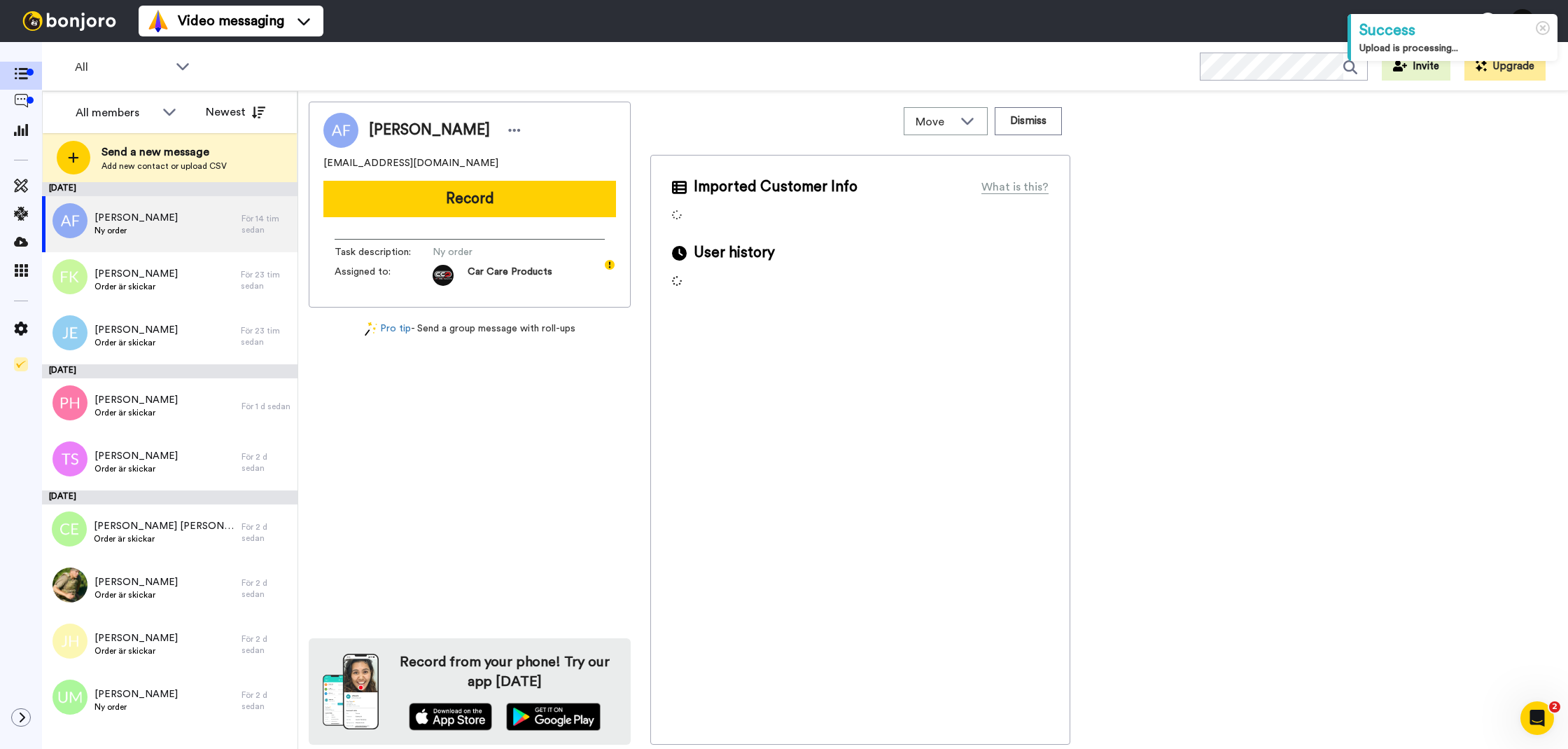
click at [412, 211] on button "Record" at bounding box center [470, 199] width 293 height 37
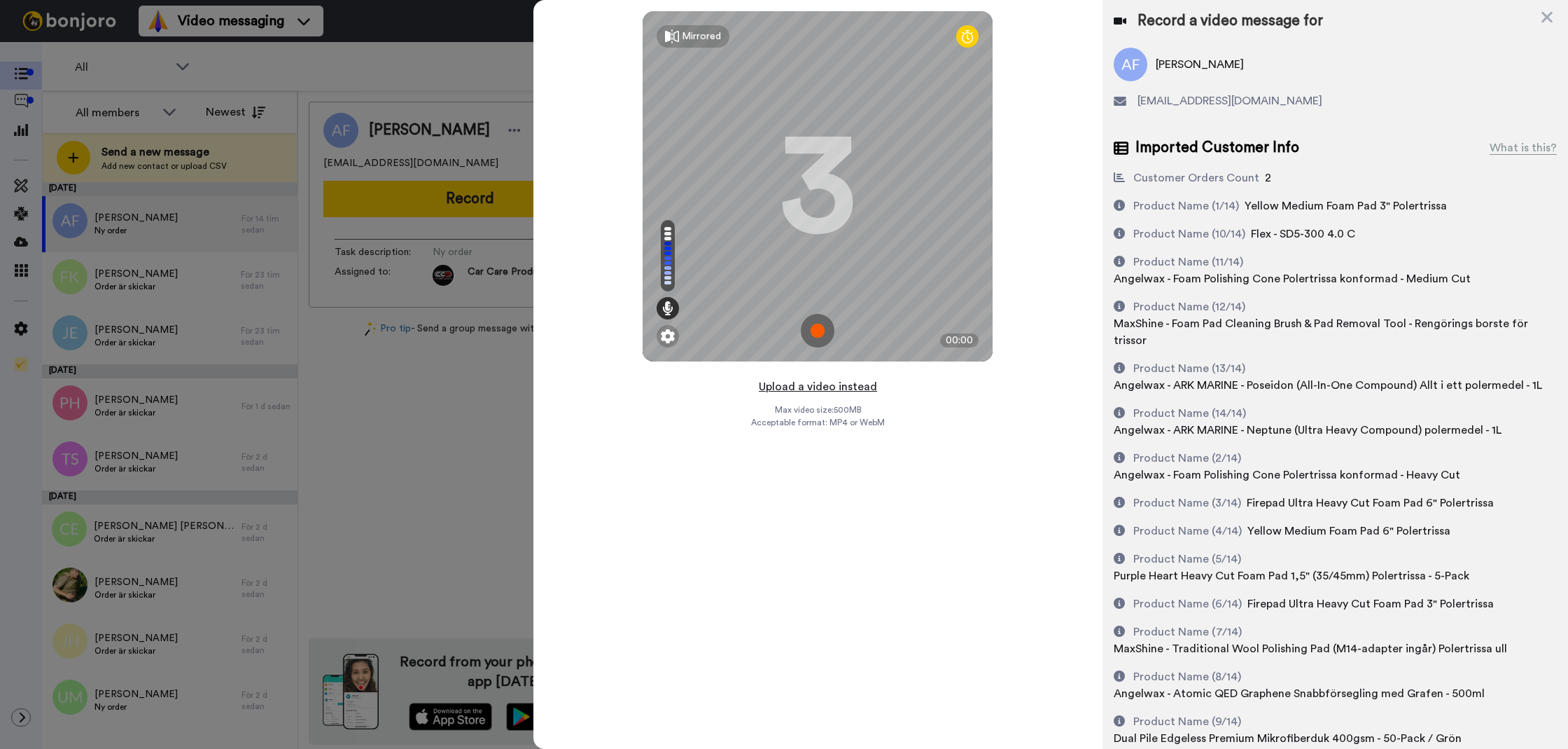
click at [809, 387] on button "Upload a video instead" at bounding box center [817, 387] width 126 height 18
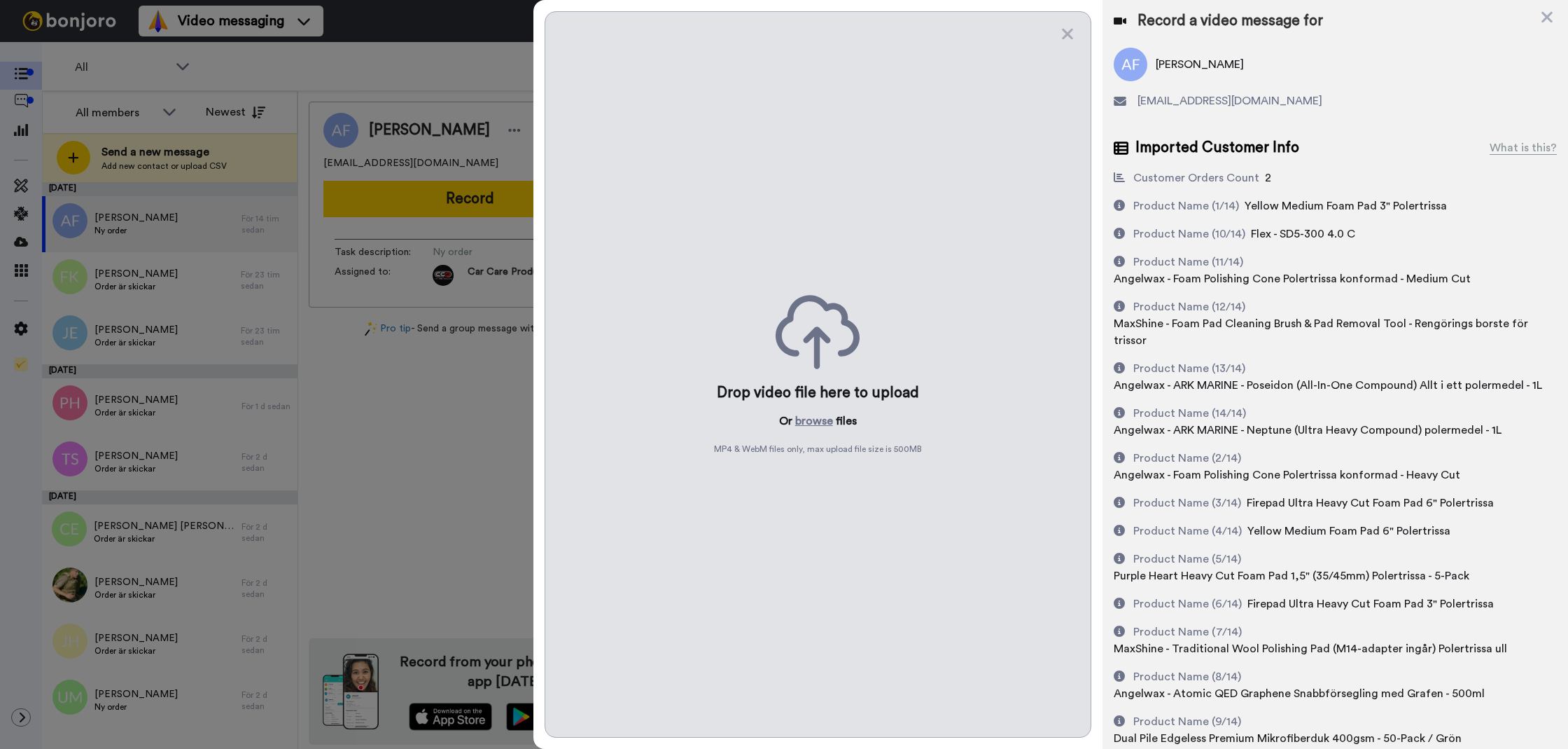
click at [780, 416] on p "Or browse files" at bounding box center [817, 421] width 78 height 17
click at [801, 419] on button "browse" at bounding box center [814, 421] width 38 height 17
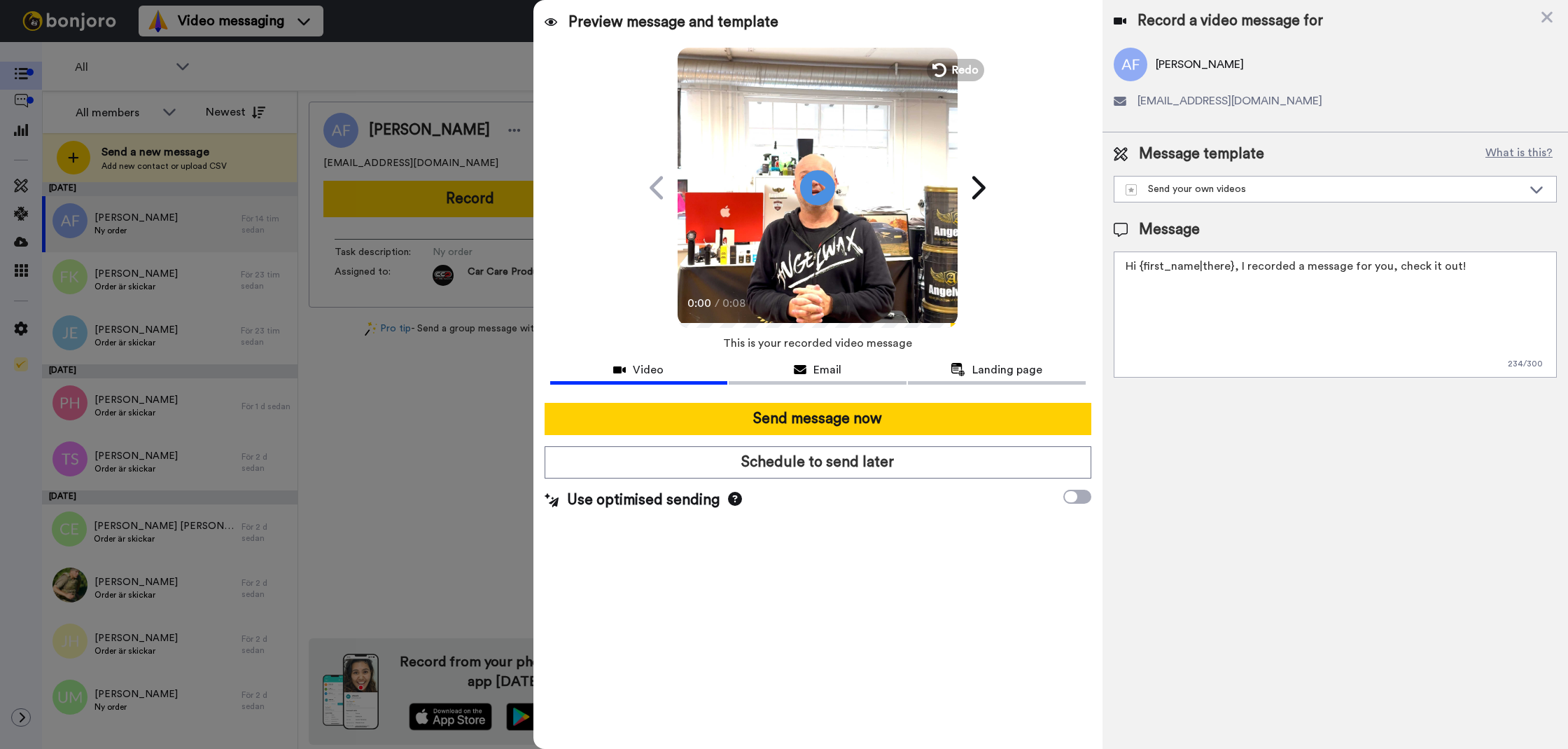
click at [1191, 372] on textarea "Hi {first_name|there}, I recorded a message for you, check it out!" at bounding box center [1335, 314] width 443 height 126
paste textarea "Tack för att du handlar hos oss! Välkommen åter. Tycker du att Silica Schampo V…"
drag, startPoint x: 1481, startPoint y: 285, endPoint x: 1434, endPoint y: 316, distance: 56.3
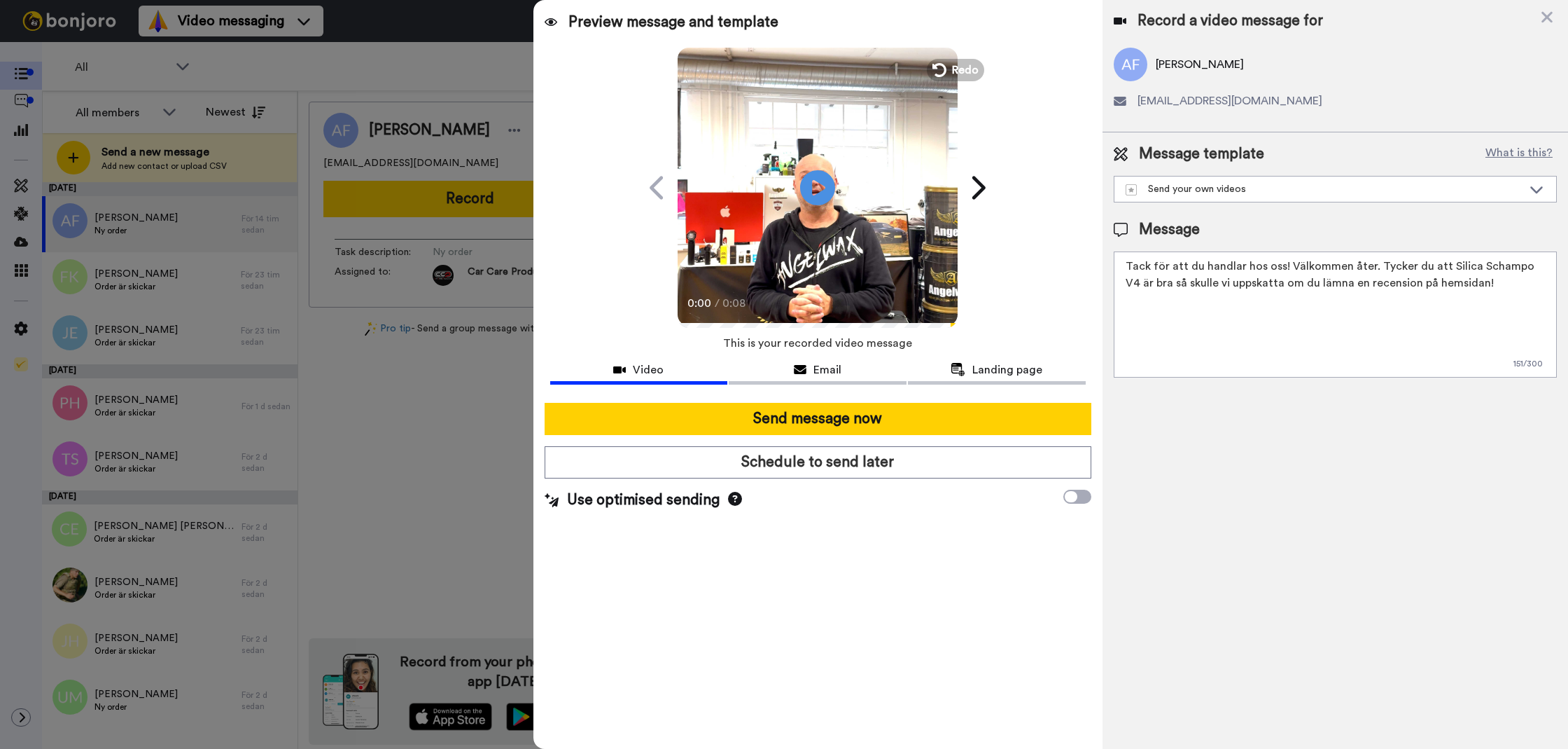
click at [1374, 273] on textarea "Tack för att du handlar hos oss! Välkommen åter. Tycker du att Silica Schampo V…" at bounding box center [1335, 314] width 443 height 126
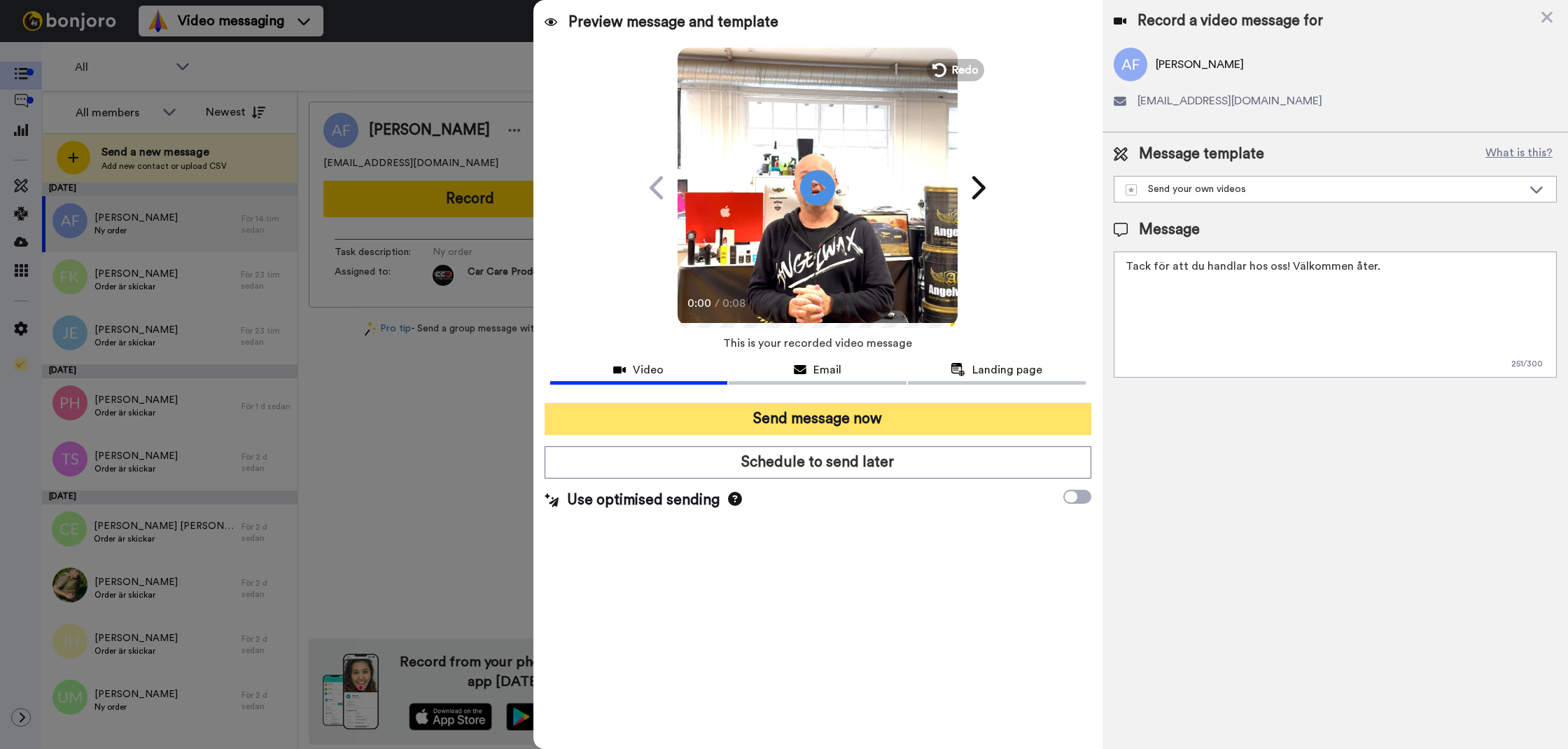
type textarea "Tack för att du handlar hos oss! Välkommen åter."
click at [735, 409] on button "Send message now" at bounding box center [818, 418] width 547 height 32
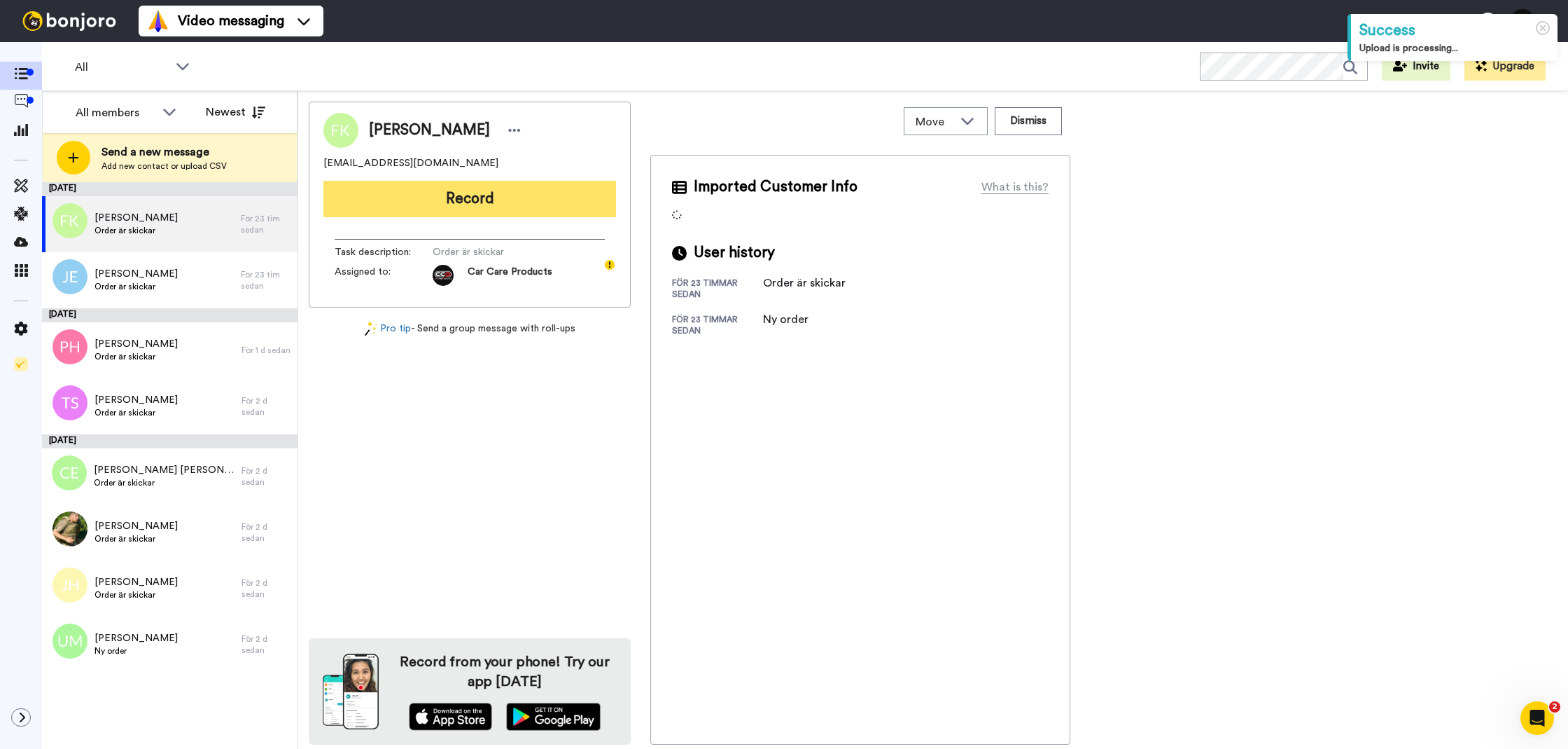
click at [366, 209] on button "Record" at bounding box center [470, 199] width 293 height 37
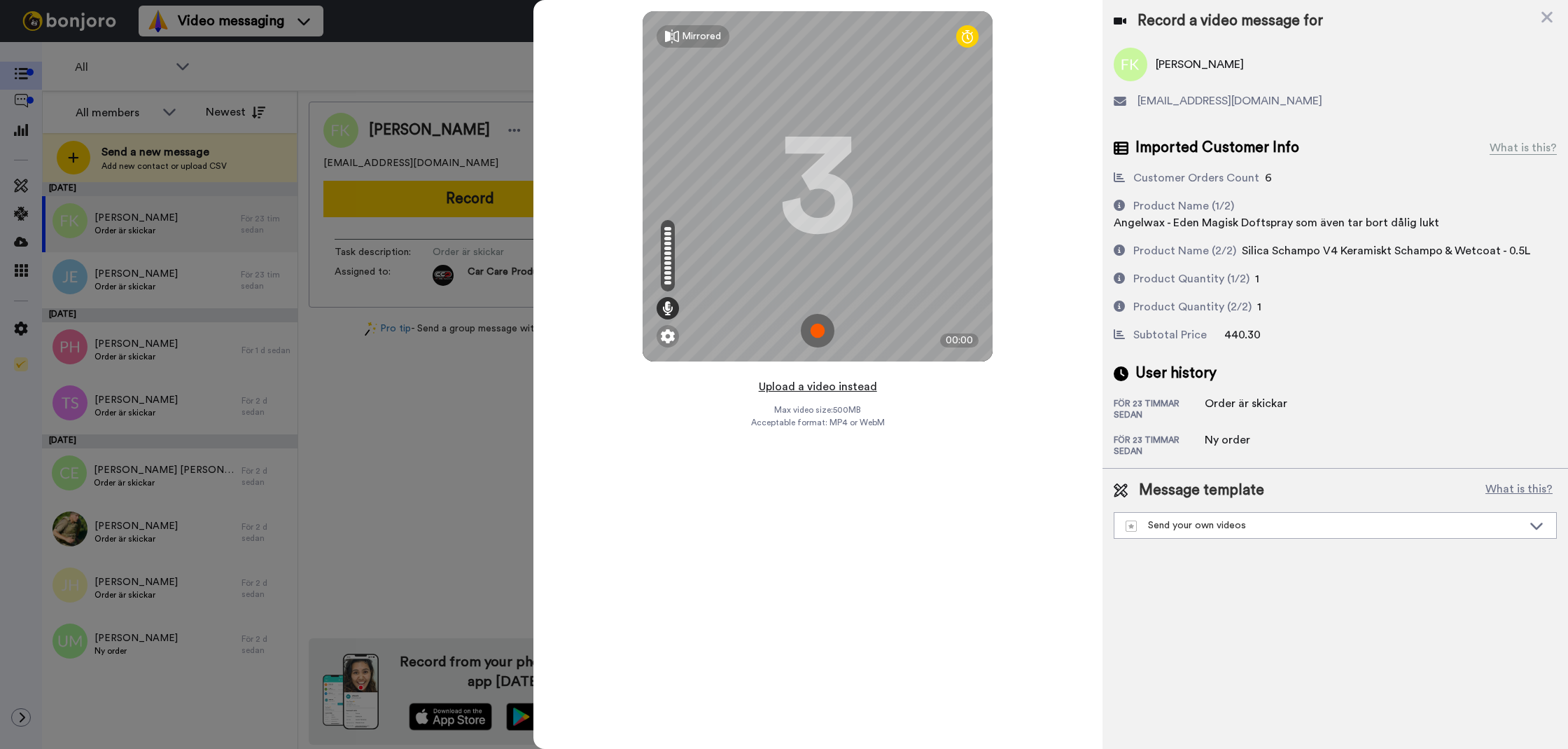
click at [806, 392] on button "Upload a video instead" at bounding box center [817, 387] width 126 height 18
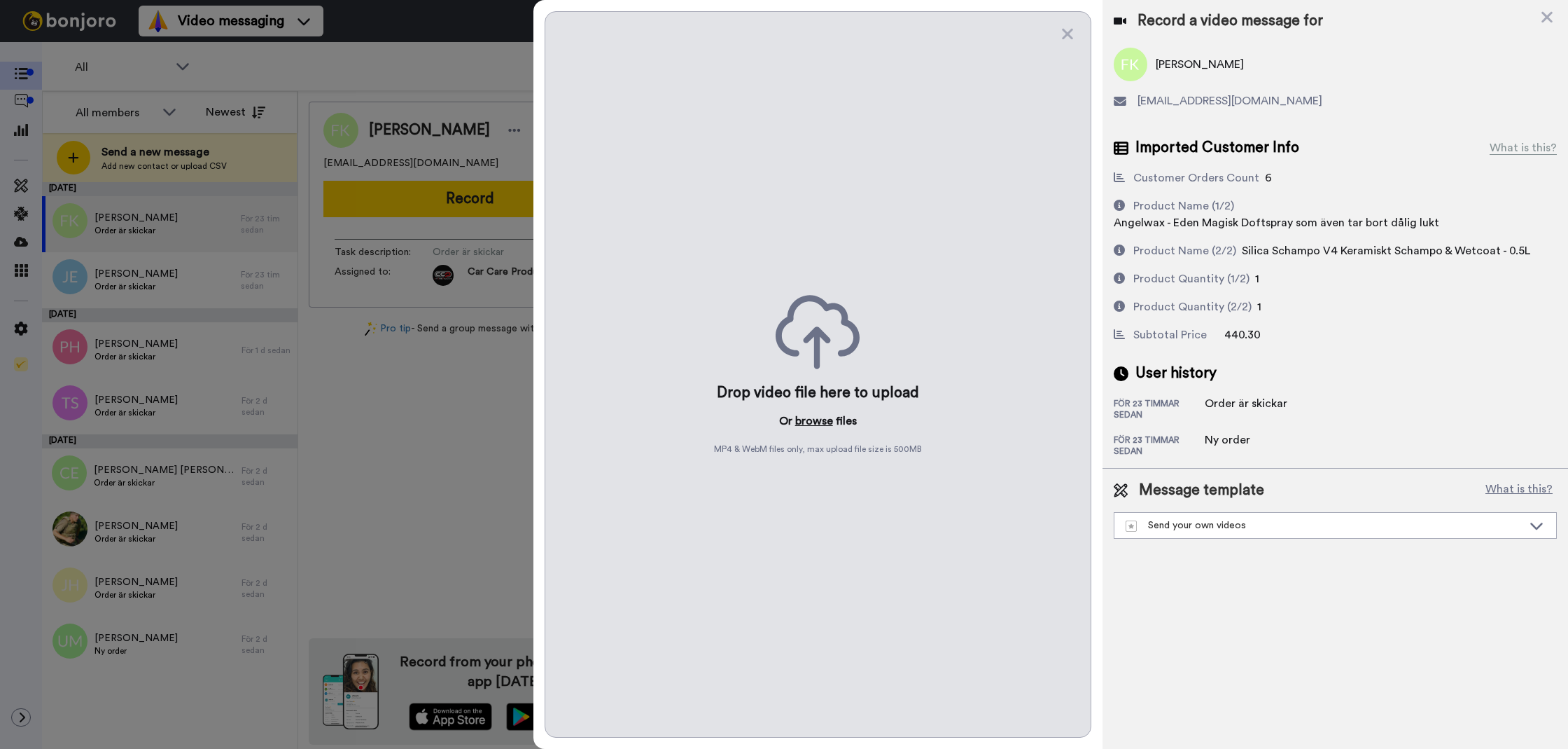
click at [797, 427] on button "browse" at bounding box center [814, 421] width 38 height 17
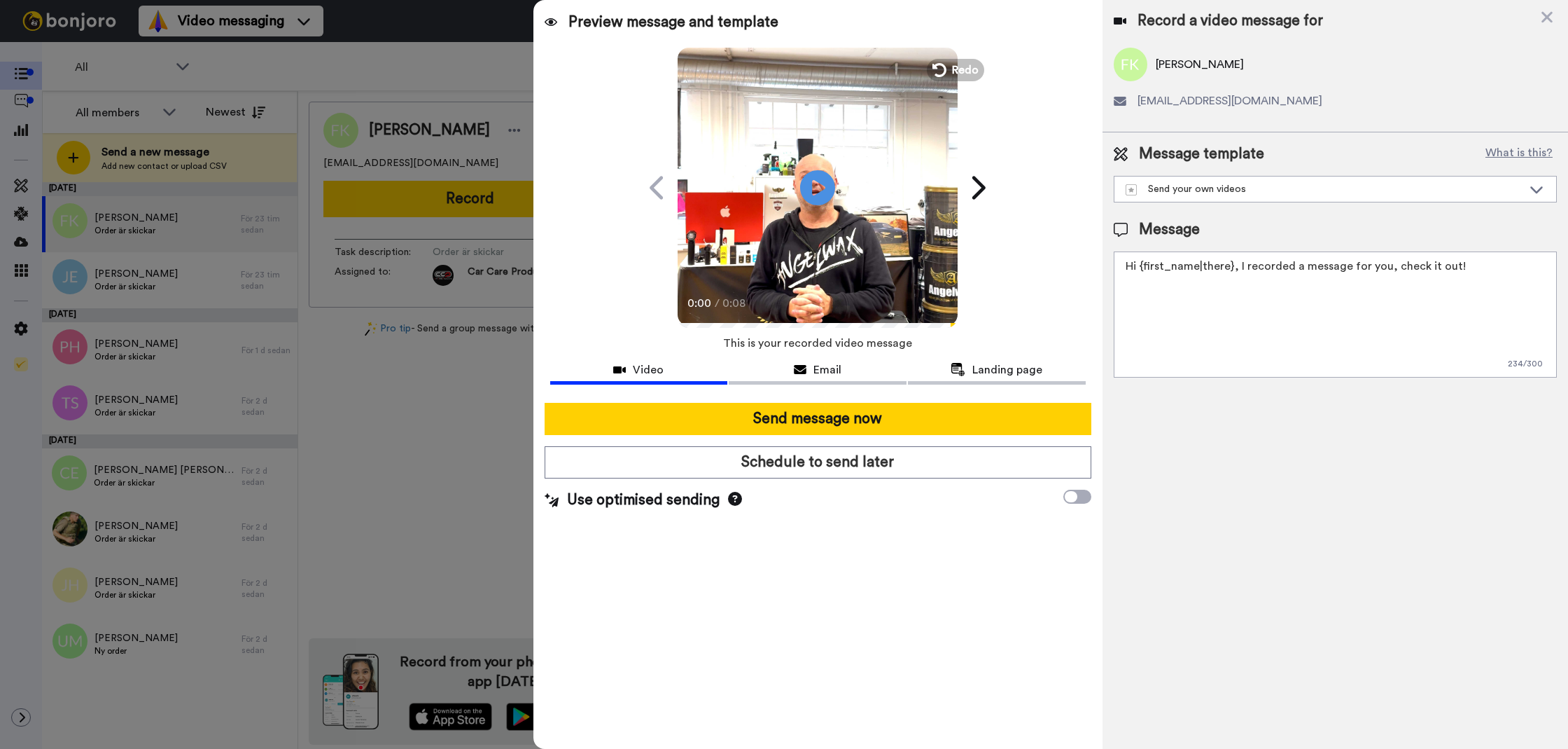
click at [1310, 349] on textarea "Hi {first_name|there}, I recorded a message for you, check it out!" at bounding box center [1335, 314] width 443 height 126
paste textarea "Tack för att du handlar hos oss! Välkommen åter. Tycker du att Silica Schampo V…"
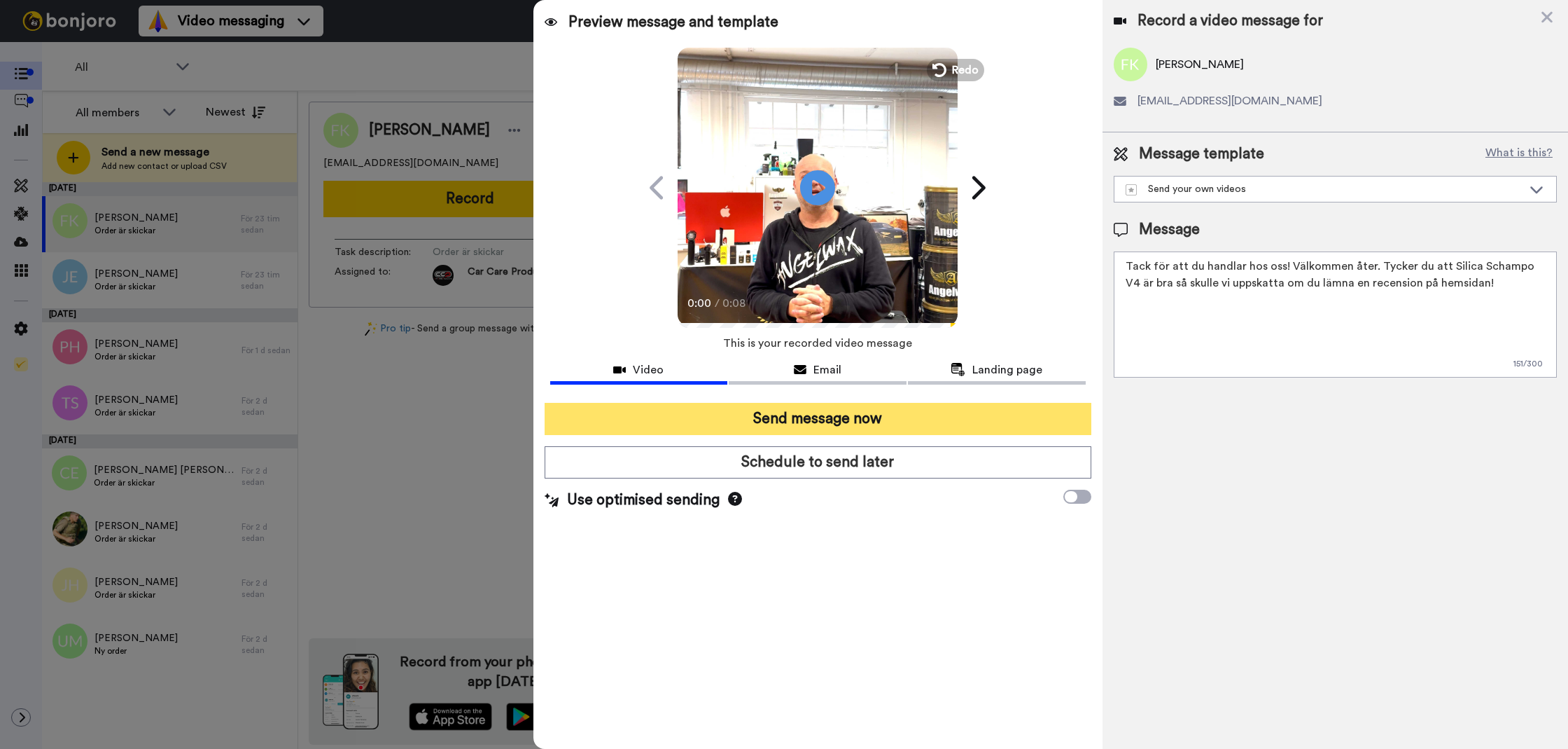
type textarea "Tack för att du handlar hos oss! Välkommen åter. Tycker du att Silica Schampo V…"
click at [1027, 408] on button "Send message now" at bounding box center [818, 418] width 547 height 32
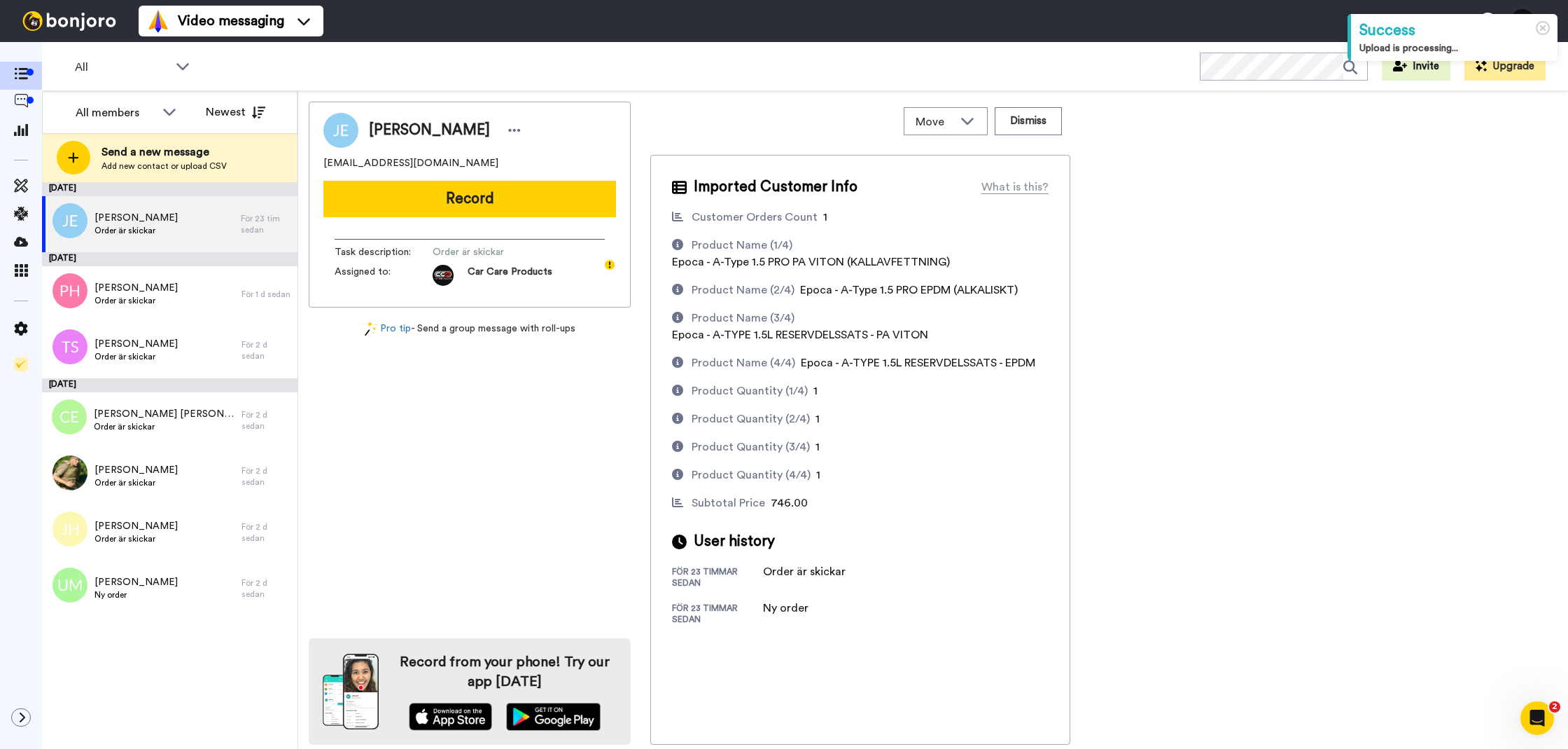
click at [479, 213] on button "Record" at bounding box center [470, 199] width 293 height 37
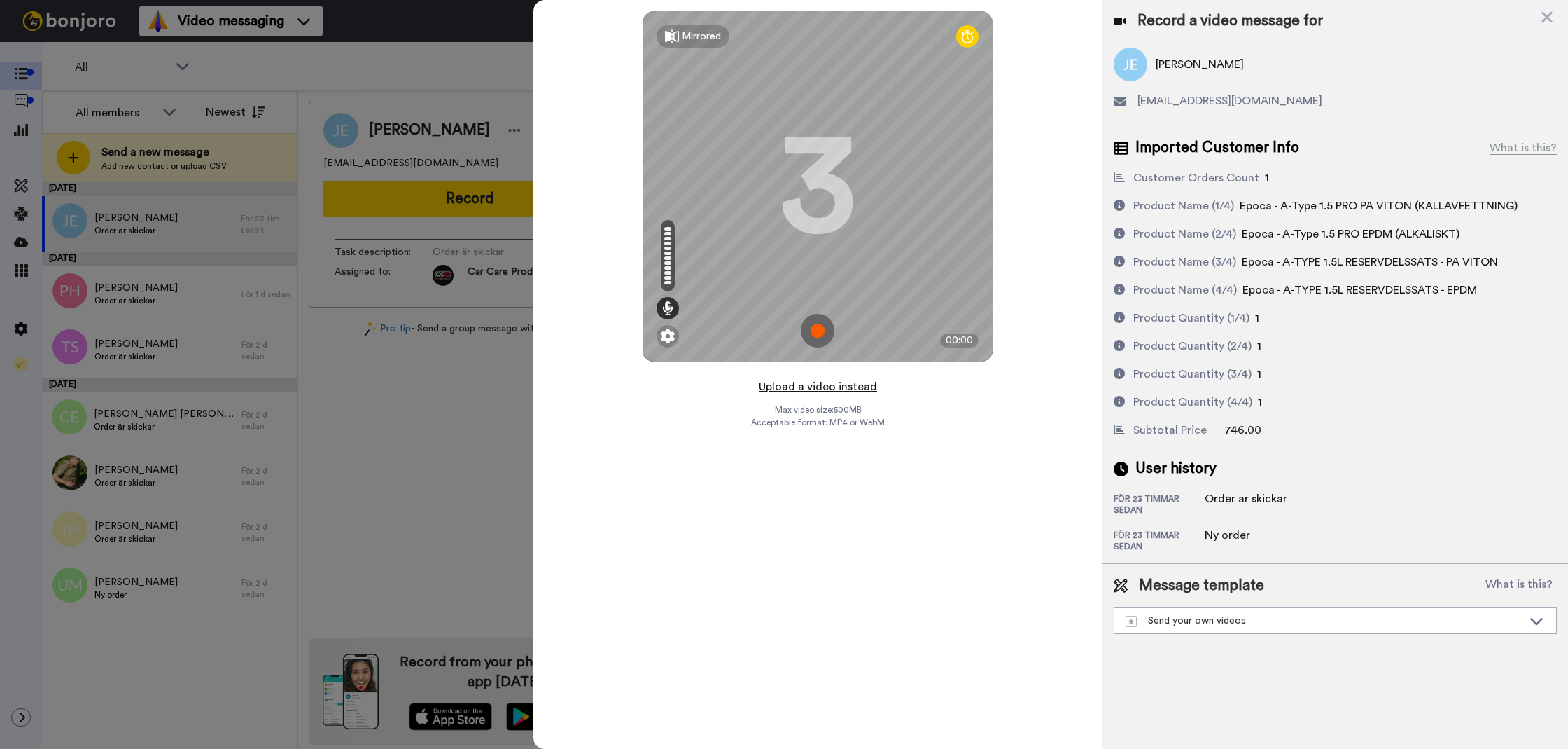
click at [802, 388] on button "Upload a video instead" at bounding box center [817, 387] width 126 height 18
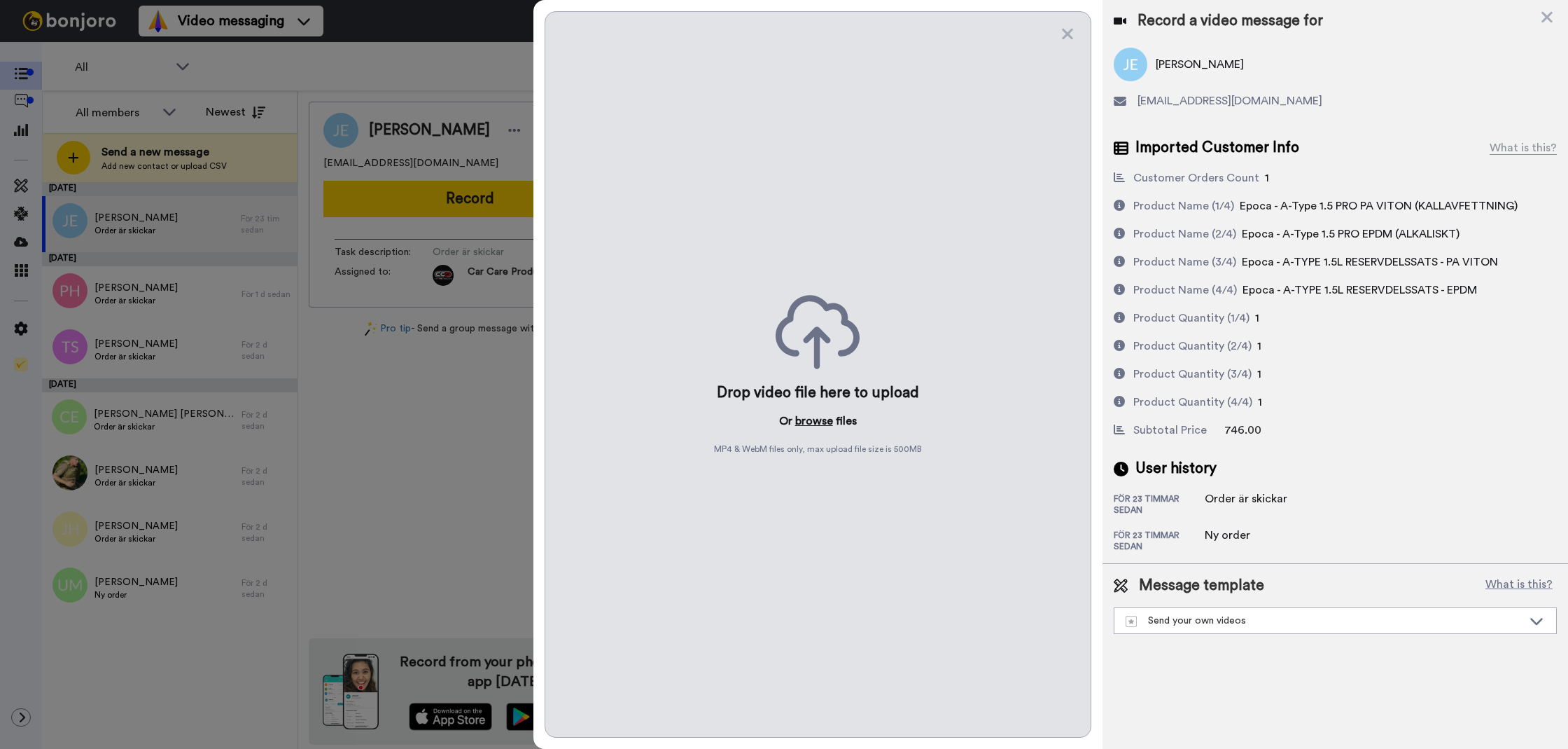
click at [822, 425] on button "browse" at bounding box center [814, 421] width 38 height 17
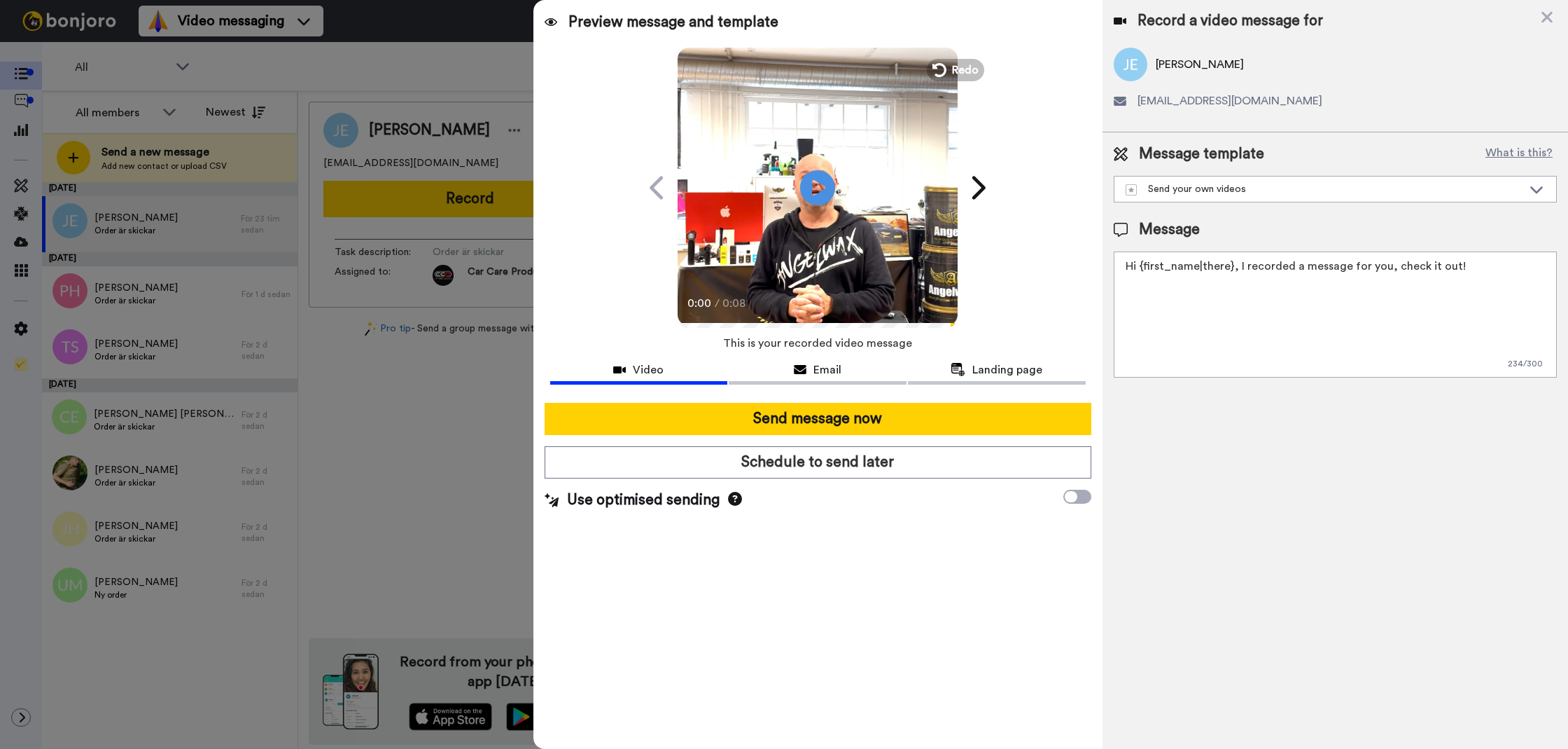
click at [1255, 387] on div "Message template What is this? Send your own videos Frökens Bilvård Message Hi …" at bounding box center [1335, 260] width 465 height 256
click at [1255, 376] on textarea "Hi {first_name|there}, I recorded a message for you, check it out!" at bounding box center [1335, 314] width 443 height 126
paste textarea "Tack för att du handlar hos oss! Välkommen åter. Tycker du att Silica Schampo V…"
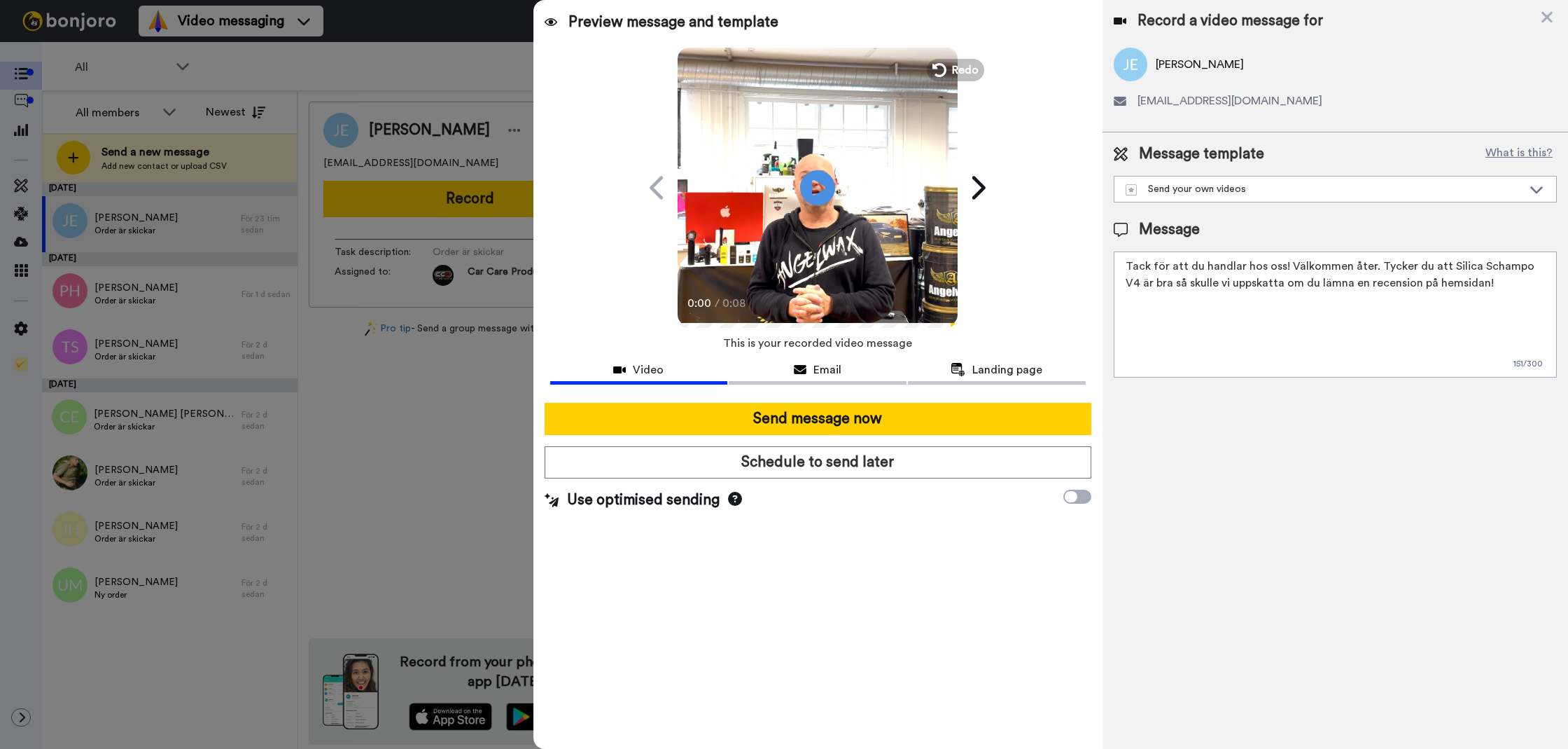
drag, startPoint x: 1514, startPoint y: 298, endPoint x: 1371, endPoint y: 267, distance: 146.3
click at [1371, 267] on textarea "Tack för att du handlar hos oss! Välkommen åter. Tycker du att Silica Schampo V…" at bounding box center [1335, 314] width 443 height 126
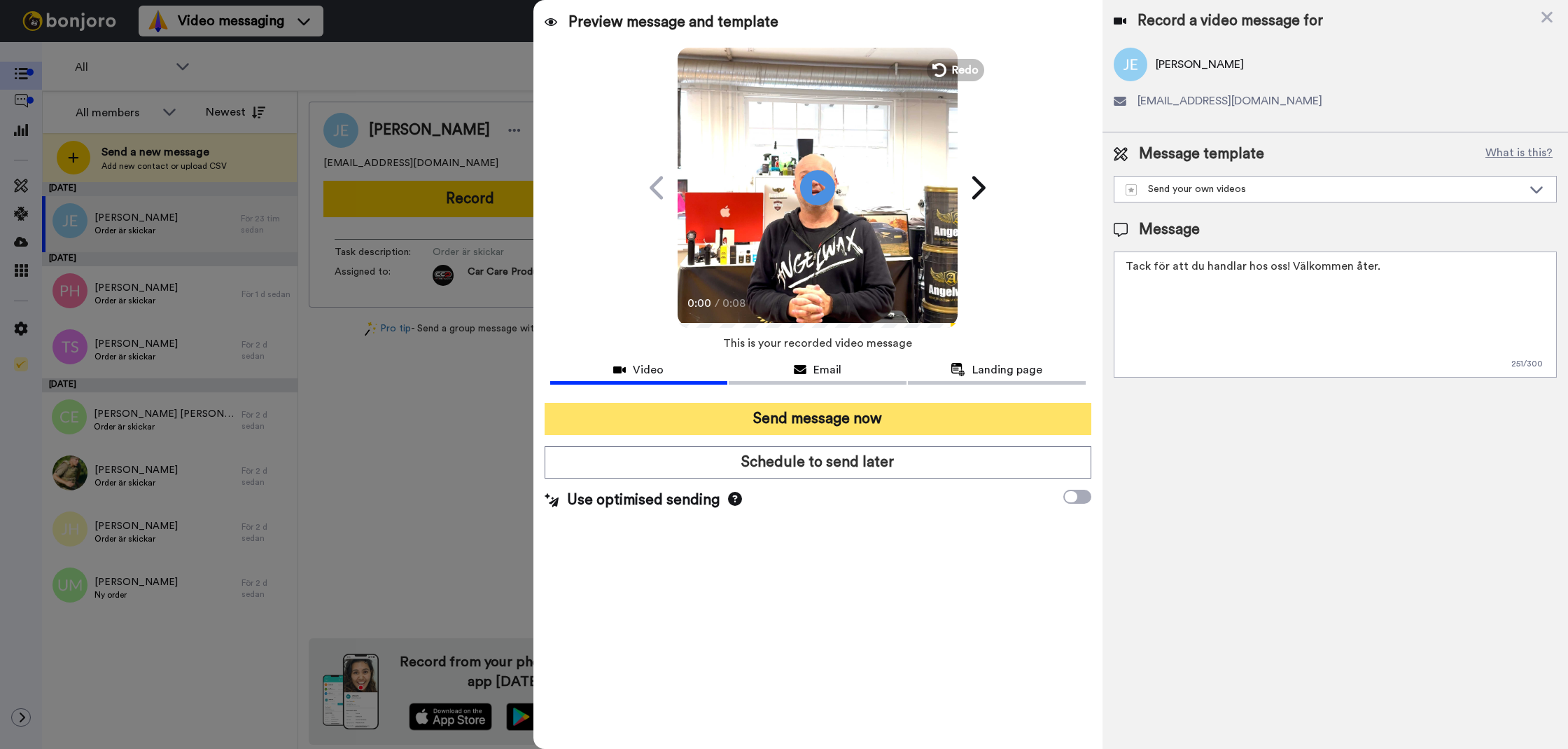
type textarea "Tack för att du handlar hos oss! Välkommen åter."
click at [956, 414] on button "Send message now" at bounding box center [818, 418] width 547 height 32
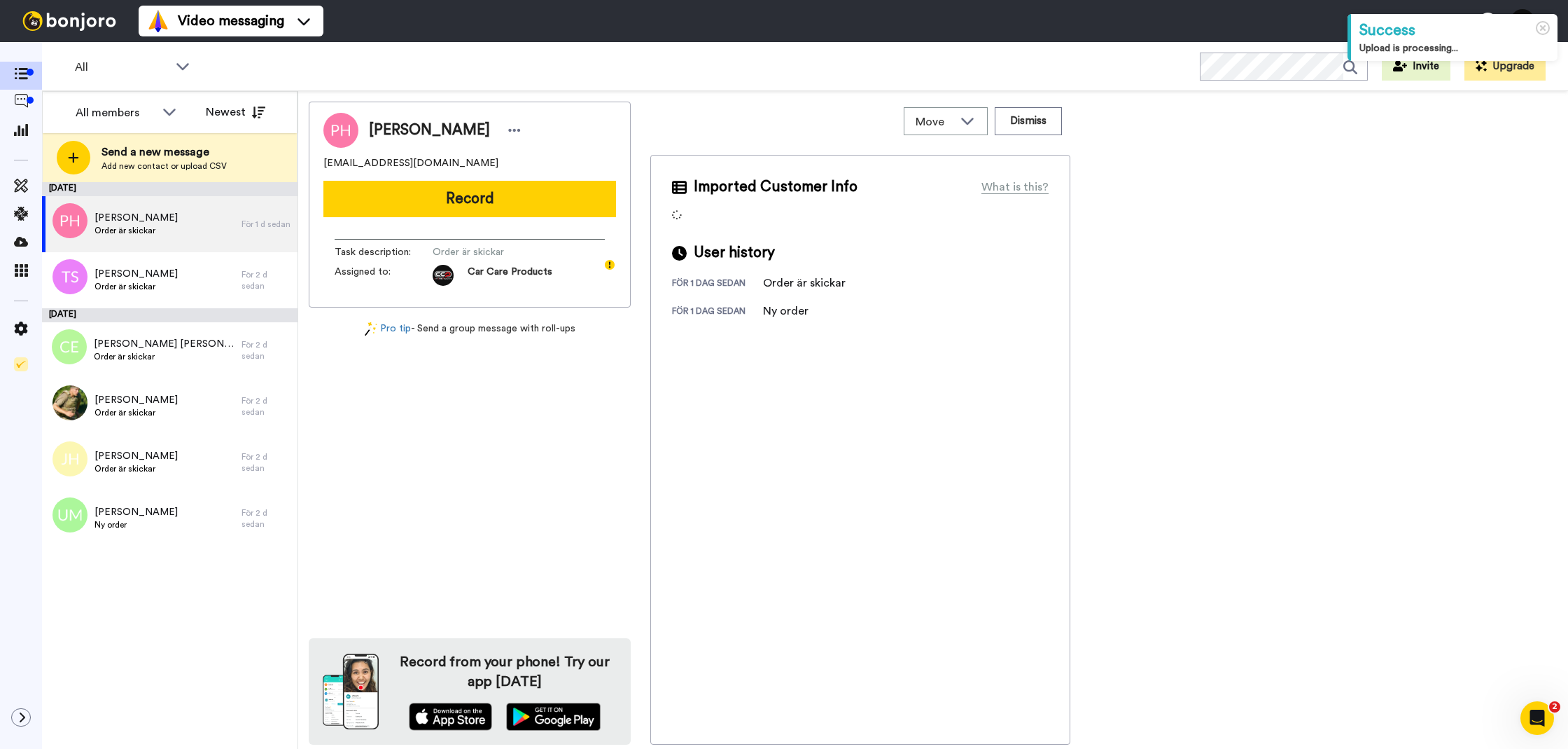
click at [408, 200] on button "Record" at bounding box center [470, 199] width 293 height 37
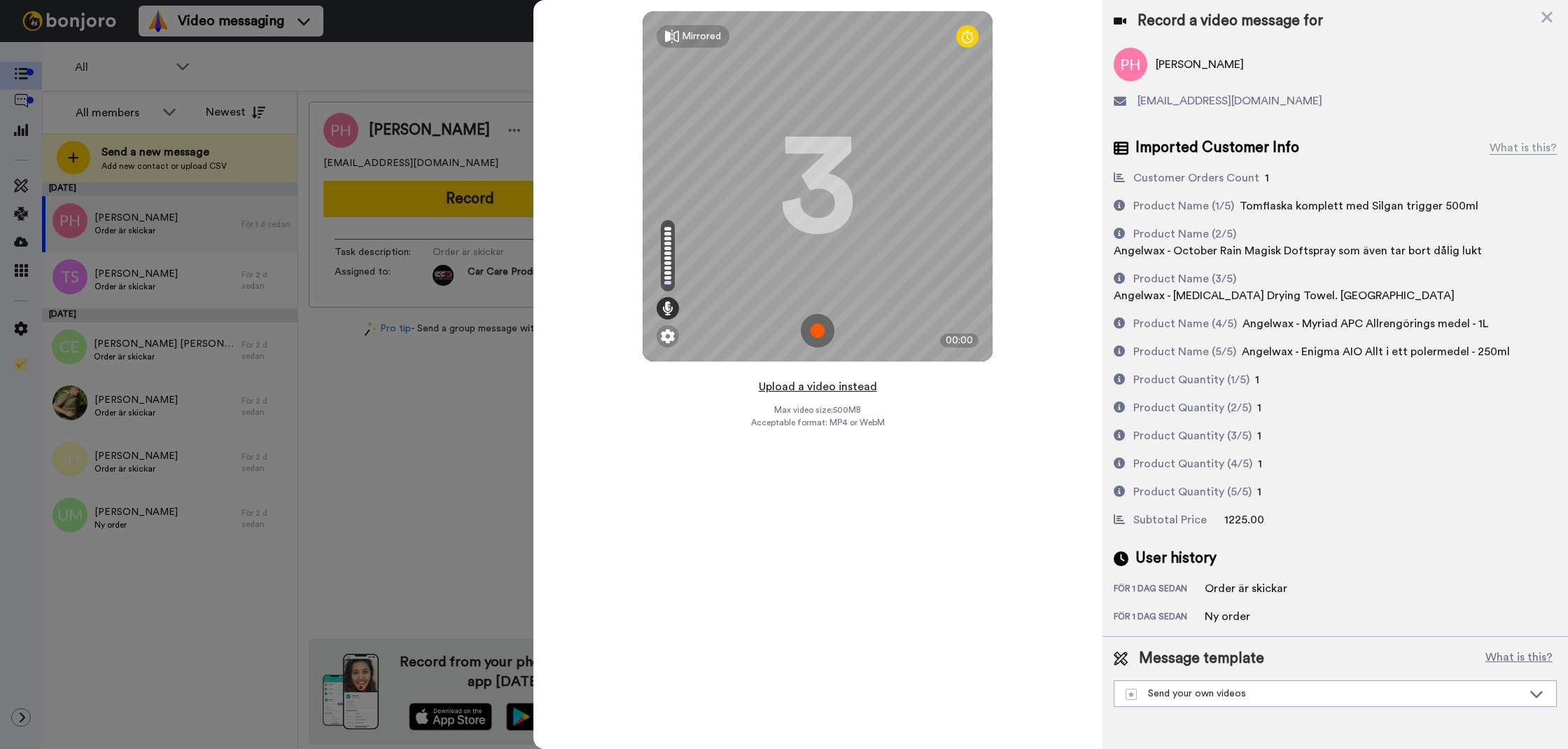
click at [787, 380] on button "Upload a video instead" at bounding box center [817, 387] width 126 height 18
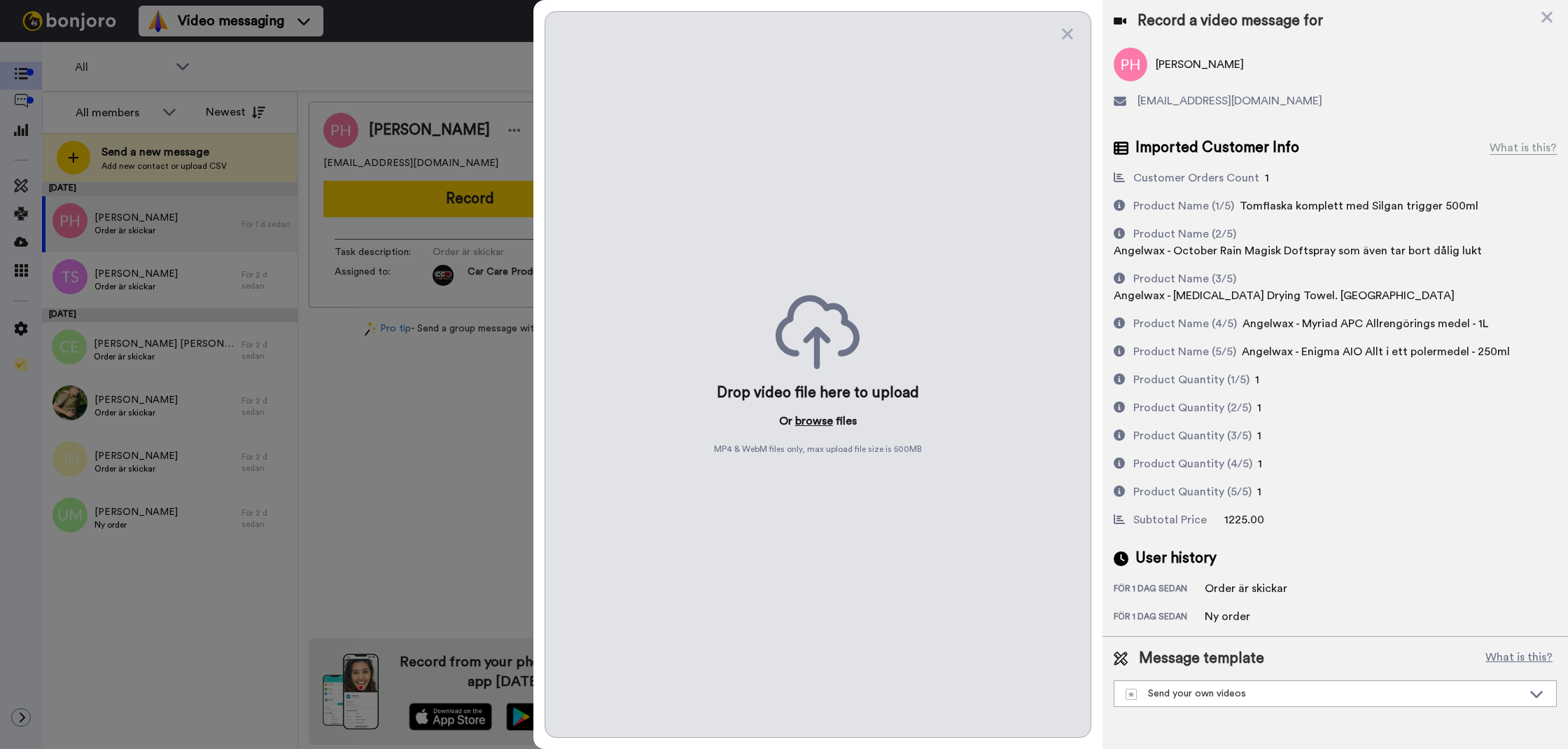
click at [814, 415] on button "browse" at bounding box center [814, 421] width 38 height 17
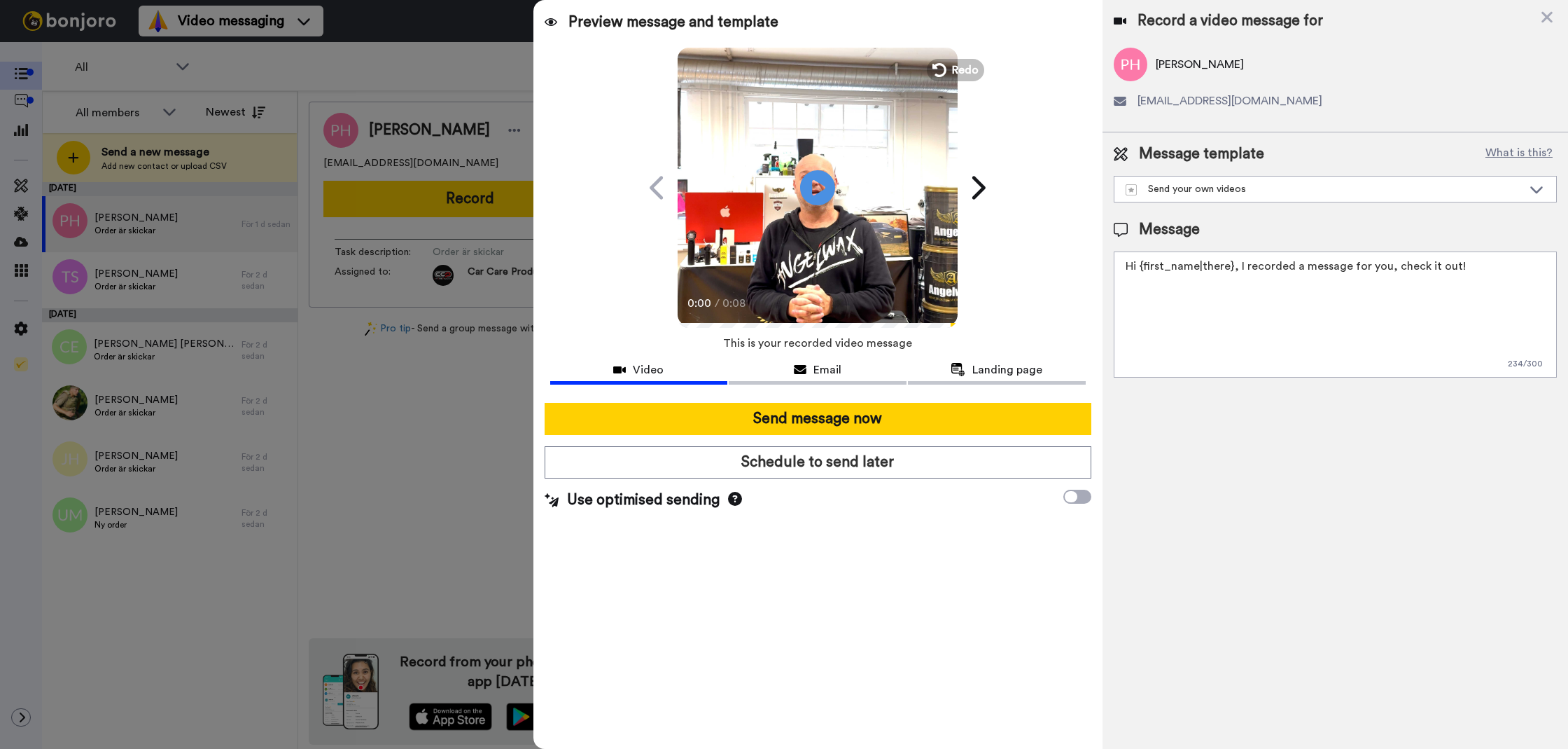
click at [1324, 291] on textarea "Hi {first_name|there}, I recorded a message for you, check it out!" at bounding box center [1335, 314] width 443 height 126
paste textarea "Tack för att du handlar hos oss! Välkommen åter. Tycker du att Silica Schampo V…"
drag, startPoint x: 1506, startPoint y: 290, endPoint x: 1380, endPoint y: 274, distance: 127.0
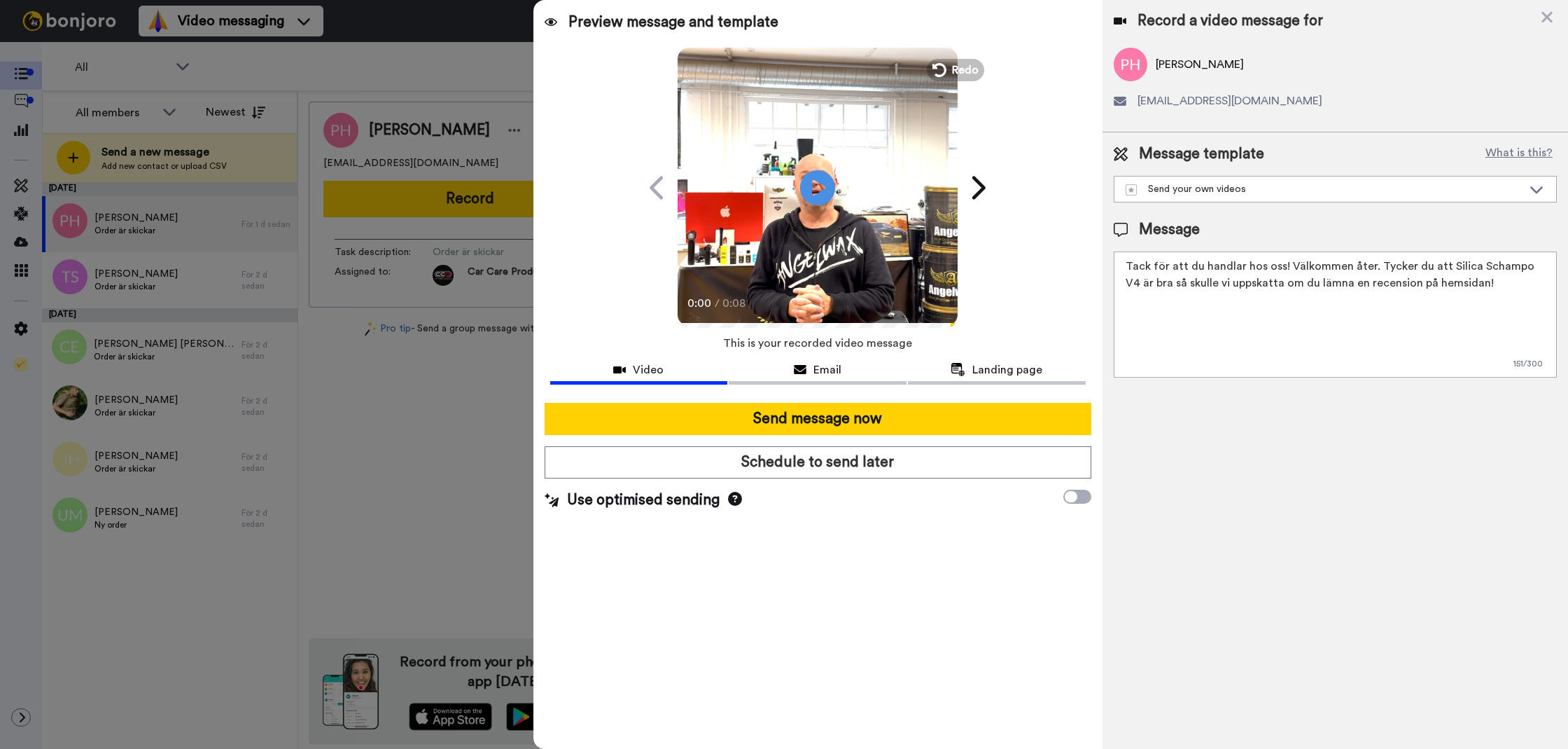
click at [1374, 263] on textarea "Tack för att du handlar hos oss! Välkommen åter. Tycker du att Silica Schampo V…" at bounding box center [1335, 314] width 443 height 126
type textarea "Tack för att du handlar hos oss! Välkommen åter."
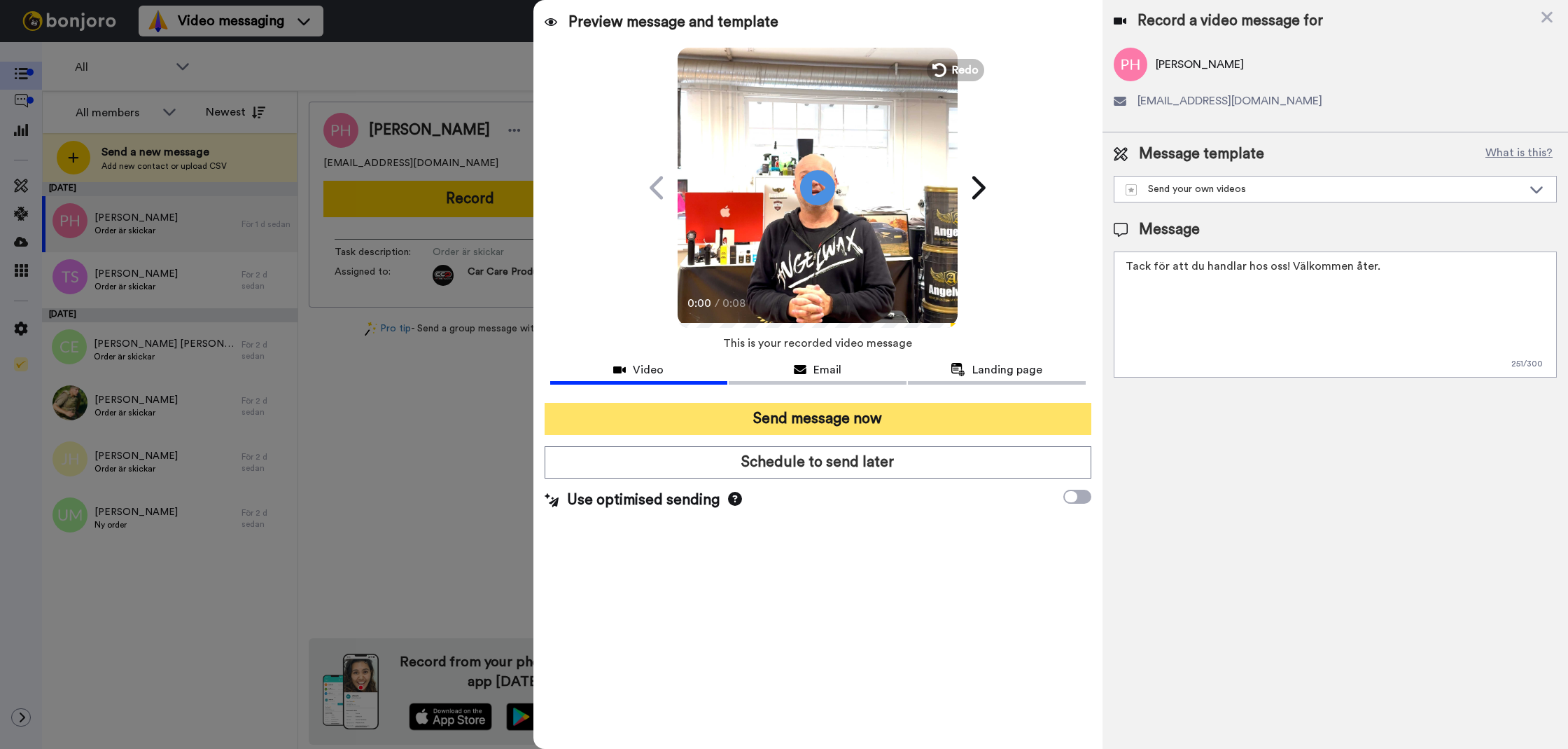
drag, startPoint x: 1250, startPoint y: 490, endPoint x: 1040, endPoint y: 431, distance: 218.1
click at [1226, 483] on div "Record a video message for Peter Högberg peterhogberg@hotmail.se Message templa…" at bounding box center [1335, 374] width 465 height 749
click at [1043, 427] on button "Send message now" at bounding box center [818, 418] width 547 height 32
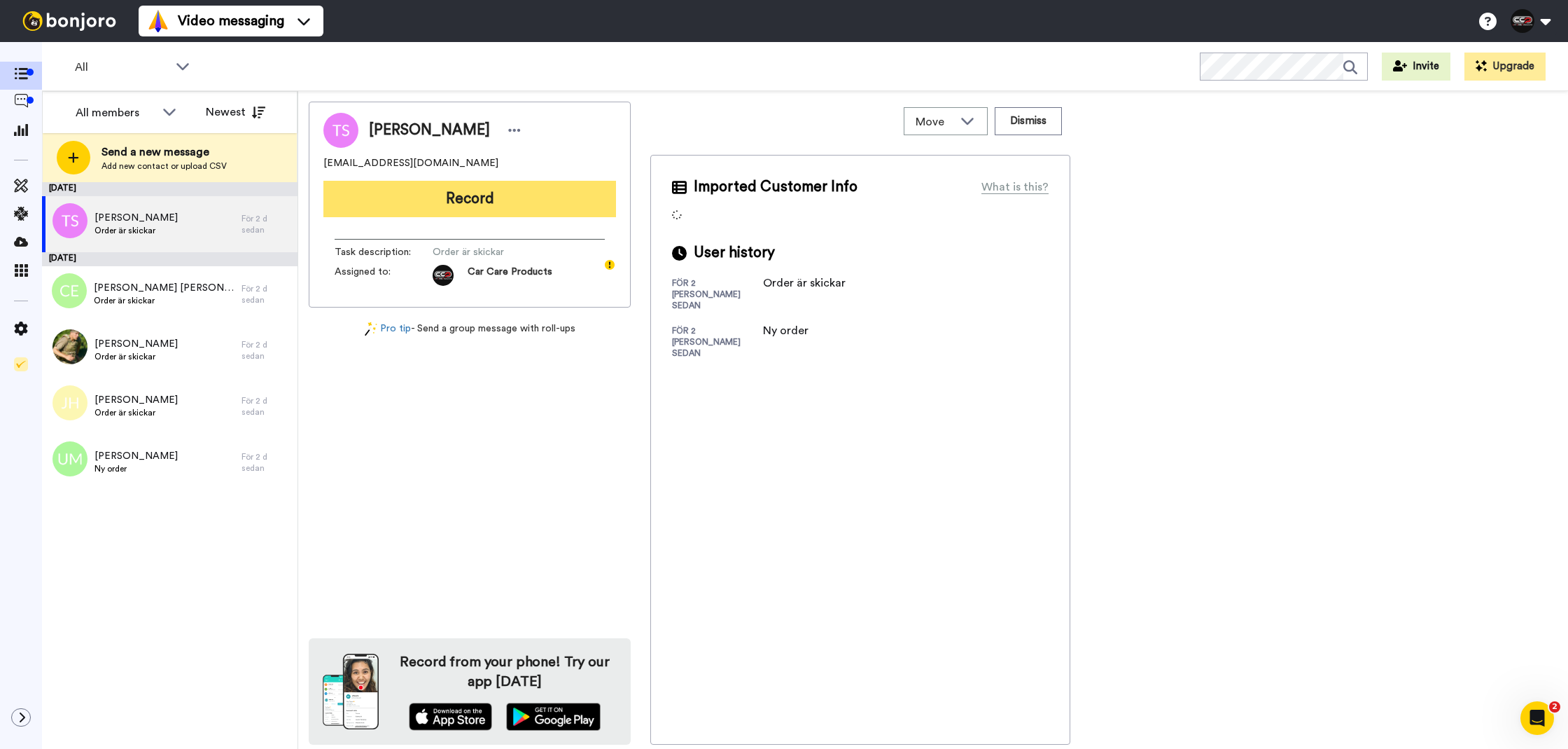
click at [450, 210] on button "Record" at bounding box center [470, 199] width 293 height 37
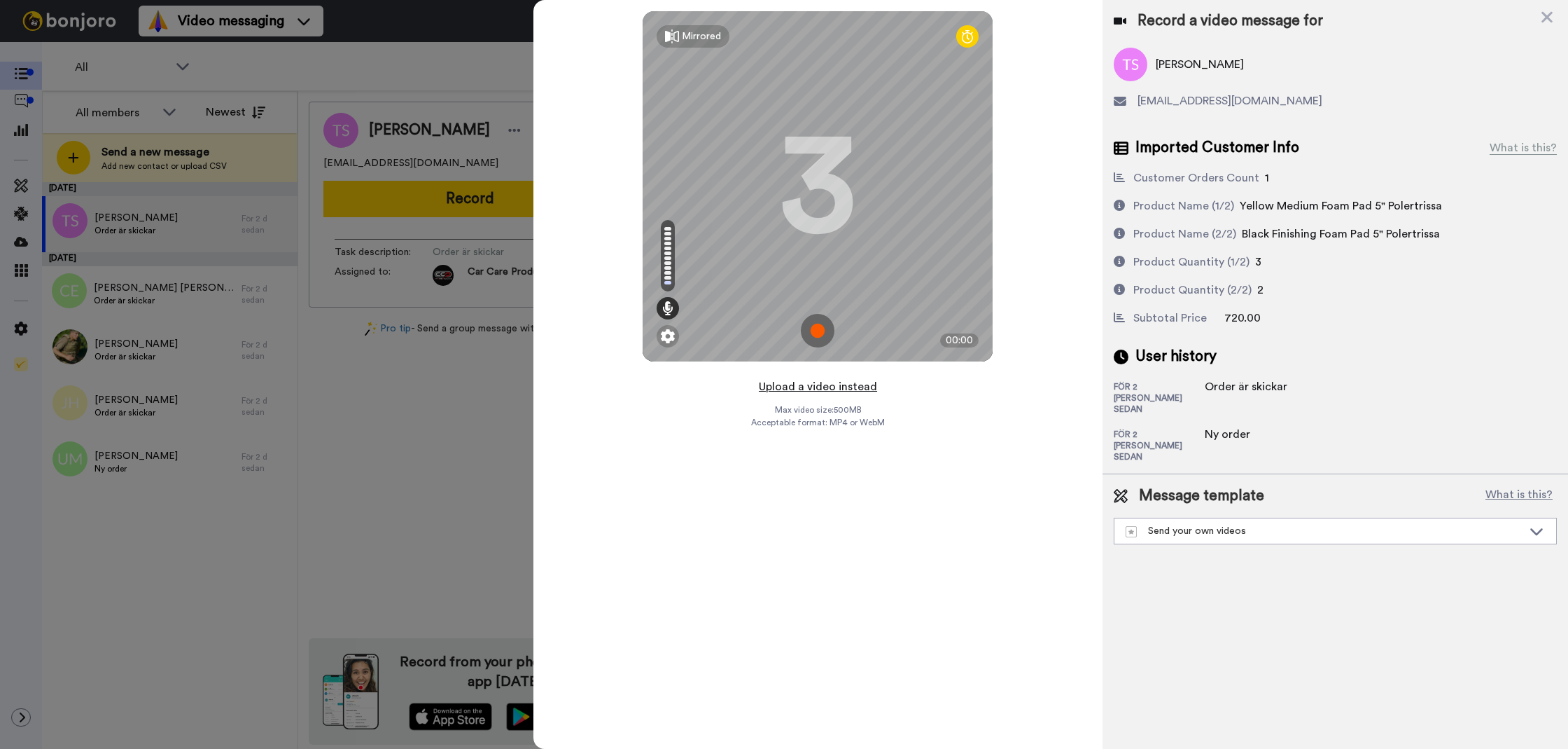
click at [820, 387] on button "Upload a video instead" at bounding box center [817, 387] width 126 height 18
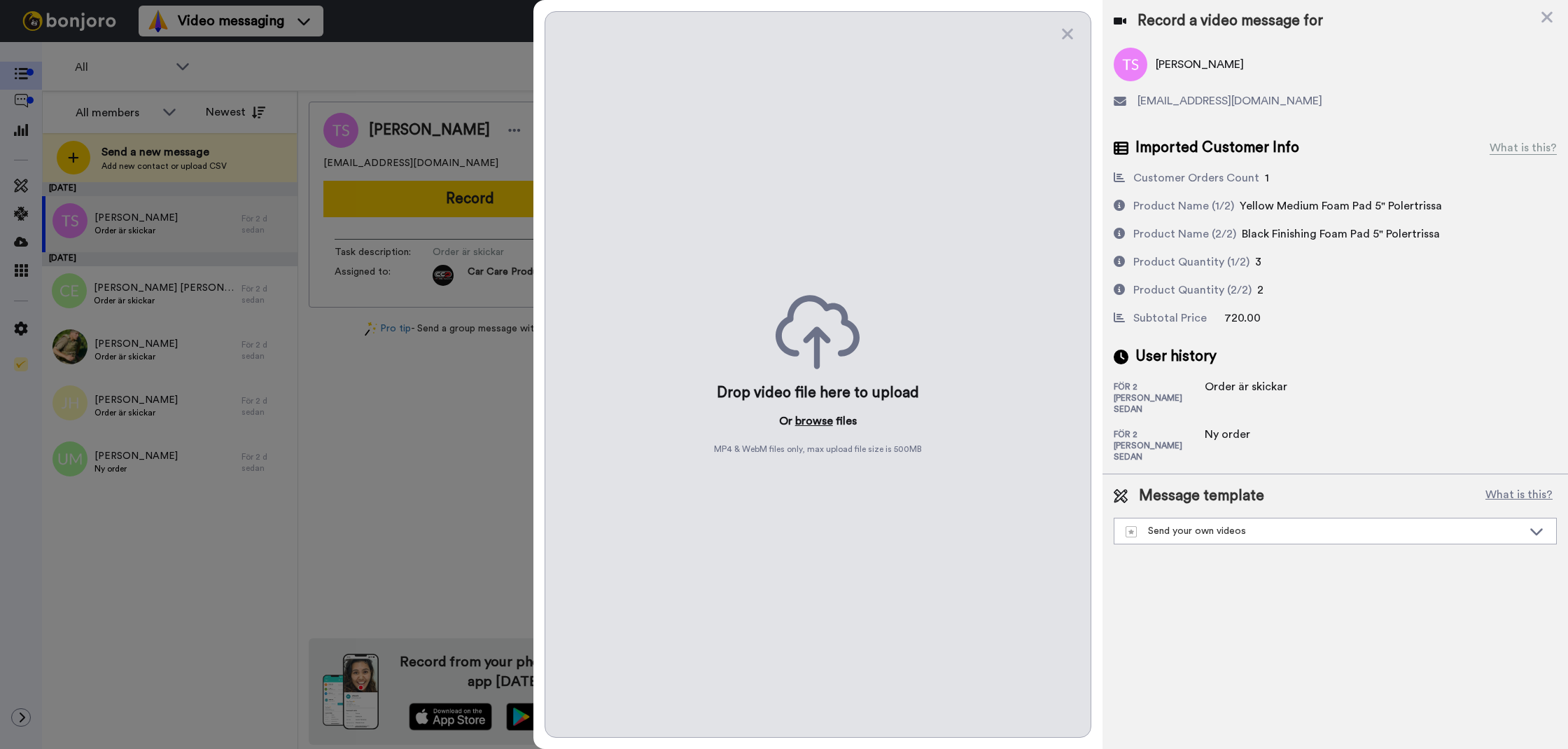
click at [797, 413] on button "browse" at bounding box center [814, 421] width 38 height 17
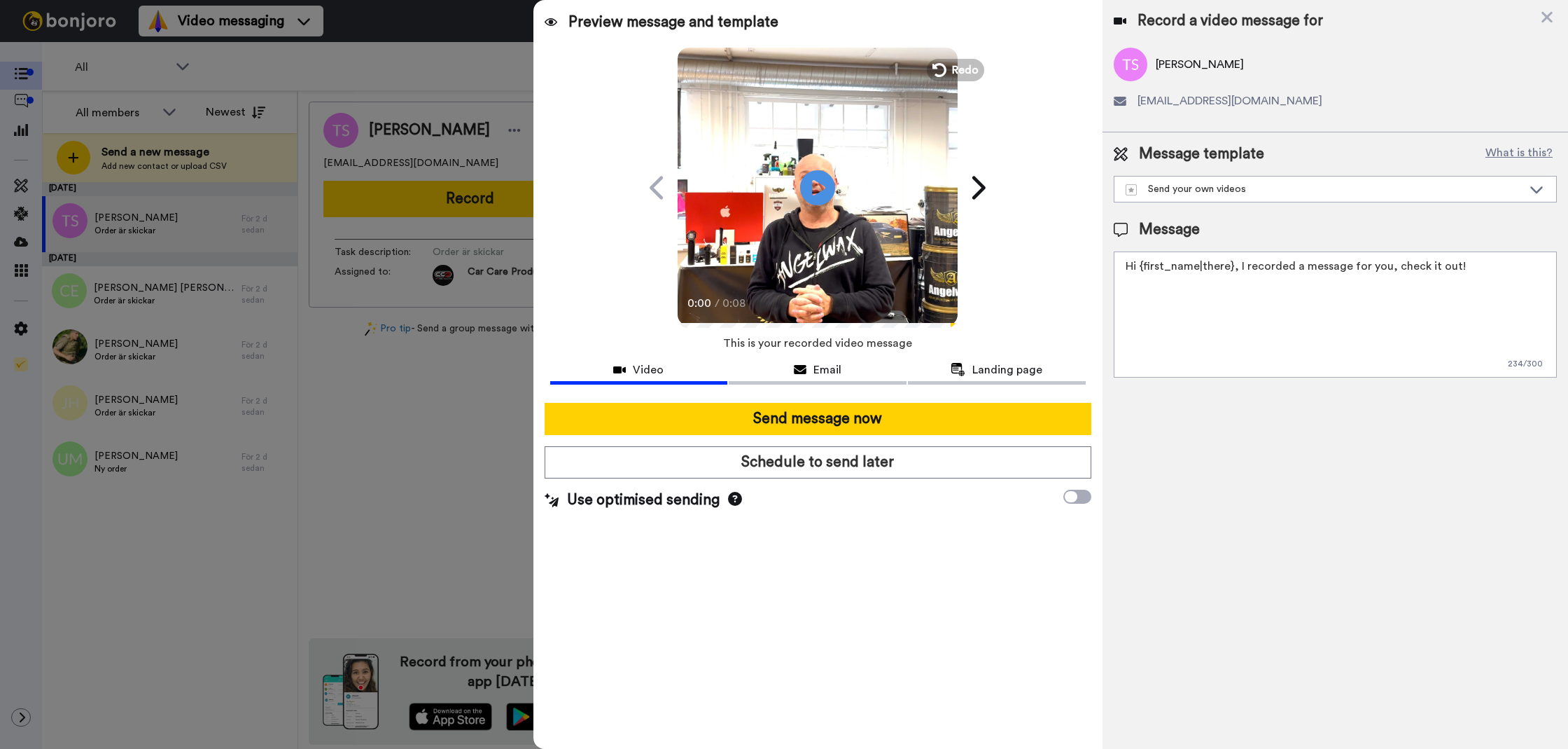
click at [1294, 316] on textarea "Hi {first_name|there}, I recorded a message for you, check it out!" at bounding box center [1335, 314] width 443 height 126
paste textarea "Tack för att du handlar hos oss! Välkommen åter. Tycker du att Silica Schampo V…"
drag, startPoint x: 1498, startPoint y: 290, endPoint x: 1374, endPoint y: 264, distance: 126.7
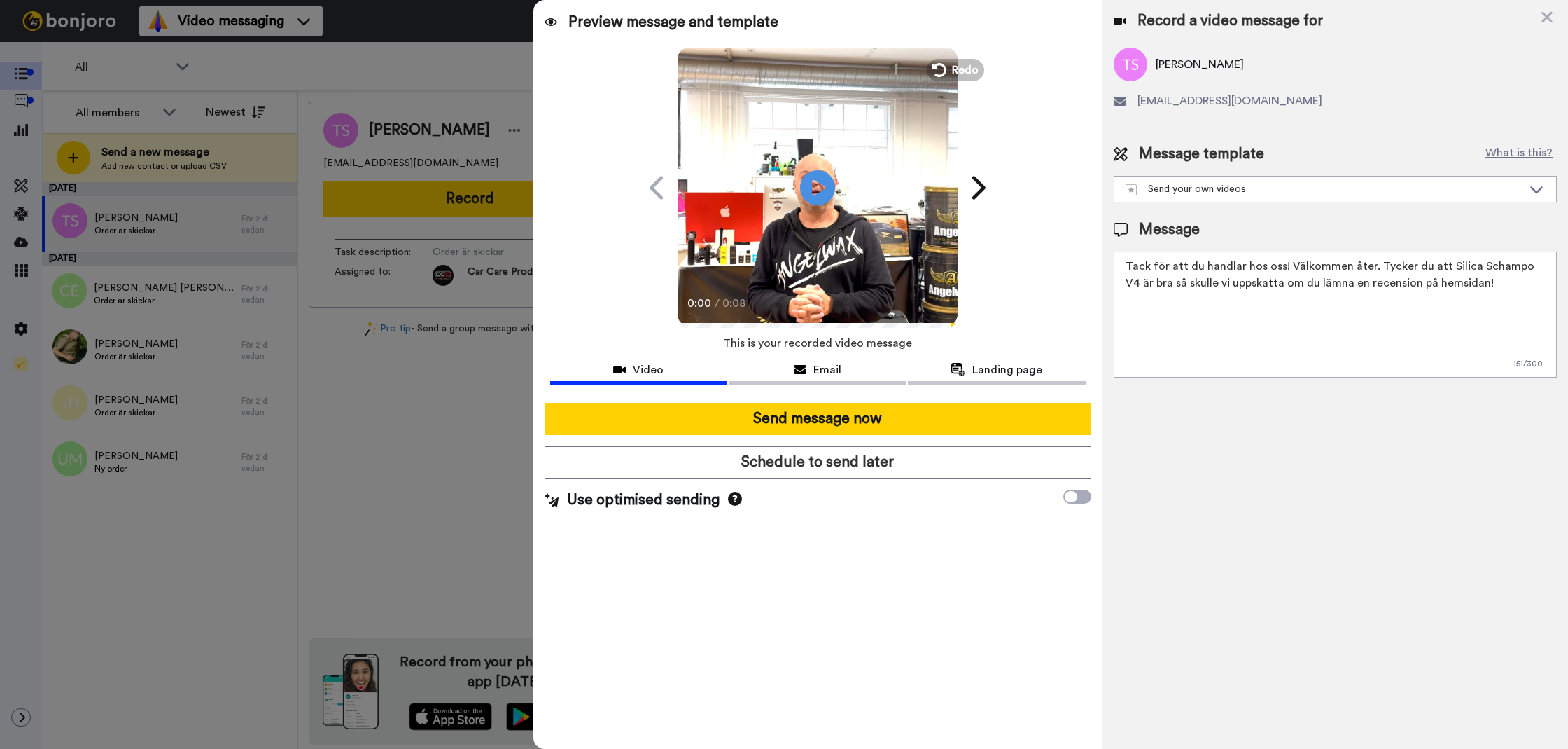
click at [1376, 262] on textarea "Tack för att du handlar hos oss! Välkommen åter. Tycker du att Silica Schampo V…" at bounding box center [1335, 314] width 443 height 126
type textarea "Tack för att du handlar hos oss! Välkommen åter."
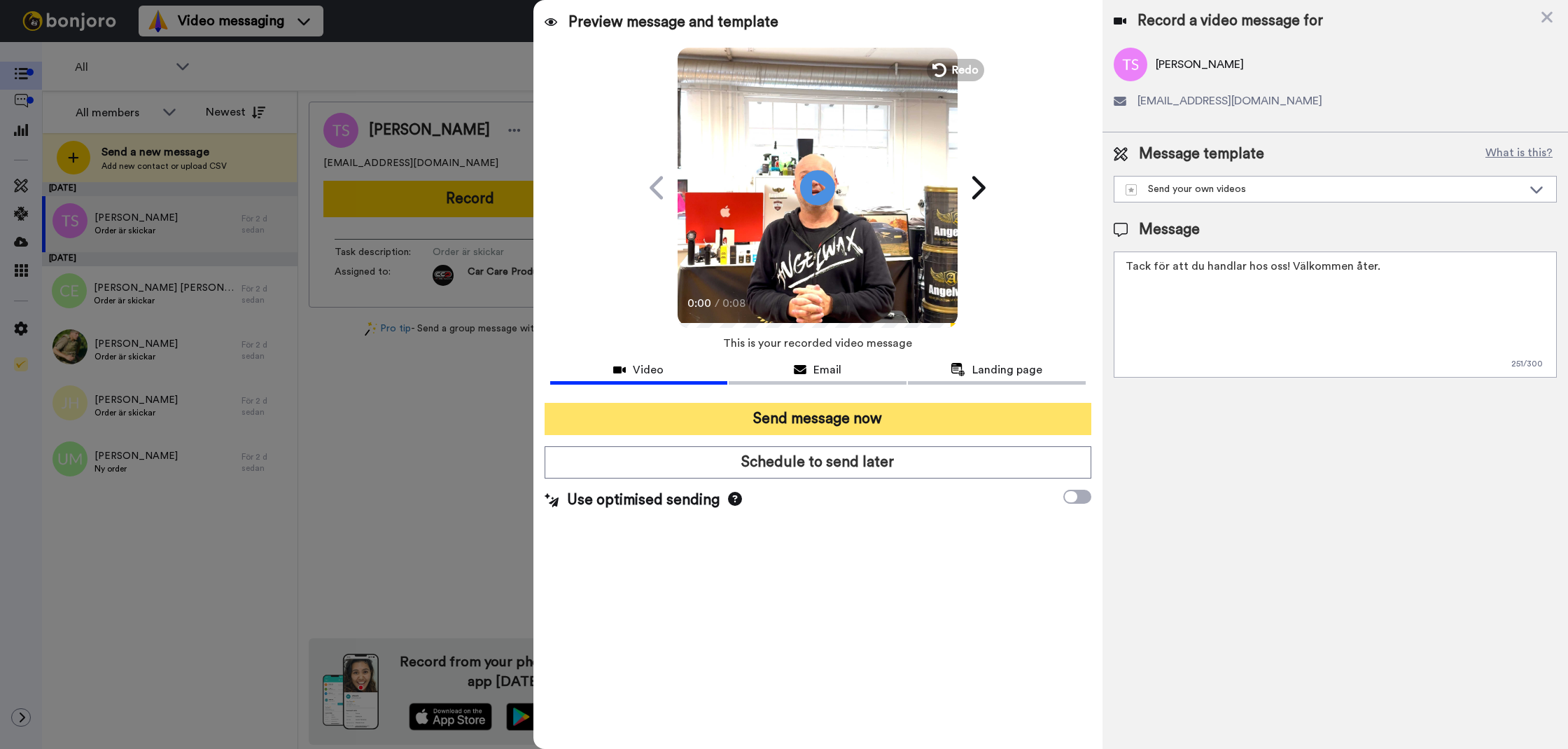
drag, startPoint x: 1098, startPoint y: 407, endPoint x: 1088, endPoint y: 408, distance: 10.0
click at [1096, 407] on div "Send message now Schedule to send later Use optimised sending" at bounding box center [818, 457] width 569 height 131
click at [1080, 408] on button "Send message now" at bounding box center [818, 418] width 547 height 32
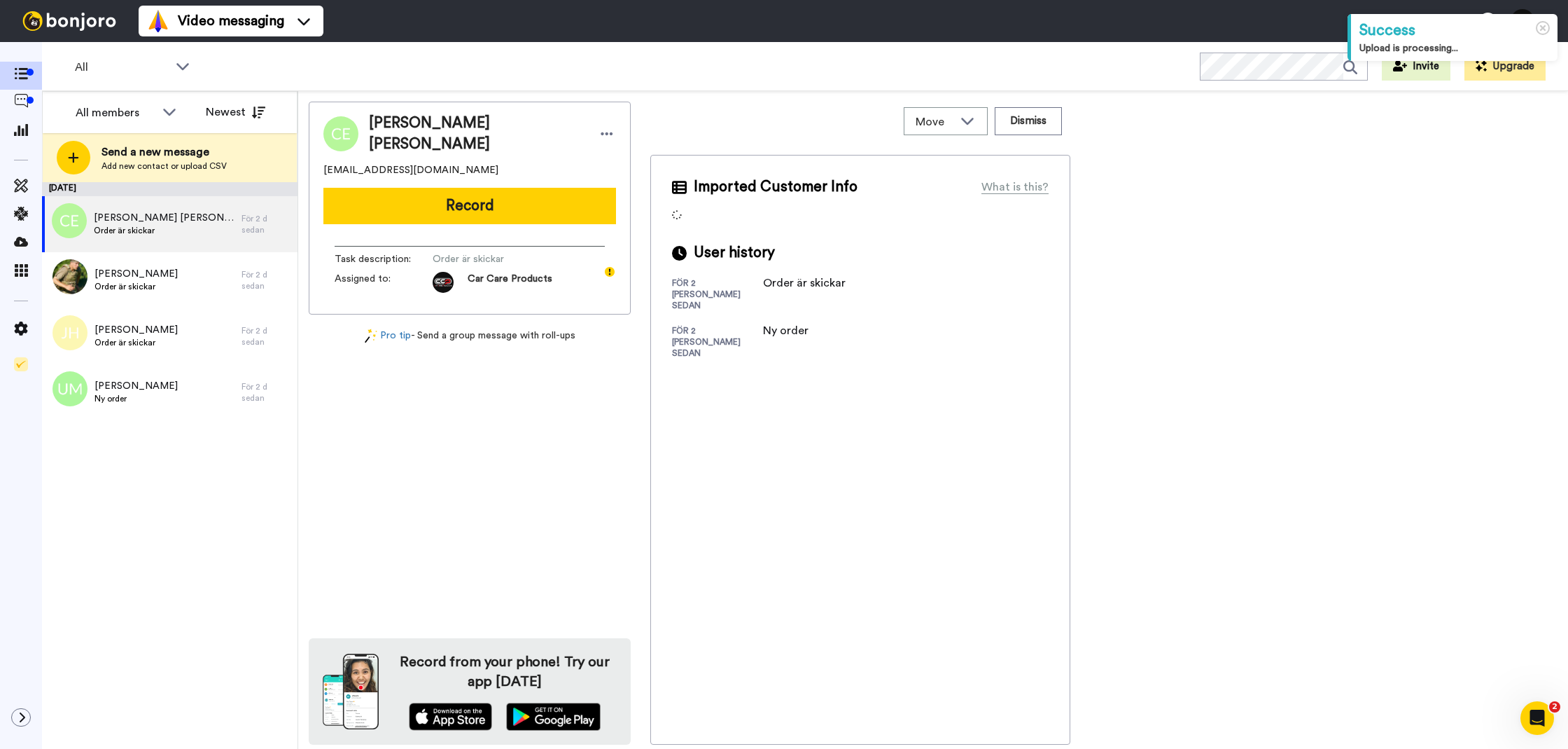
click at [446, 203] on button "Record" at bounding box center [470, 206] width 293 height 37
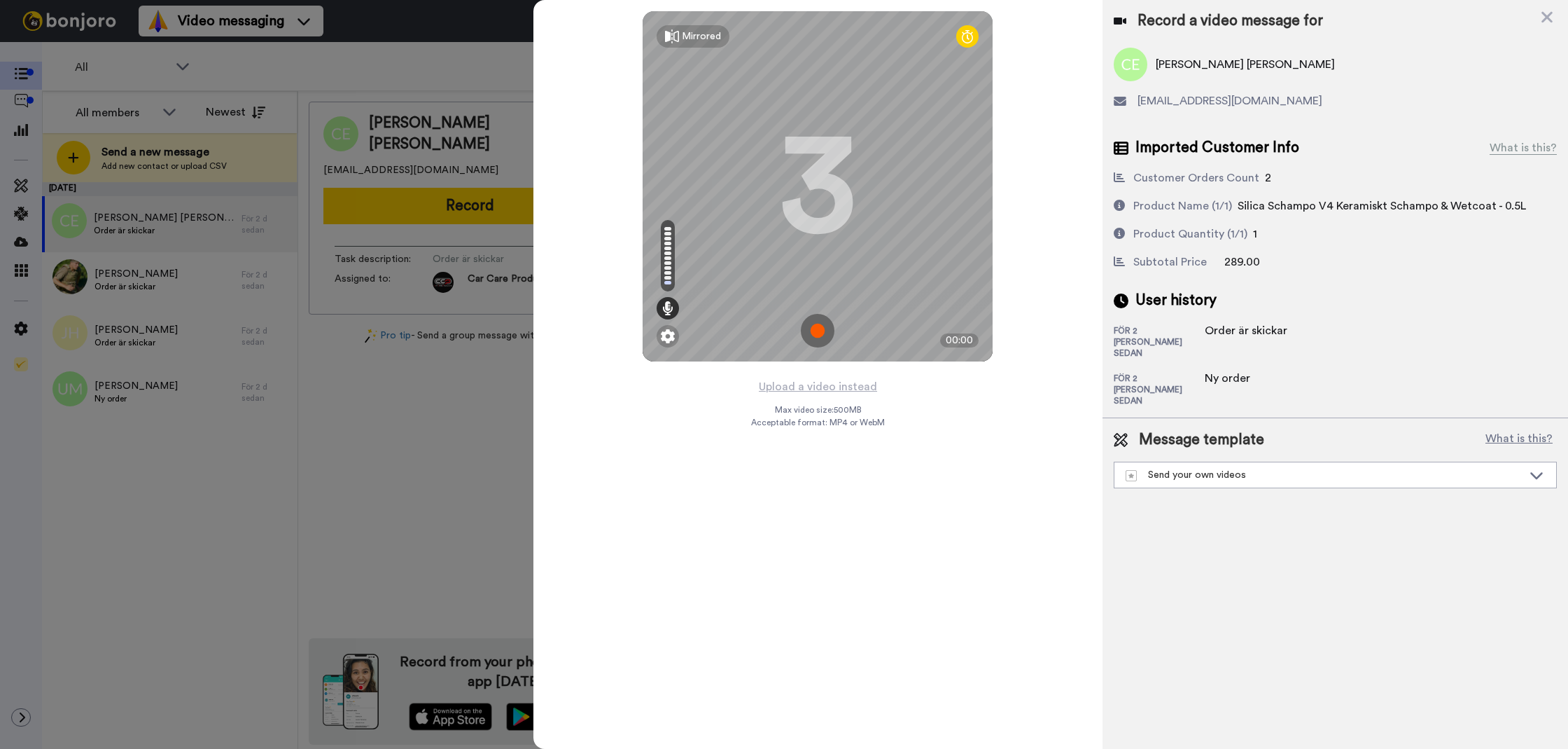
click at [822, 396] on div "Upload a video instead Max video size: 500 MB Acceptable format: MP4 or WebM" at bounding box center [818, 555] width 134 height 355
click at [819, 393] on button "Upload a video instead" at bounding box center [817, 387] width 126 height 18
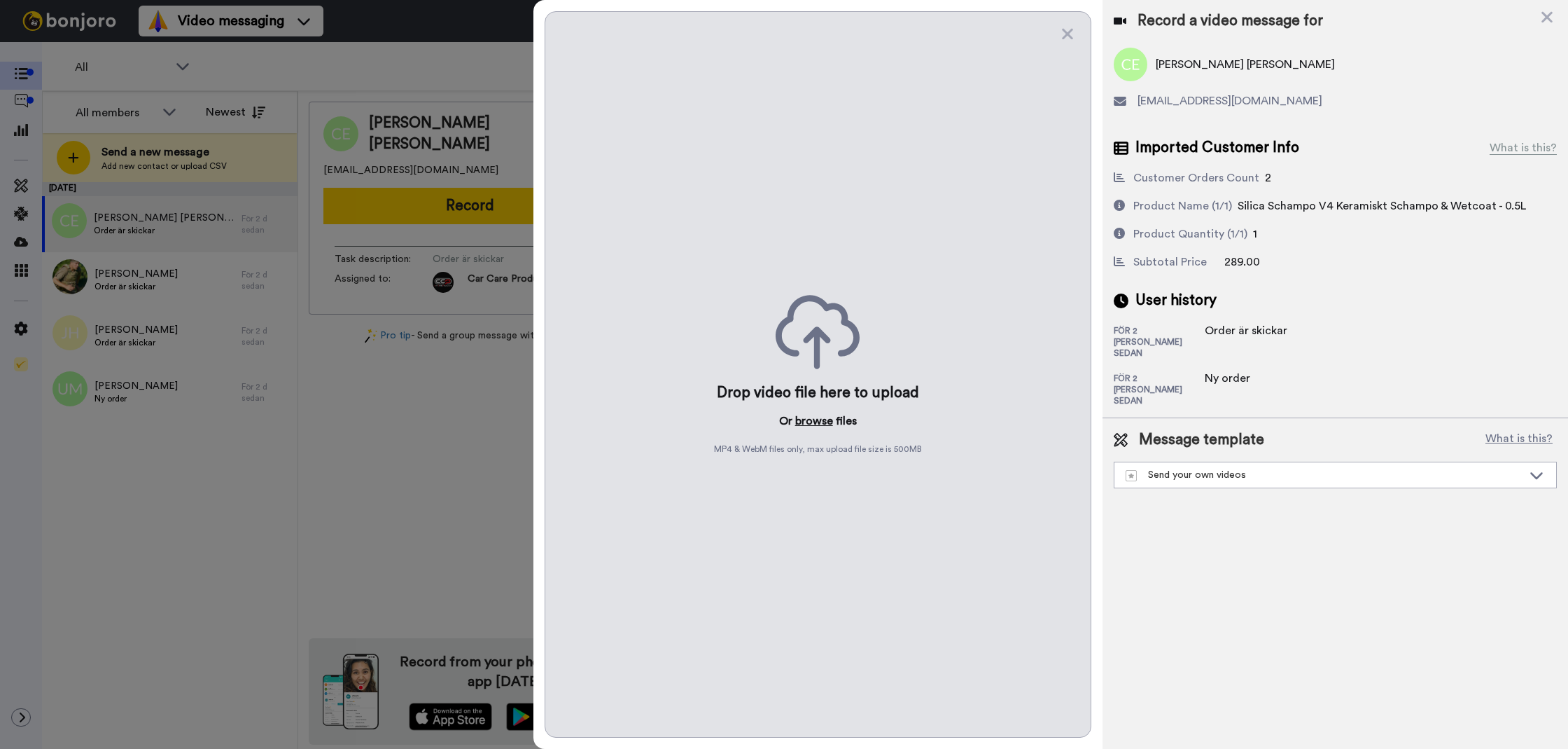
click at [819, 418] on button "browse" at bounding box center [814, 421] width 38 height 17
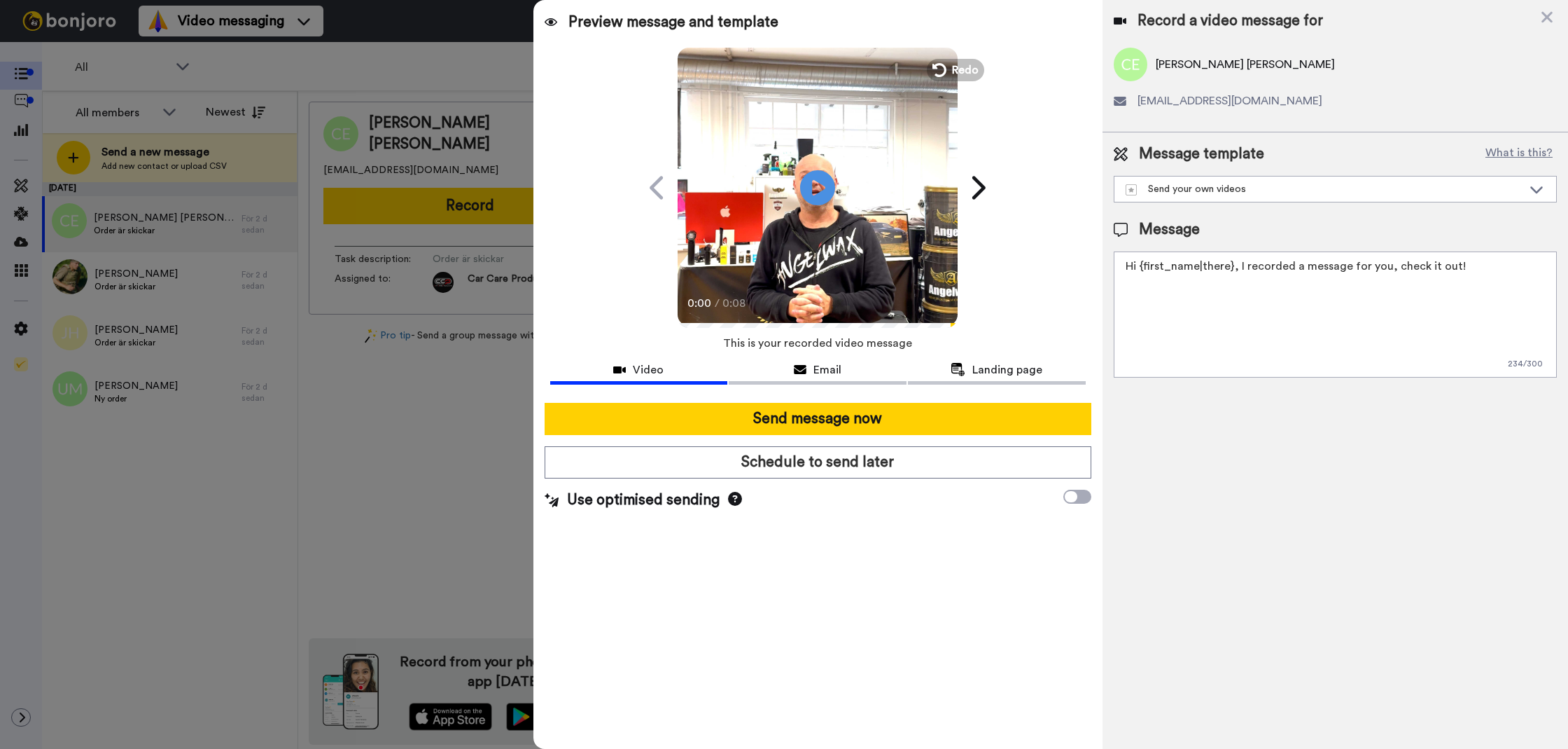
click at [1225, 339] on textarea "Hi {first_name|there}, I recorded a message for you, check it out!" at bounding box center [1335, 314] width 443 height 126
paste textarea "Tack för att du handlar hos oss! Välkommen åter. Tycker du att Silica Schampo V…"
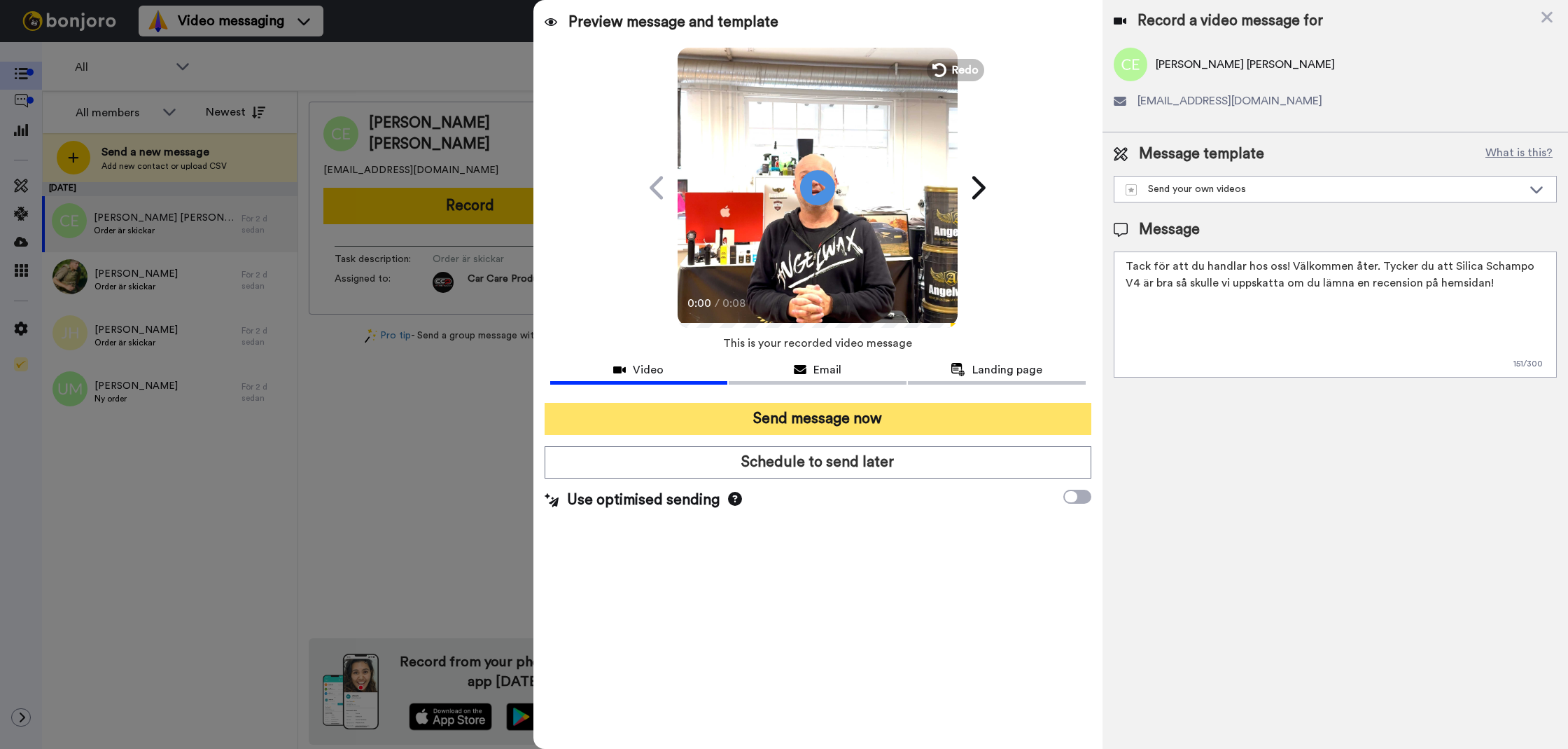
type textarea "Tack för att du handlar hos oss! Välkommen åter. Tycker du att Silica Schampo V…"
click at [1039, 404] on button "Send message now" at bounding box center [818, 418] width 547 height 32
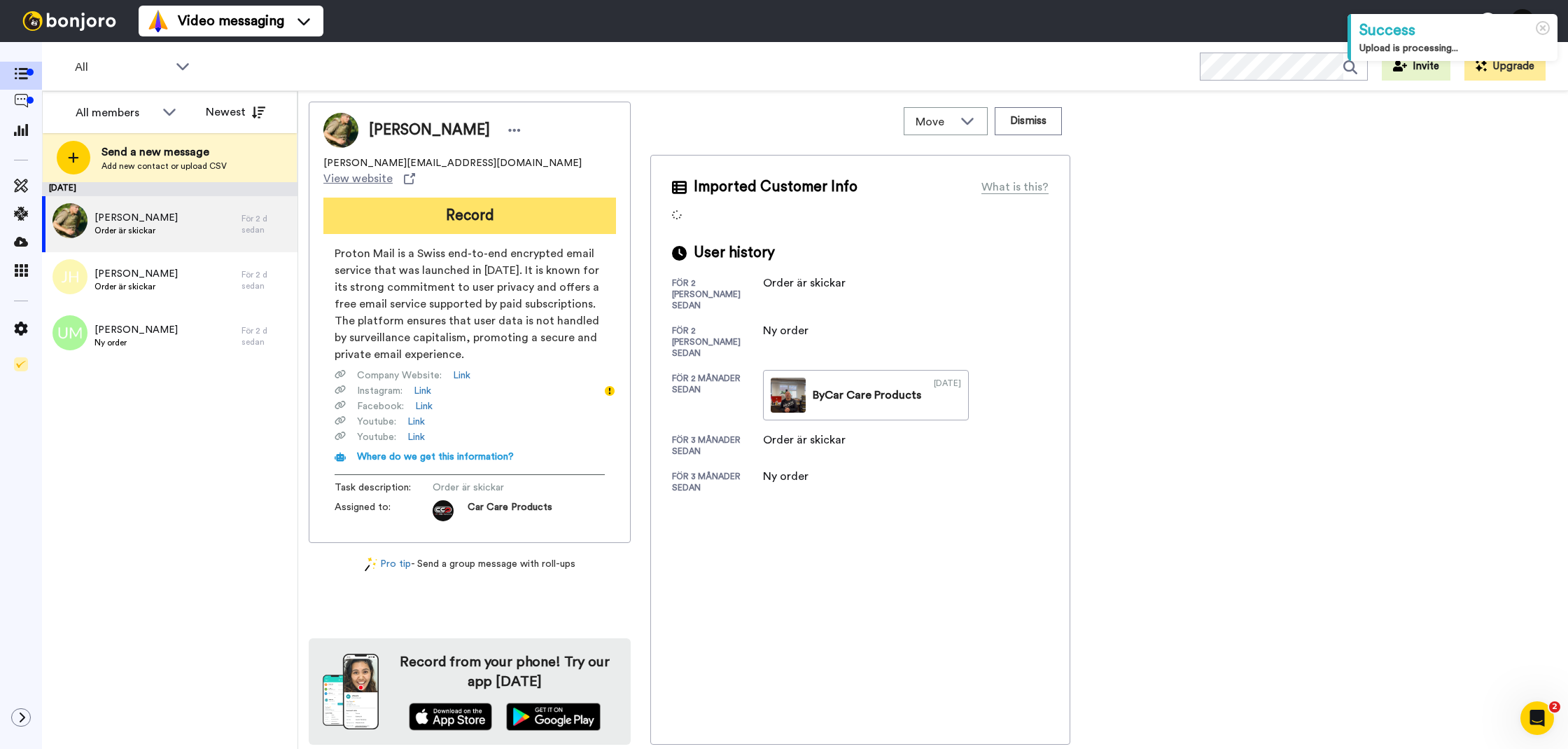
click at [509, 203] on button "Record" at bounding box center [470, 216] width 293 height 37
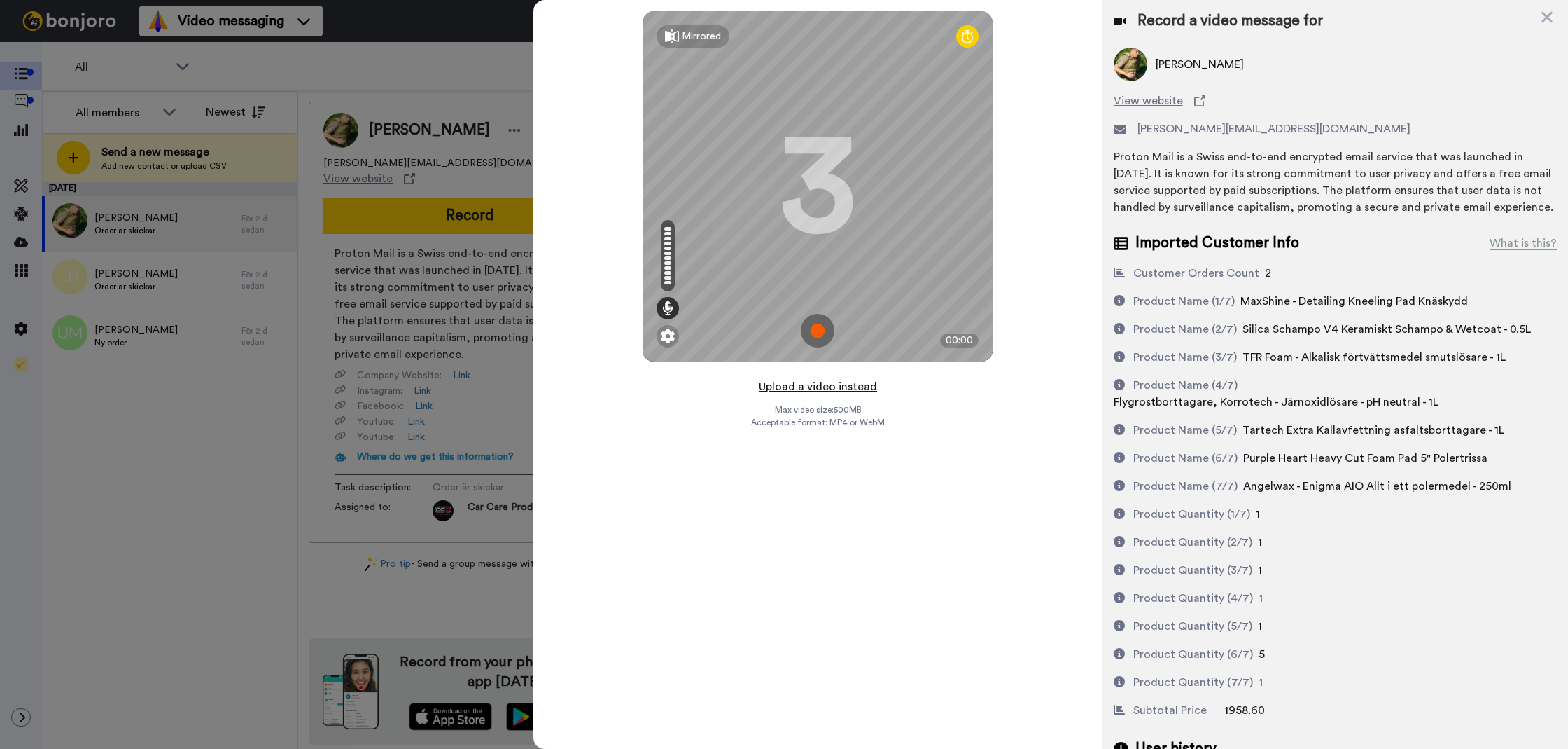
click at [787, 387] on button "Upload a video instead" at bounding box center [817, 387] width 126 height 18
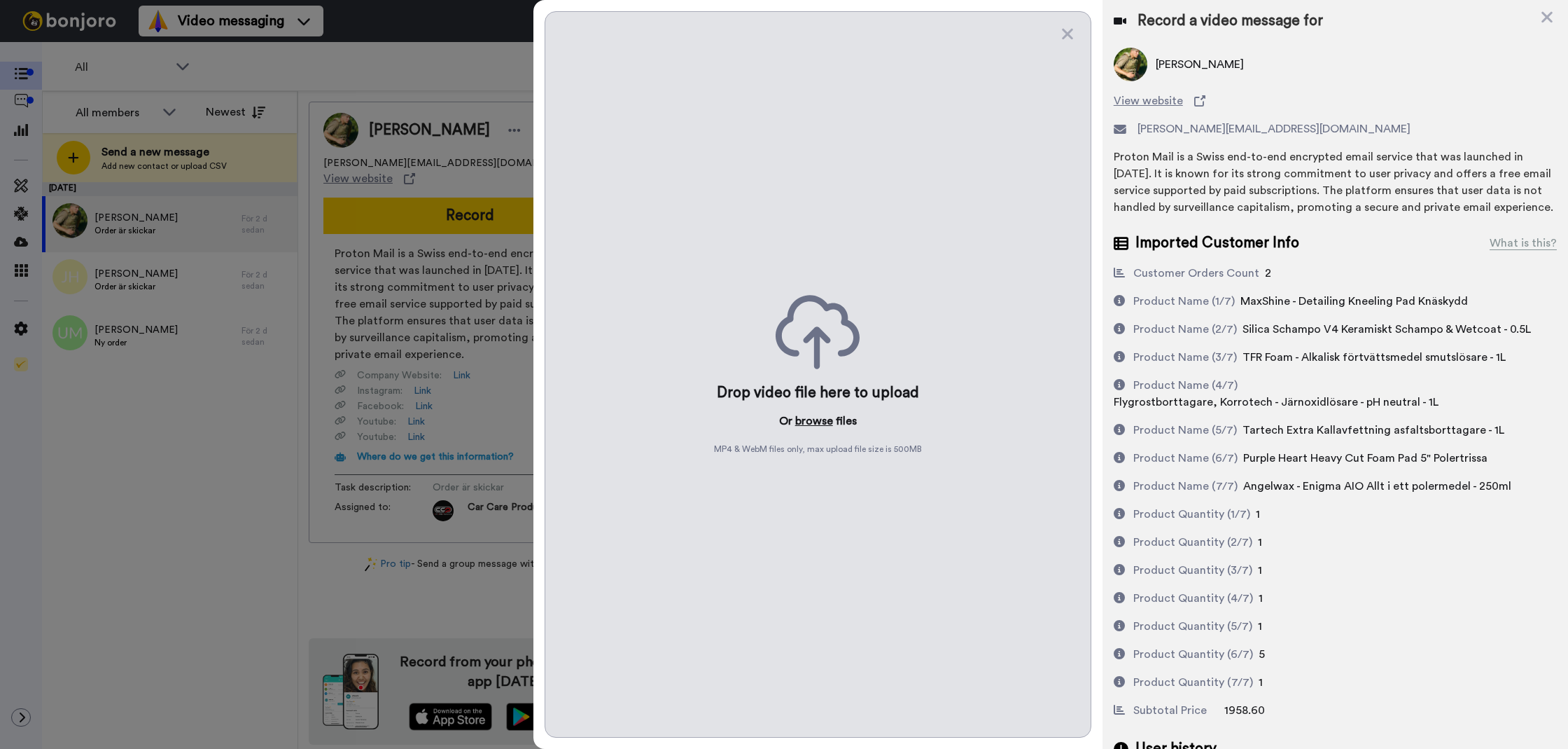
click at [804, 427] on button "browse" at bounding box center [814, 421] width 38 height 17
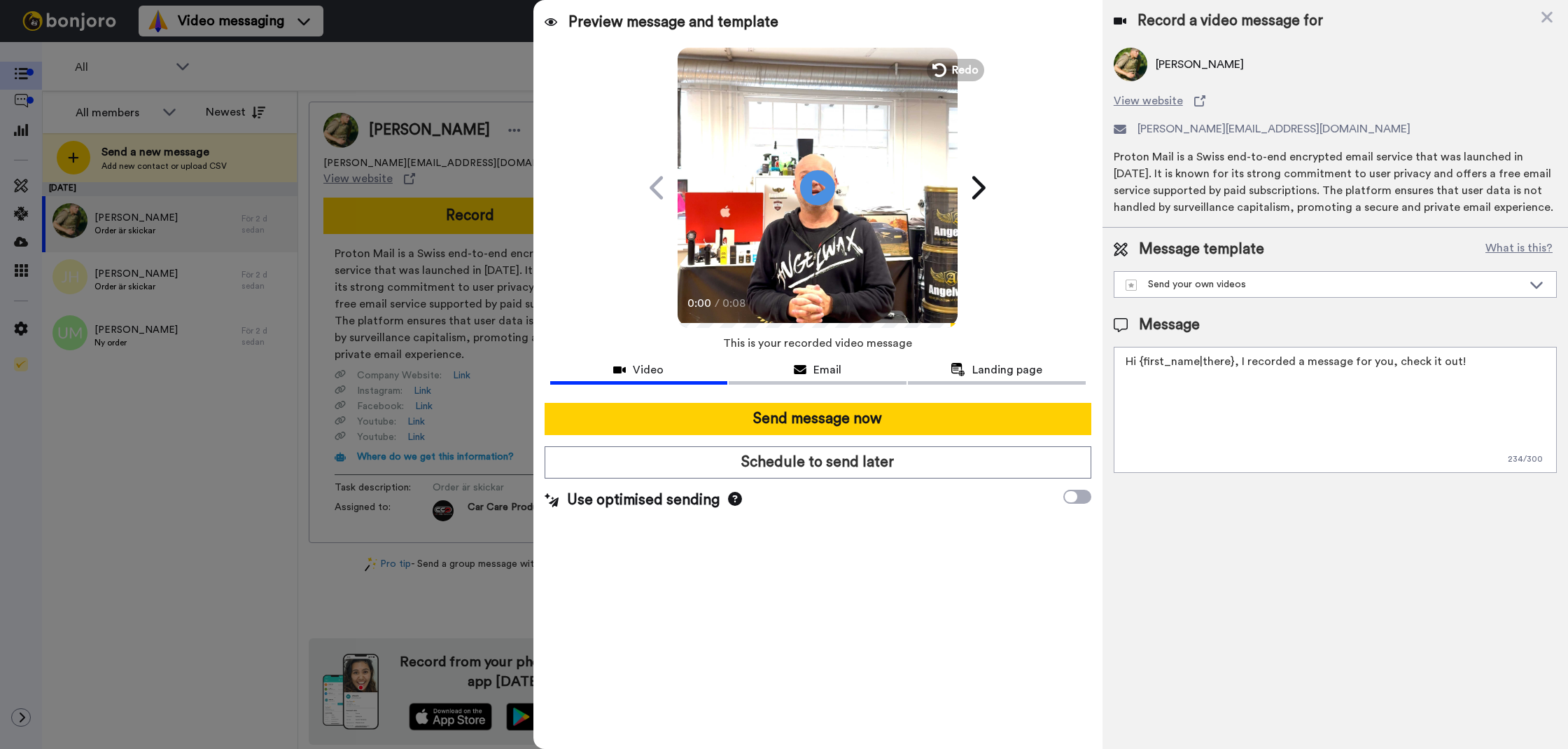
click at [1227, 392] on textarea "Hi {first_name|there}, I recorded a message for you, check it out!" at bounding box center [1335, 409] width 443 height 126
paste textarea "Tack för att du handlar hos oss! Välkommen åter. Tycker du att Silica Schampo V…"
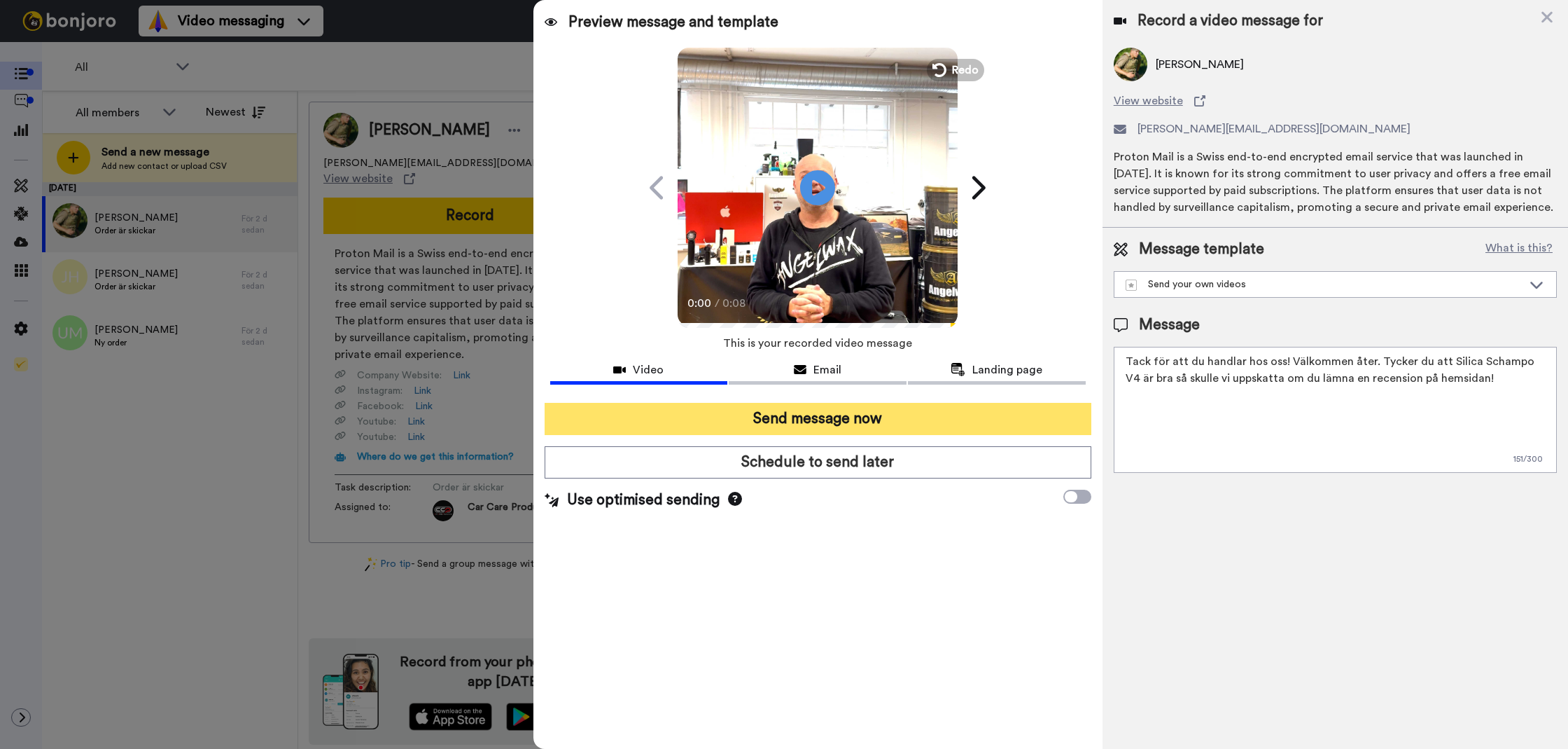
type textarea "Tack för att du handlar hos oss! Välkommen åter. Tycker du att Silica Schampo V…"
click at [812, 428] on button "Send message now" at bounding box center [818, 418] width 547 height 32
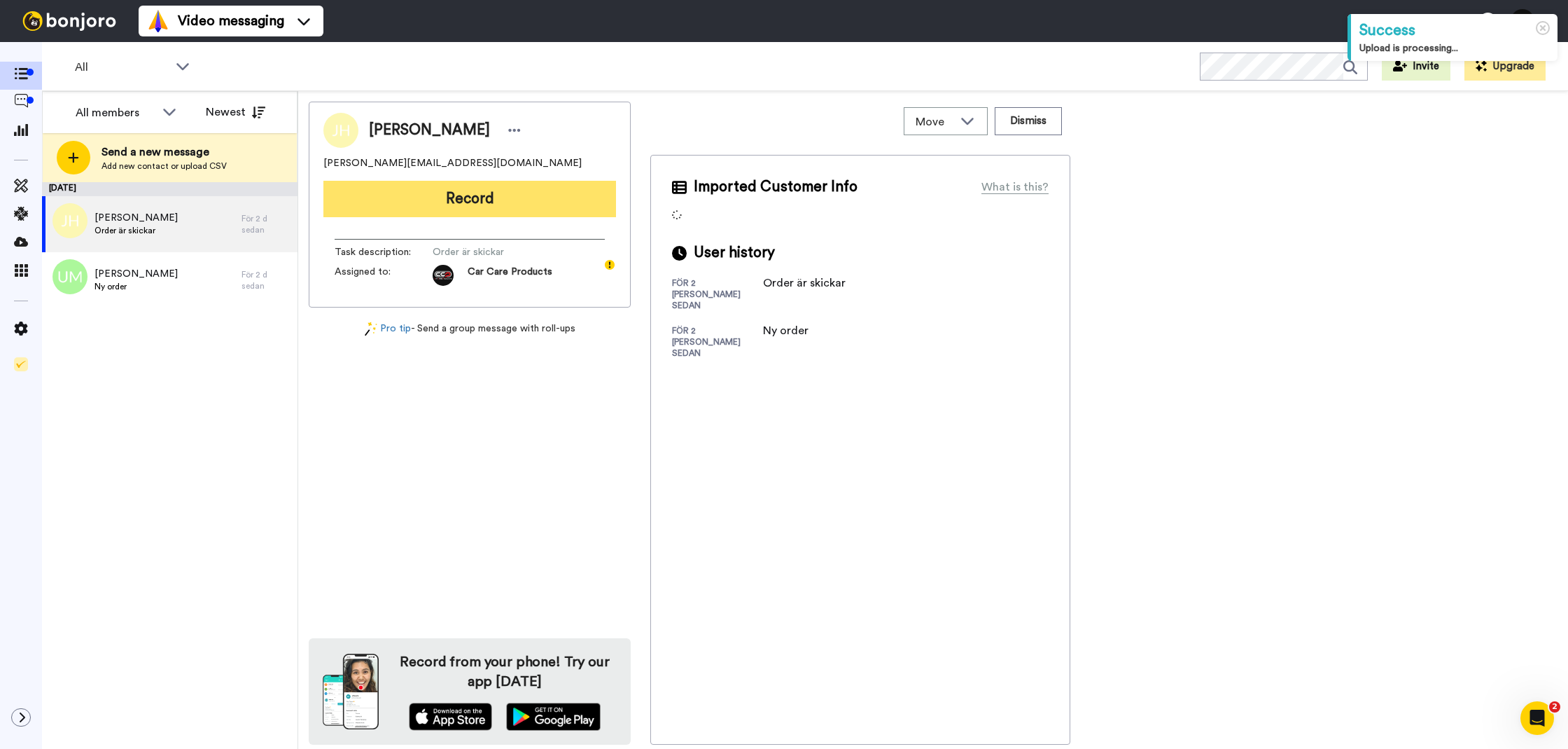
click at [521, 209] on button "Record" at bounding box center [470, 199] width 293 height 37
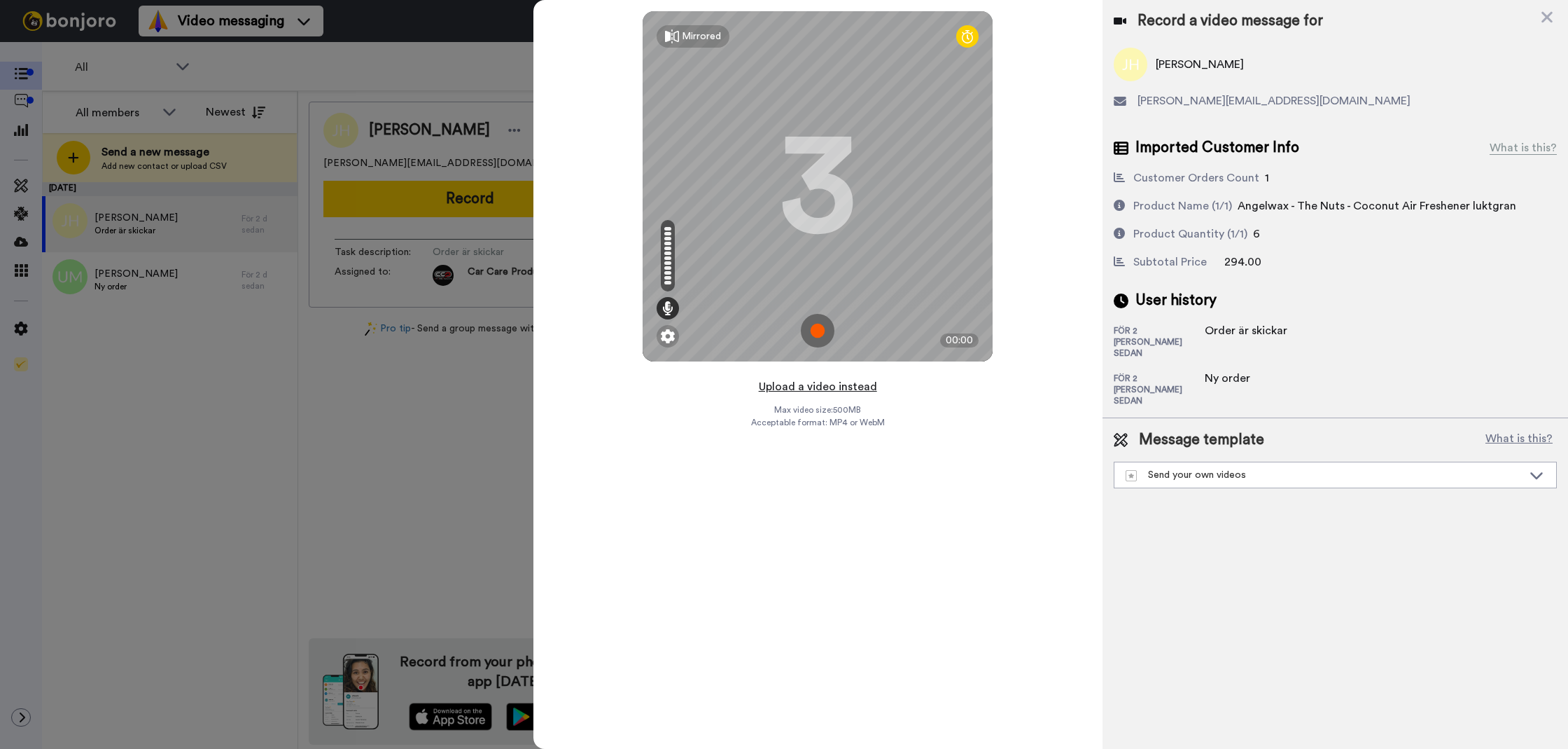
click at [809, 393] on button "Upload a video instead" at bounding box center [817, 387] width 126 height 18
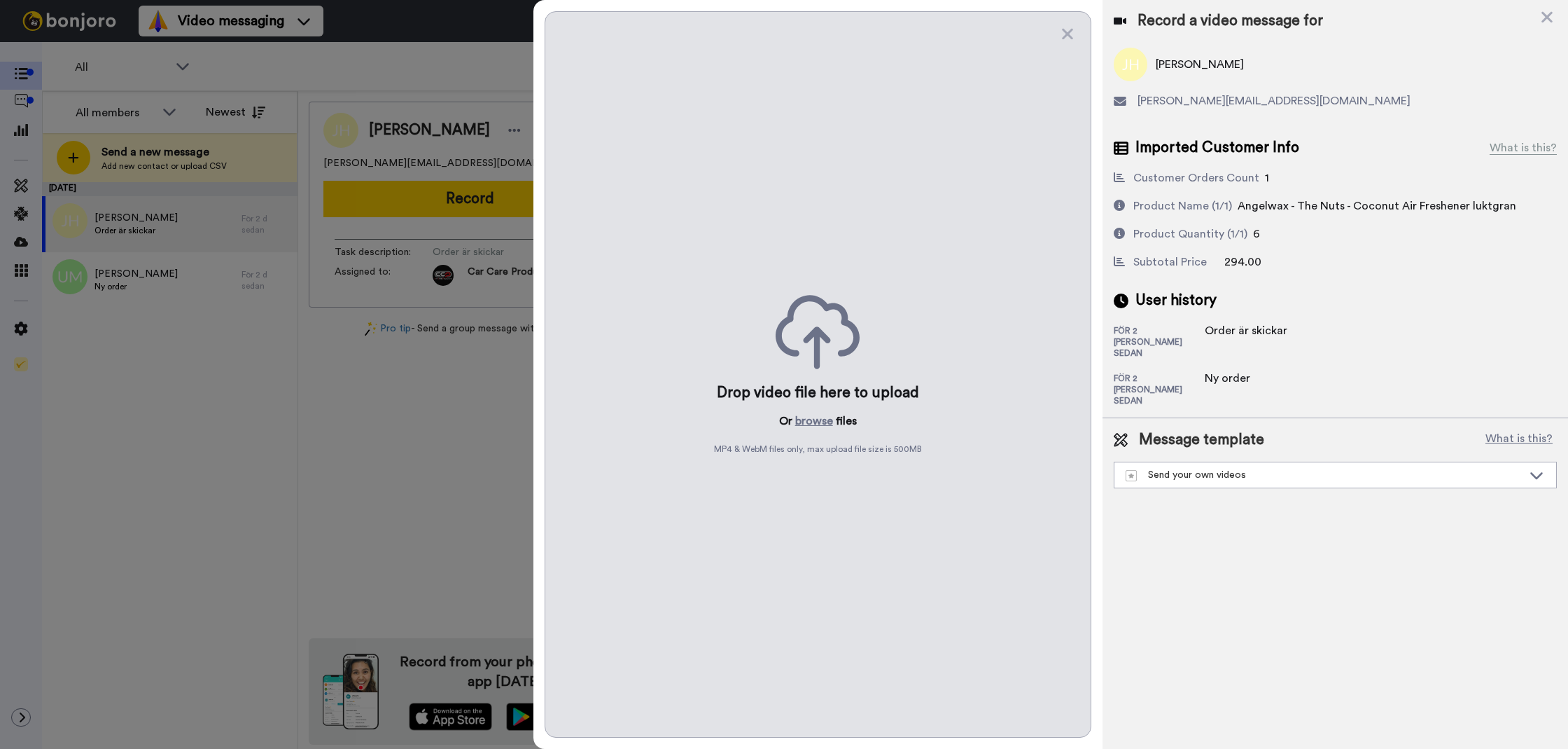
click at [787, 431] on div "Drop video file here to upload Or browse files MP4 & WebM files only, max uploa…" at bounding box center [818, 374] width 547 height 726
click at [834, 413] on p "Or browse files" at bounding box center [817, 421] width 78 height 17
click at [822, 420] on button "browse" at bounding box center [814, 421] width 38 height 17
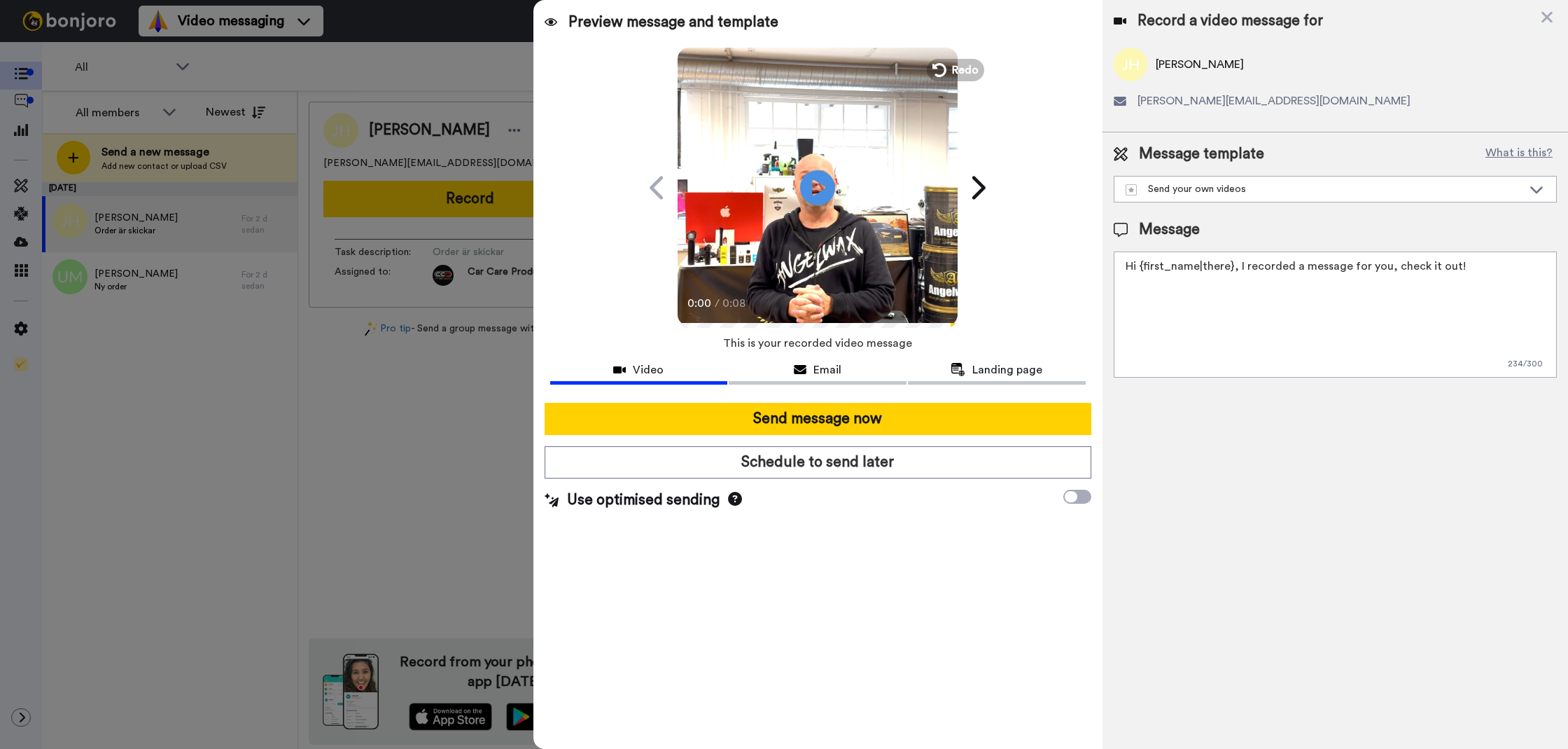
click at [1253, 335] on textarea "Hi {first_name|there}, I recorded a message for you, check it out!" at bounding box center [1335, 314] width 443 height 126
paste textarea "Tack för att du handlar hos oss! Välkommen åter. Tycker du att Silica Schampo V…"
drag, startPoint x: 1487, startPoint y: 285, endPoint x: 1374, endPoint y: 264, distance: 114.9
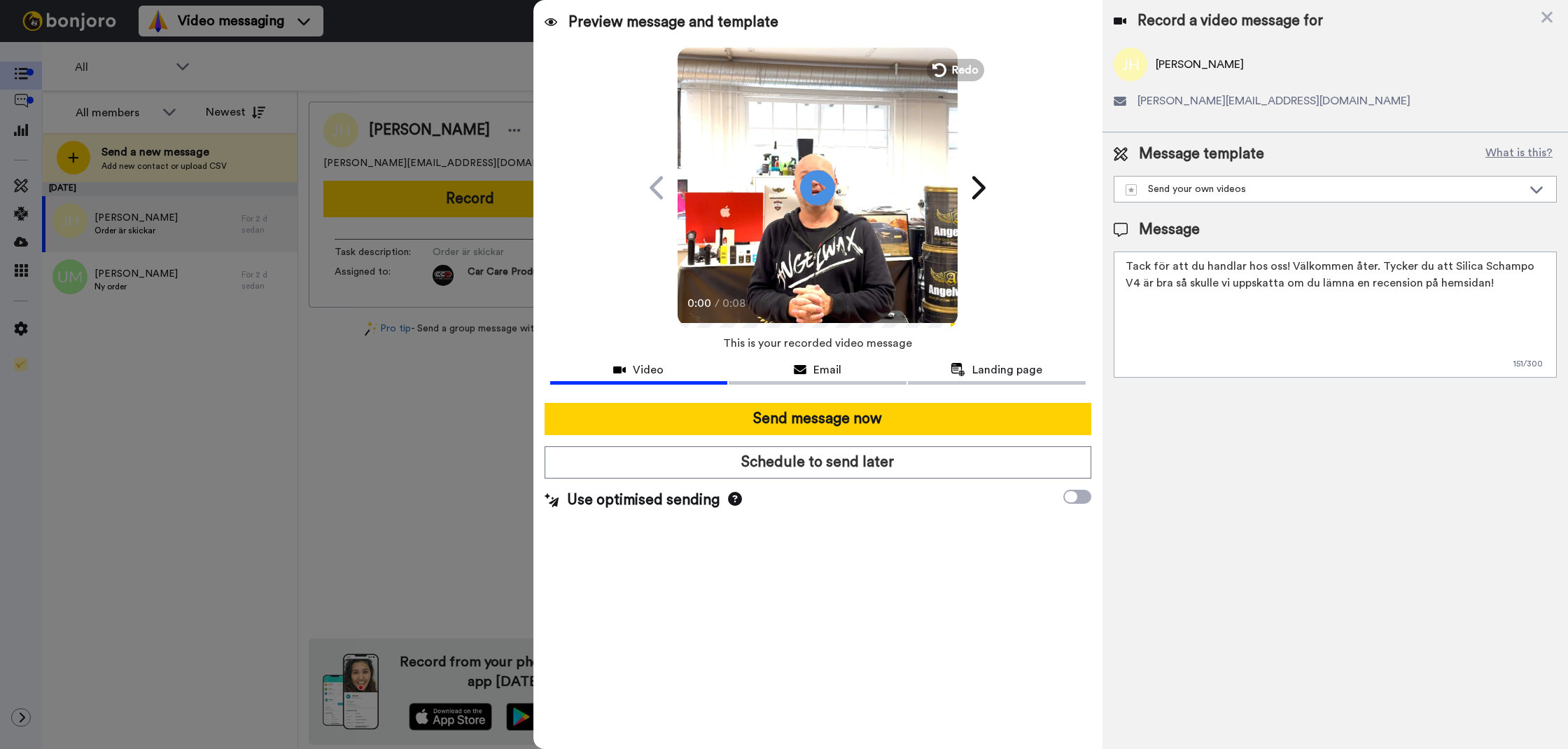
click at [1372, 264] on textarea "Tack för att du handlar hos oss! Välkommen åter. Tycker du att Silica Schampo V…" at bounding box center [1335, 314] width 443 height 126
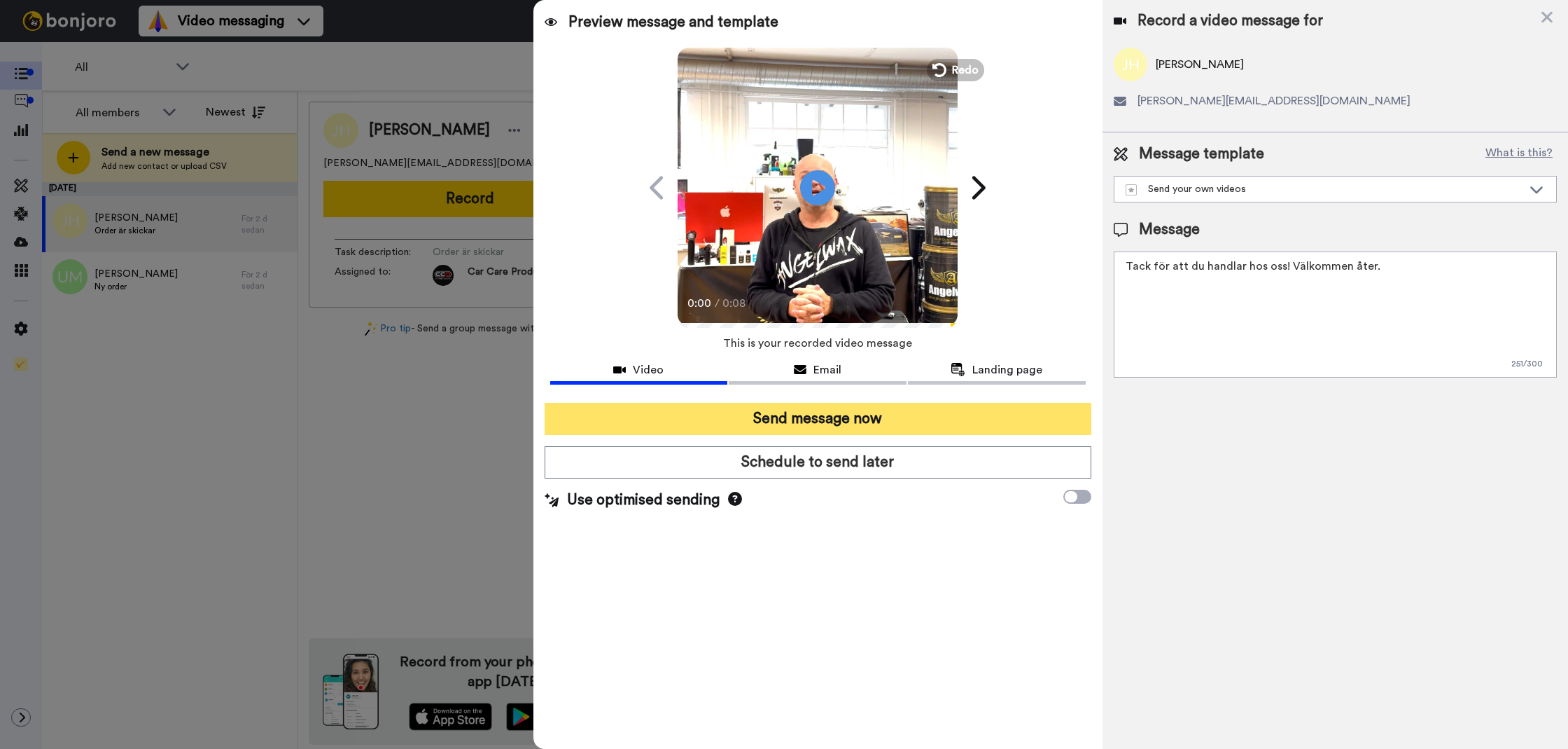
type textarea "Tack för att du handlar hos oss! Välkommen åter."
click at [992, 411] on button "Send message now" at bounding box center [818, 418] width 547 height 32
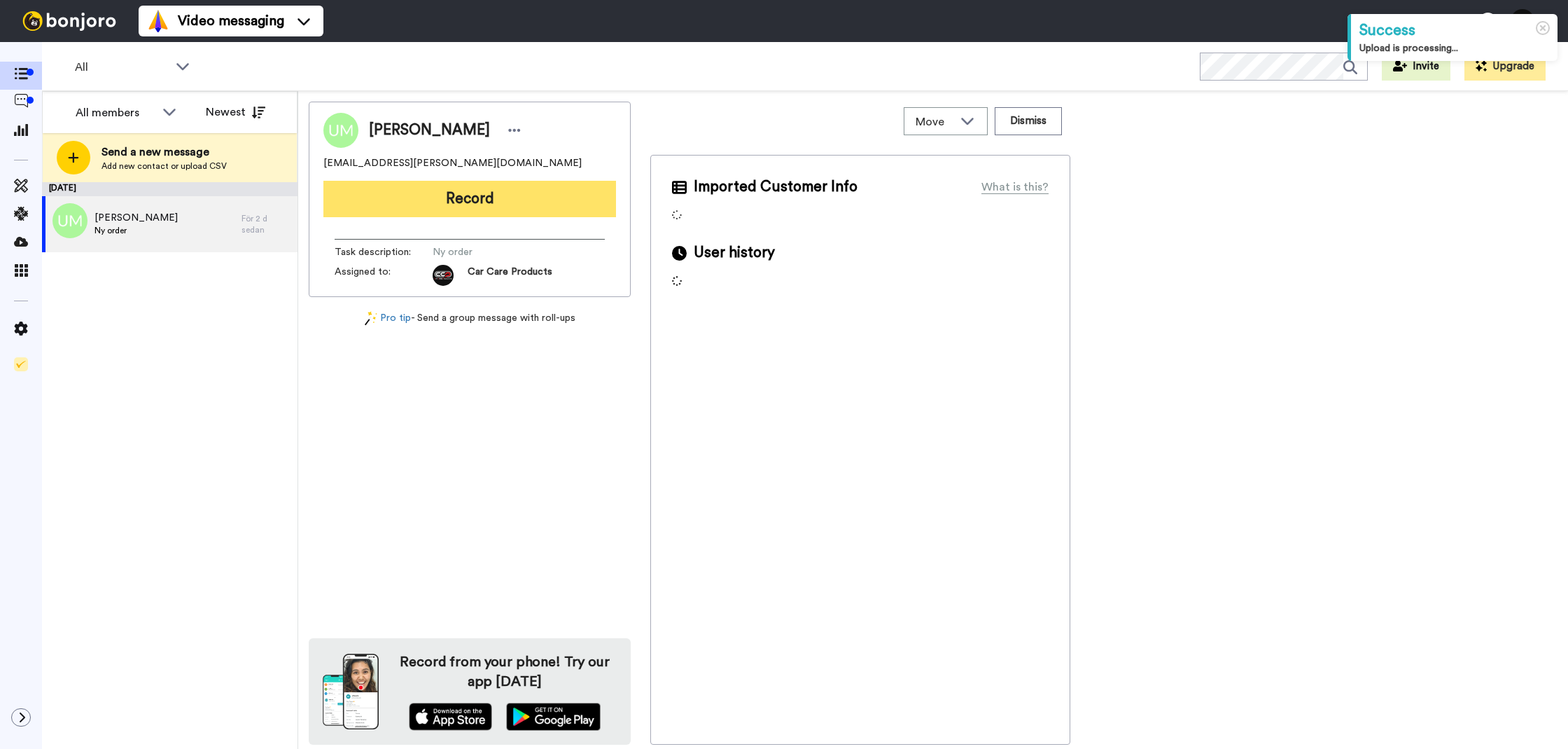
click at [451, 213] on button "Record" at bounding box center [470, 199] width 293 height 37
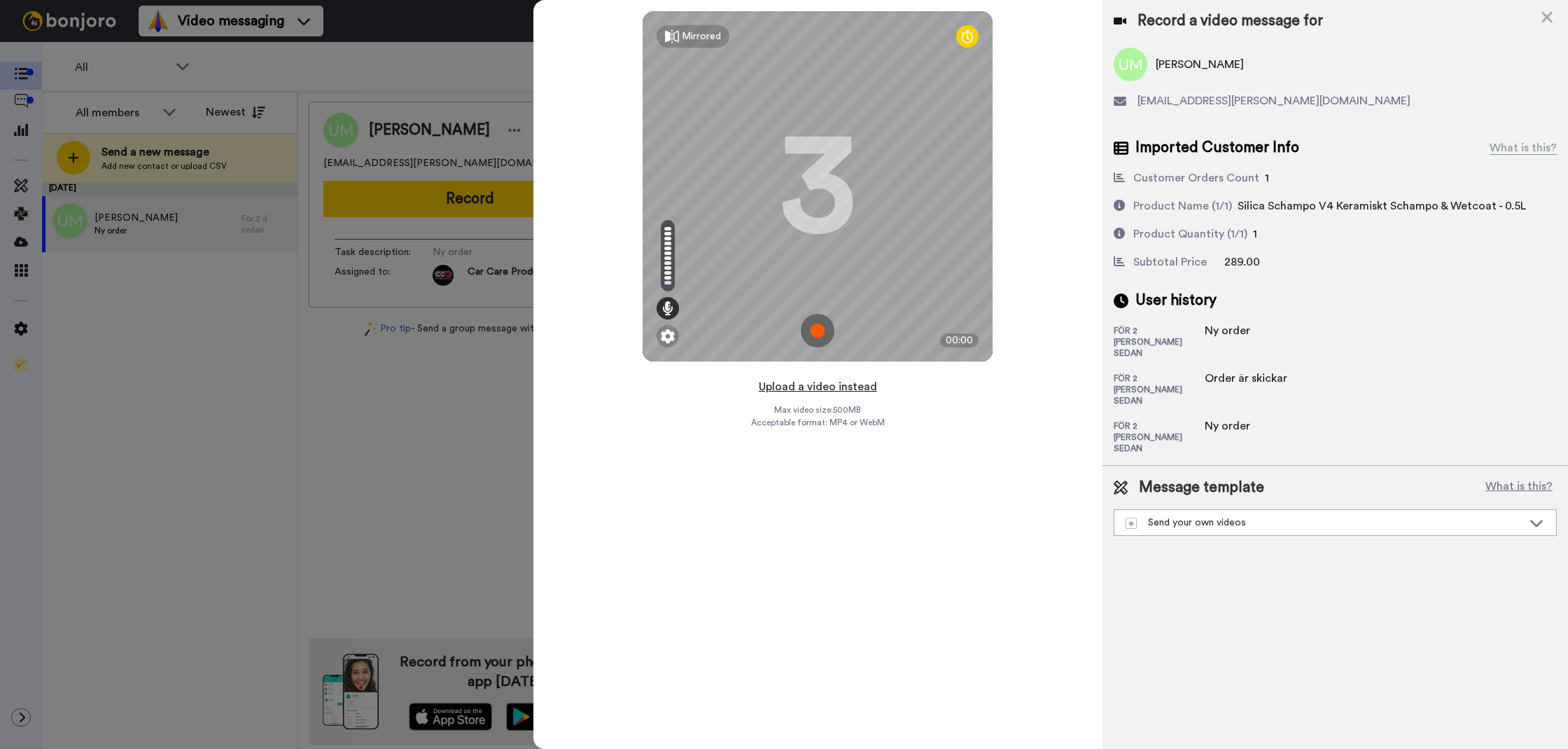
click at [776, 382] on button "Upload a video instead" at bounding box center [817, 387] width 126 height 18
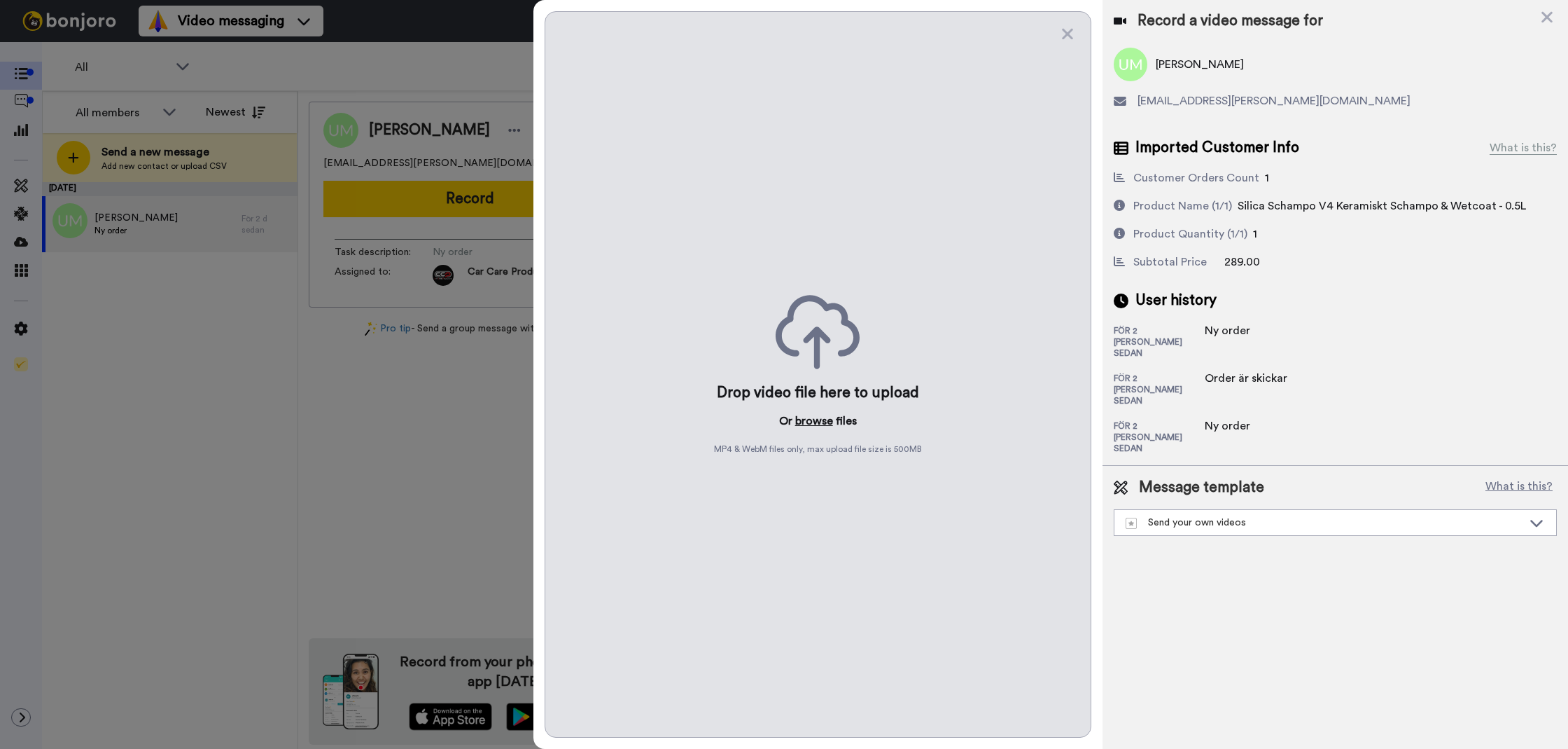
click at [822, 419] on button "browse" at bounding box center [814, 421] width 38 height 17
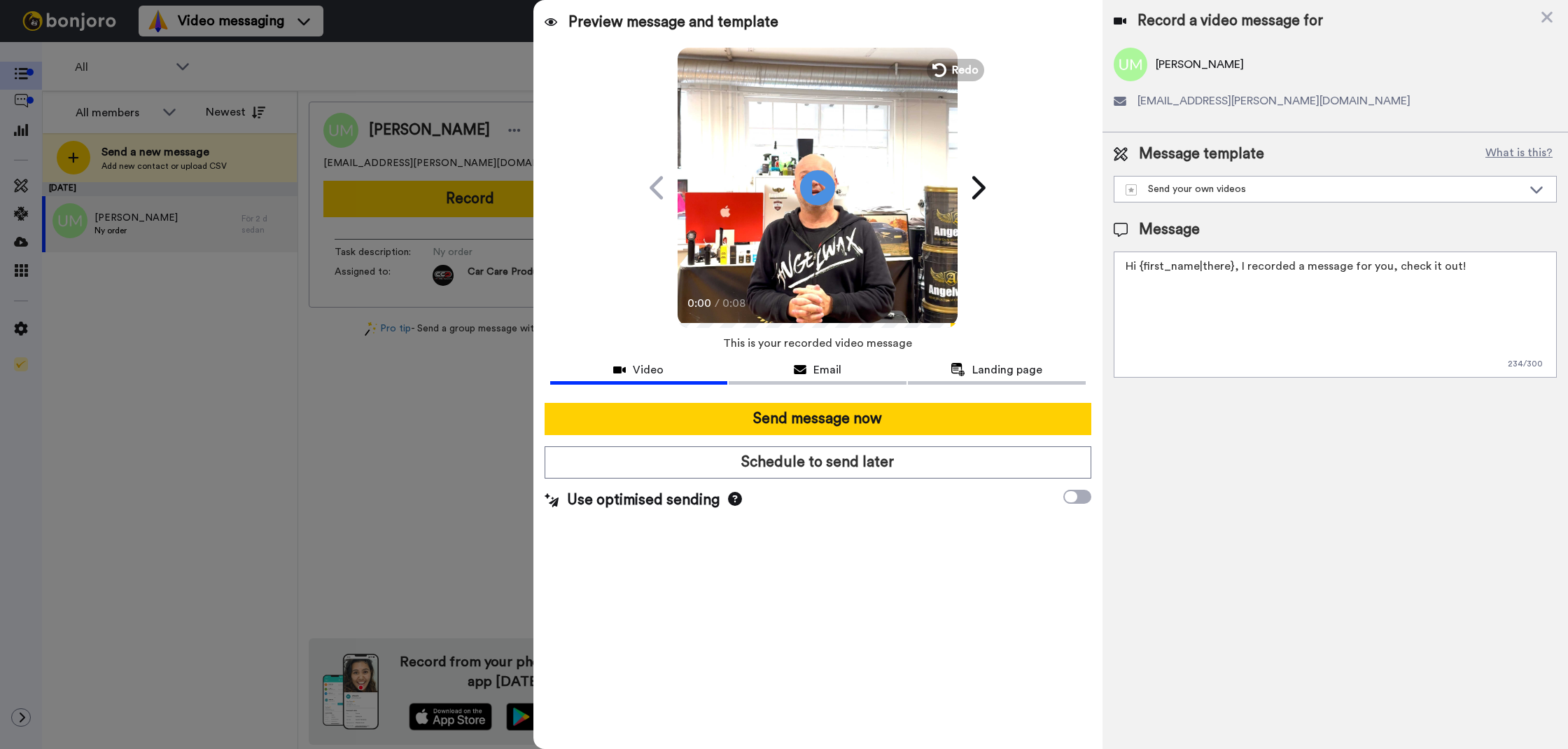
click at [1222, 311] on textarea "Hi {first_name|there}, I recorded a message for you, check it out!" at bounding box center [1335, 314] width 443 height 126
paste textarea "Tack för att du handlar hos oss! Välkommen åter. Tycker du att Silica Schampo V…"
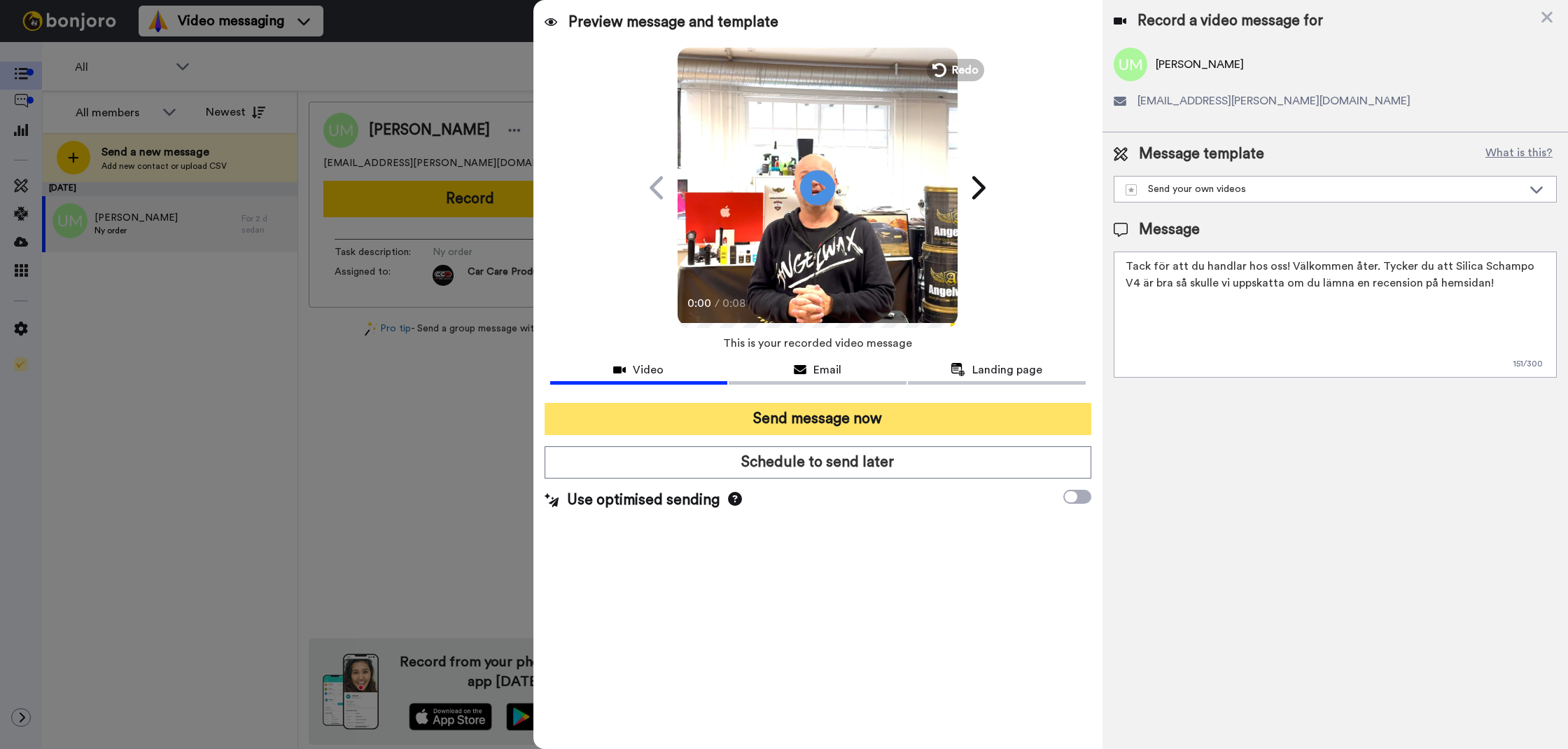
type textarea "Tack för att du handlar hos oss! Välkommen åter. Tycker du att Silica Schampo V…"
click at [1043, 420] on button "Send message now" at bounding box center [818, 418] width 547 height 32
